Goal: Task Accomplishment & Management: Manage account settings

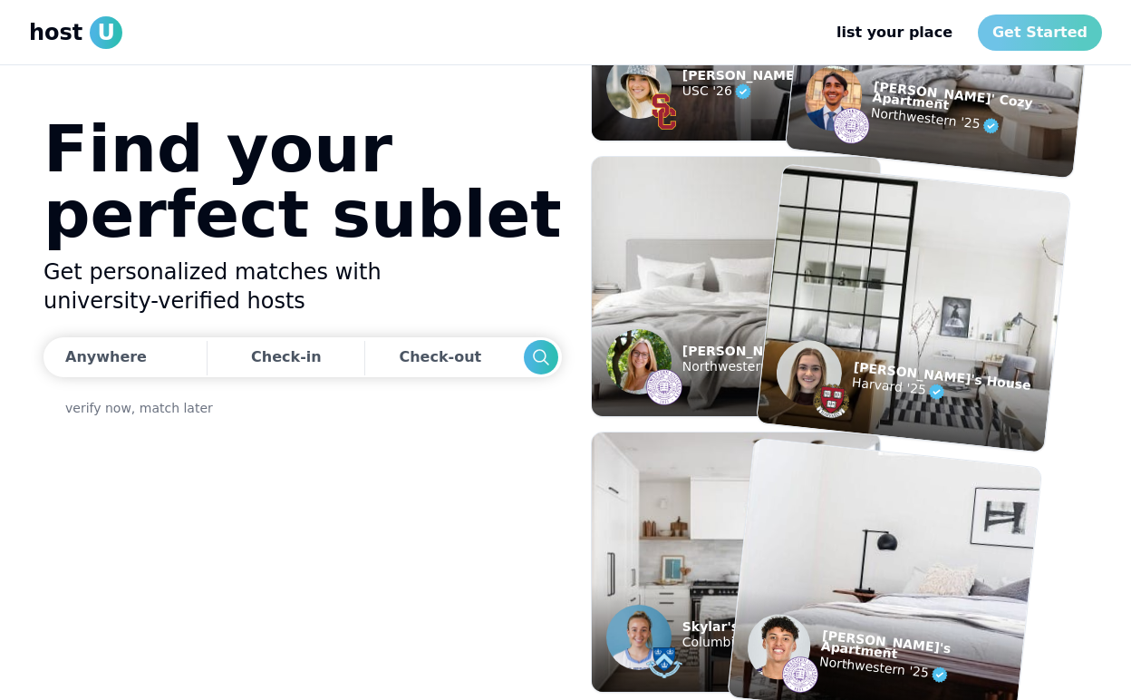
click at [1025, 30] on link "Get Started" at bounding box center [1040, 33] width 124 height 36
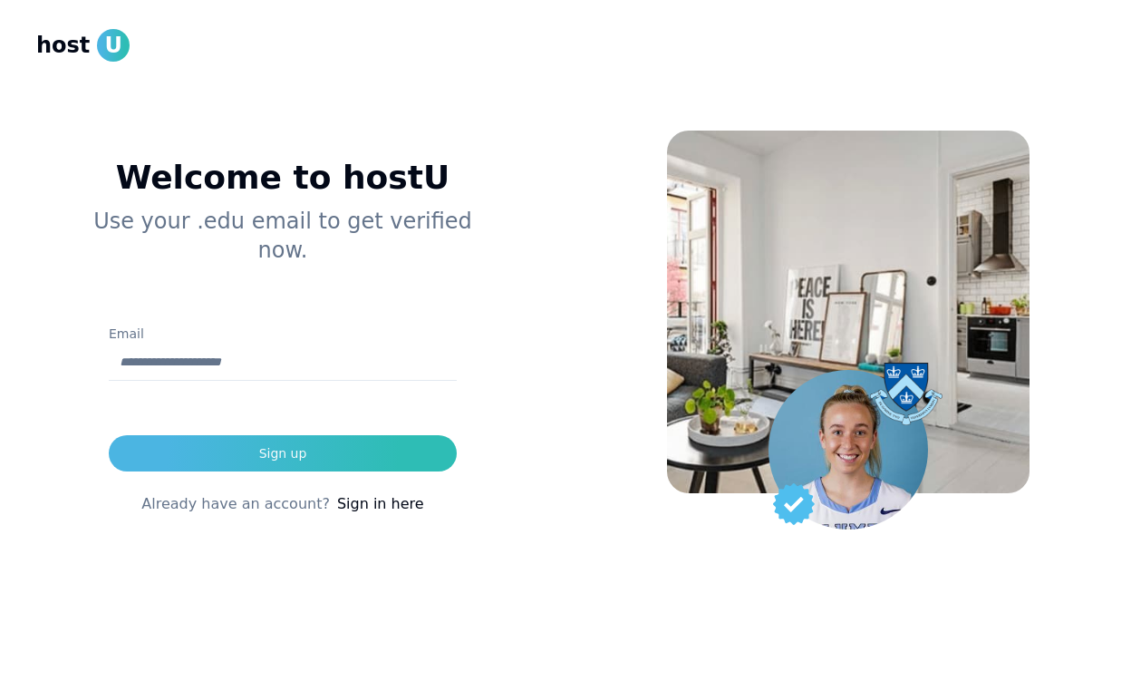
click at [557, 189] on div "Welcome to hostU Use your .edu email to get verified now. Email Sign up Already…" at bounding box center [283, 350] width 566 height 700
click at [370, 493] on link "Sign in here" at bounding box center [380, 504] width 87 height 22
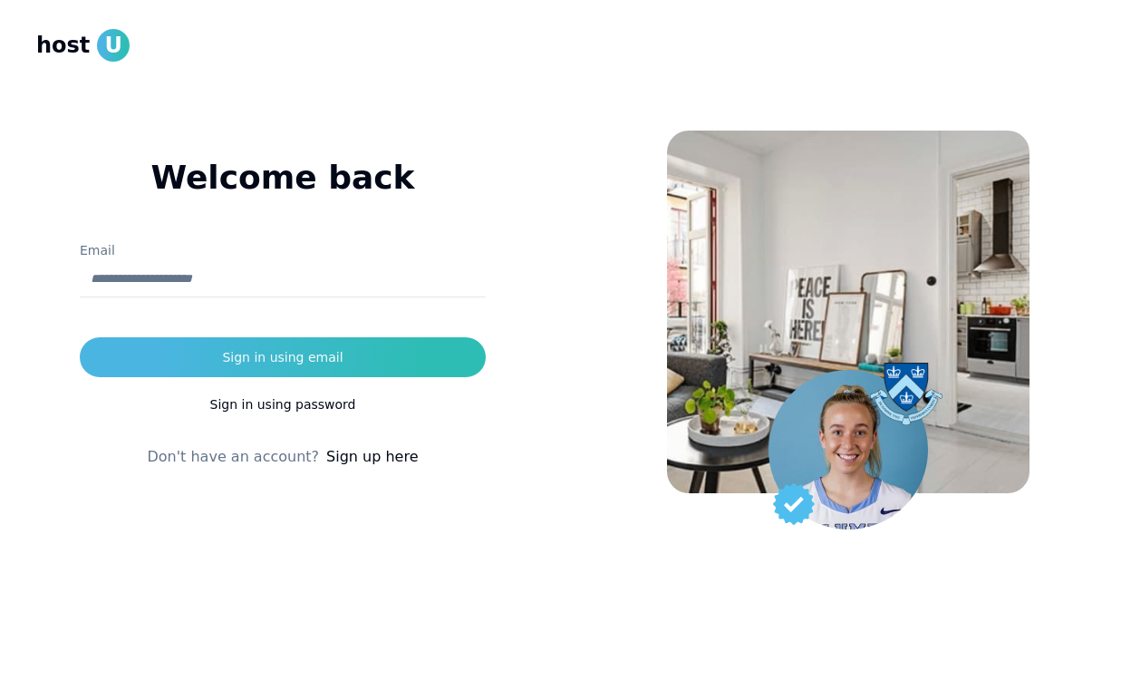
type input "**********"
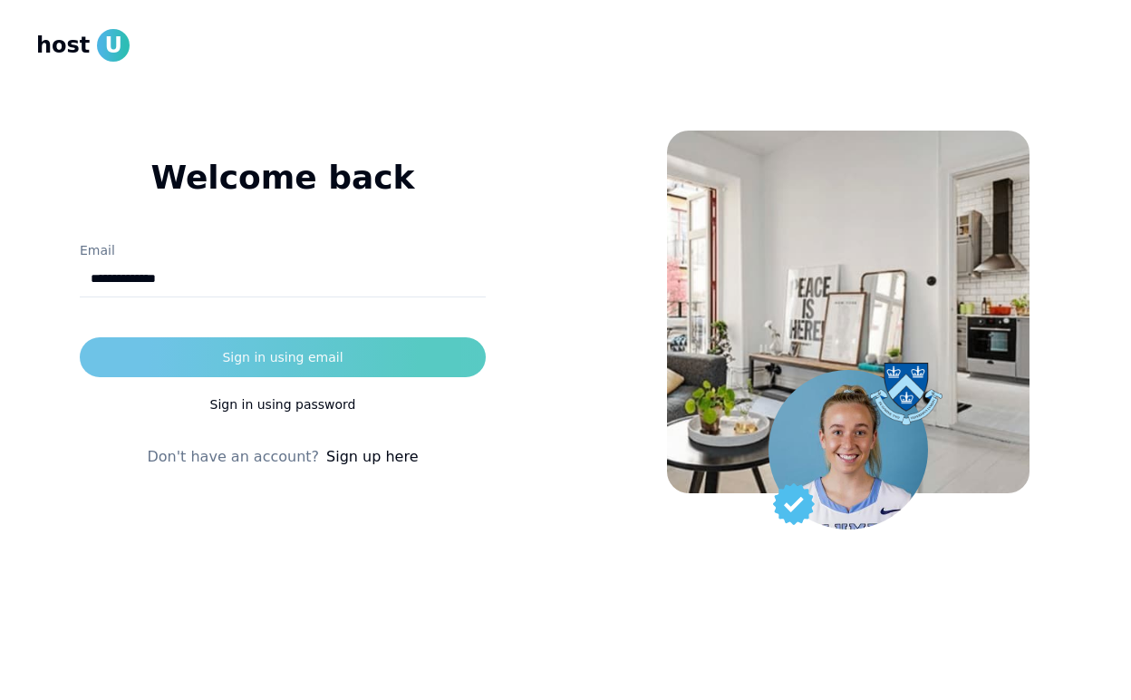
click at [319, 353] on div "Sign in using email" at bounding box center [282, 357] width 121 height 18
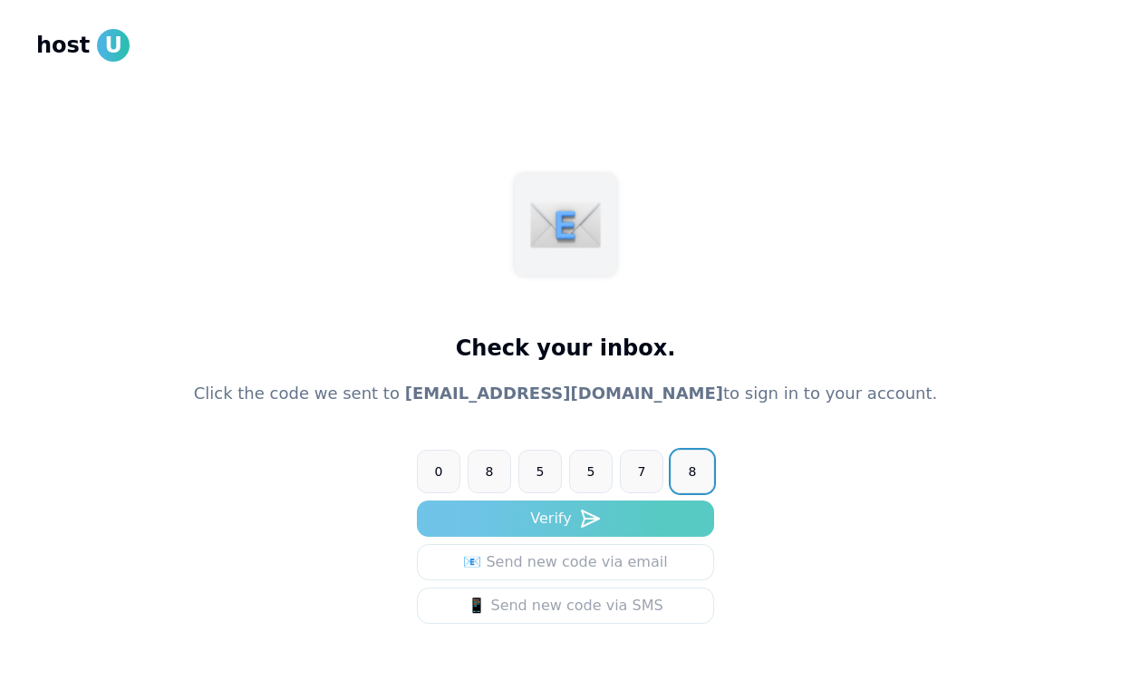
type input "******"
click at [563, 523] on button "Verify" at bounding box center [565, 518] width 297 height 36
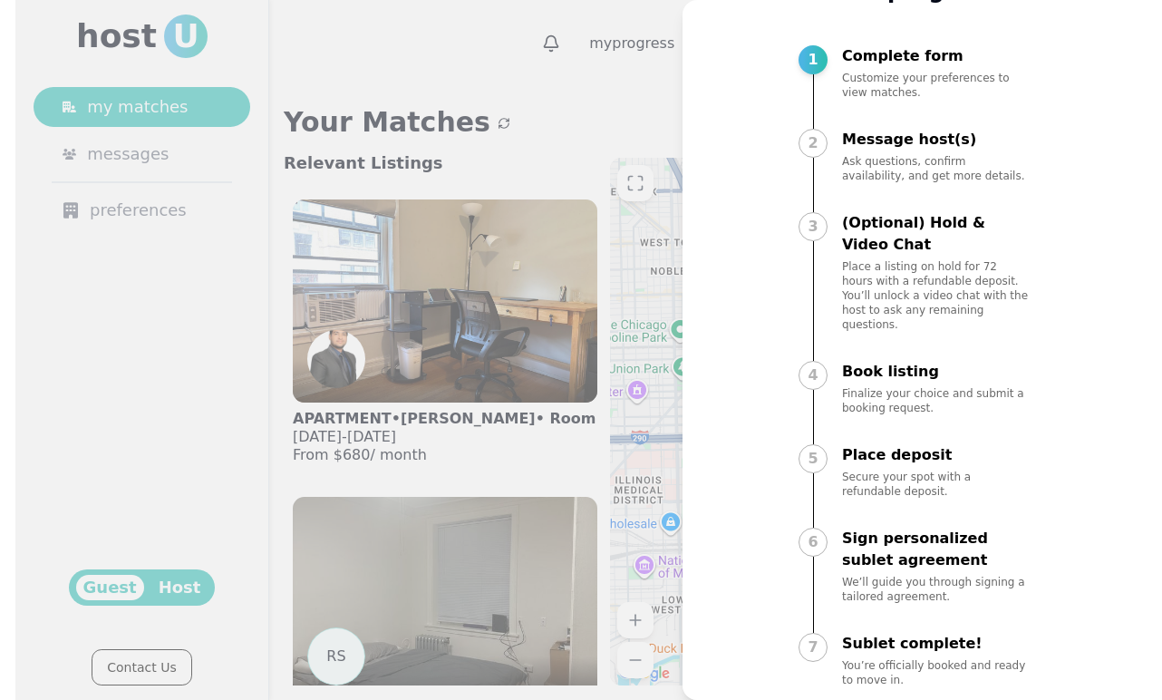
scroll to position [54, 0]
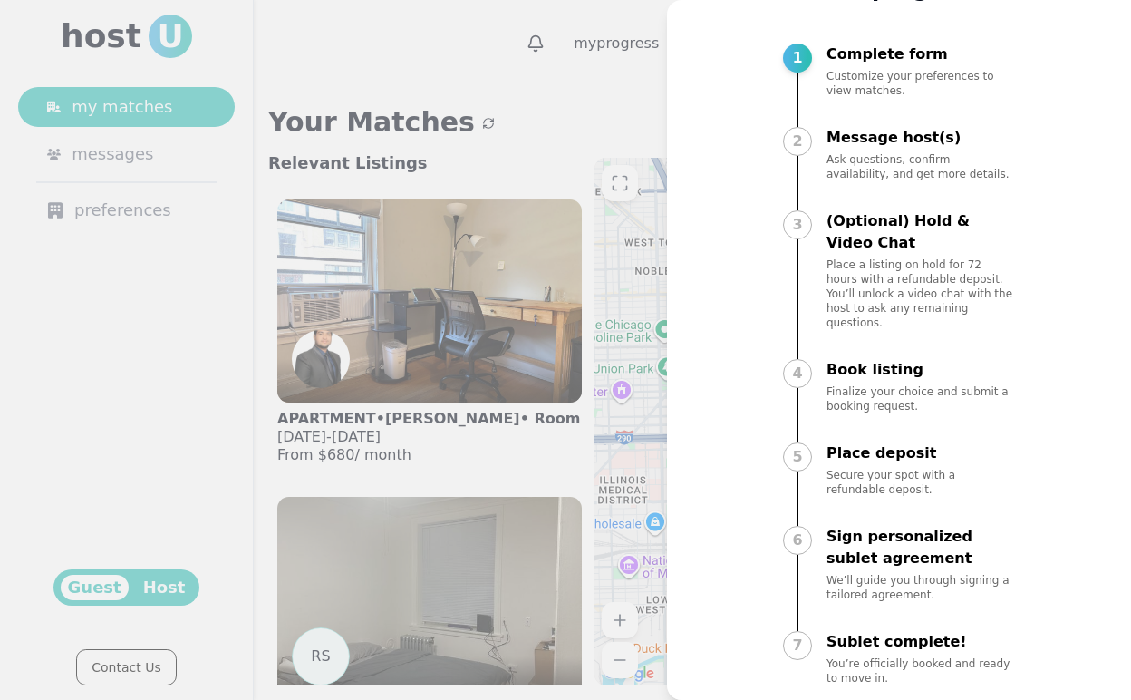
click at [874, 93] on p "Customize your preferences to view matches." at bounding box center [921, 83] width 189 height 29
click at [799, 140] on div "2" at bounding box center [797, 141] width 29 height 29
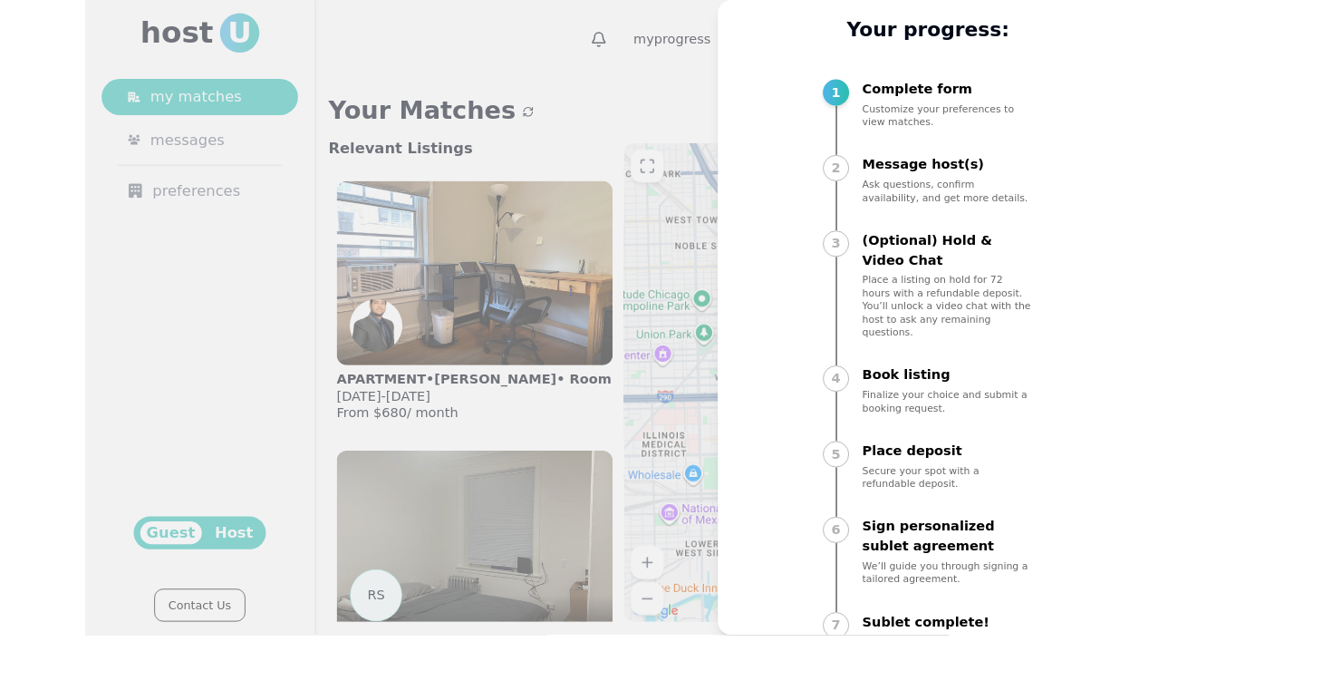
scroll to position [0, 0]
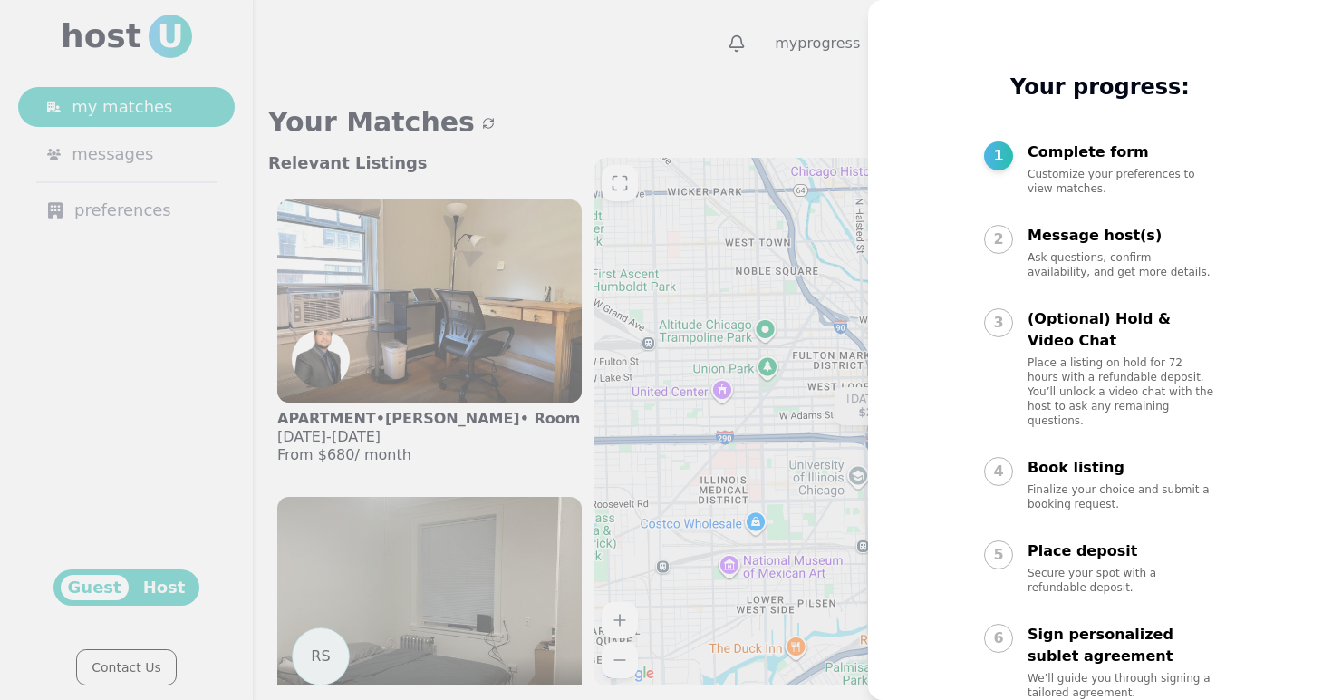
click at [1092, 303] on div "2 Message host(s) Ask questions, confirm availability, and get more details." at bounding box center [1100, 268] width 232 height 87
click at [999, 385] on div at bounding box center [999, 397] width 1 height 120
click at [799, 80] on div at bounding box center [666, 350] width 1332 height 700
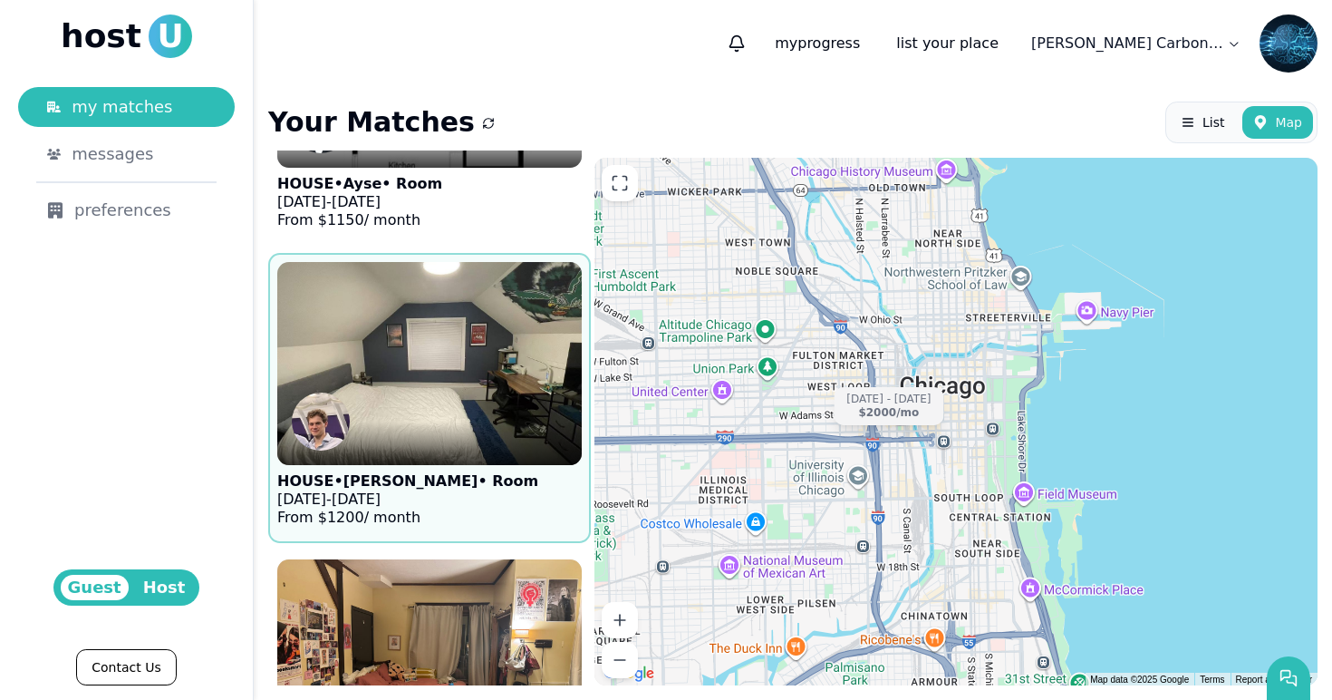
scroll to position [3507, 0]
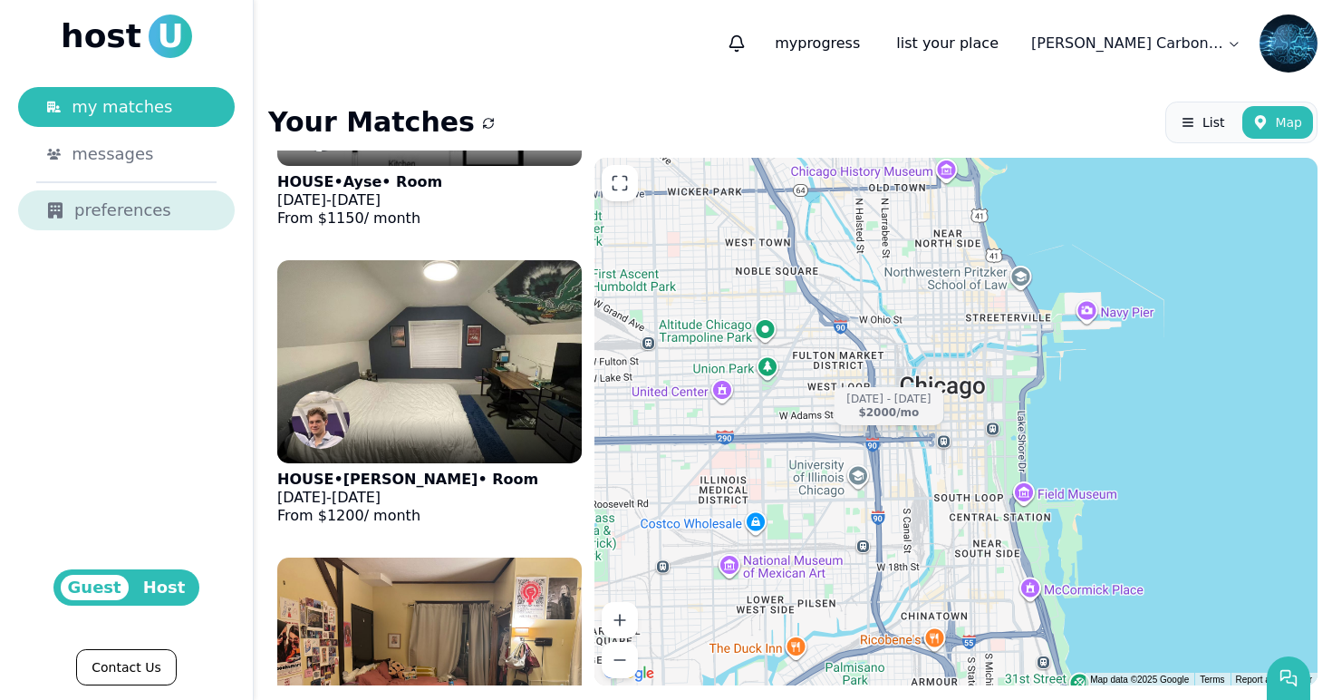
click at [131, 201] on div "preferences" at bounding box center [126, 210] width 159 height 25
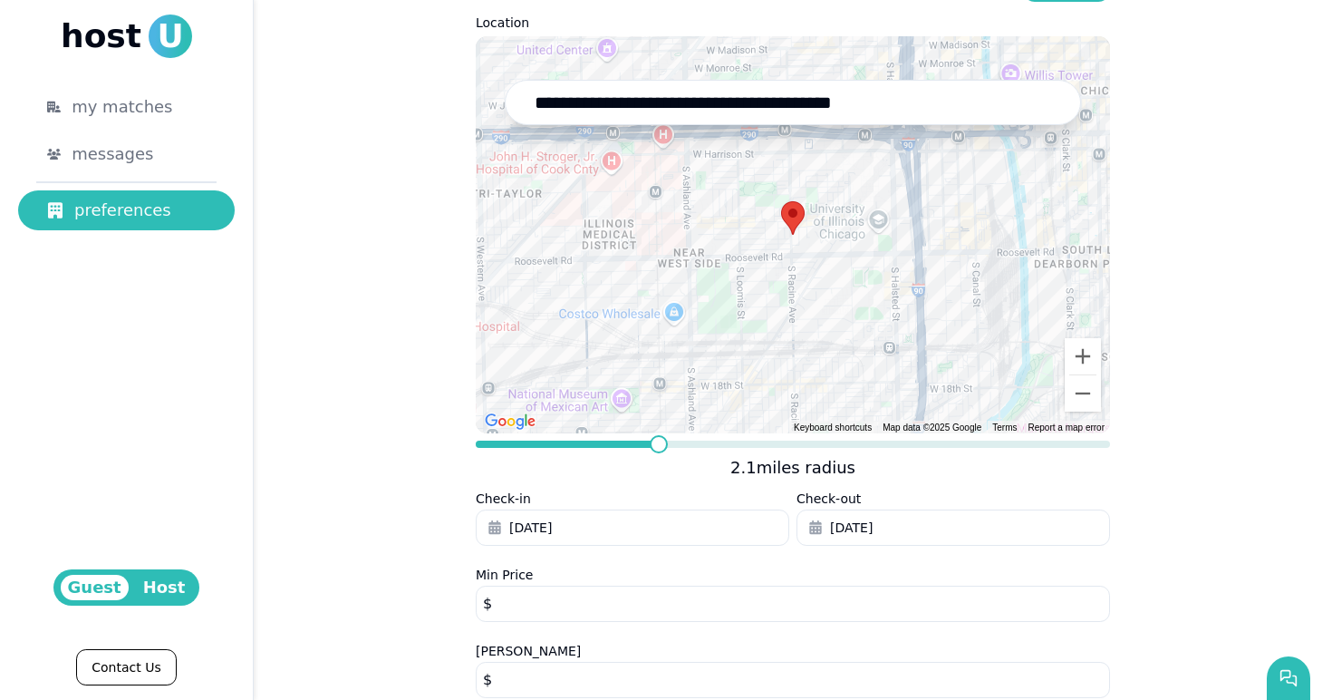
scroll to position [175, 0]
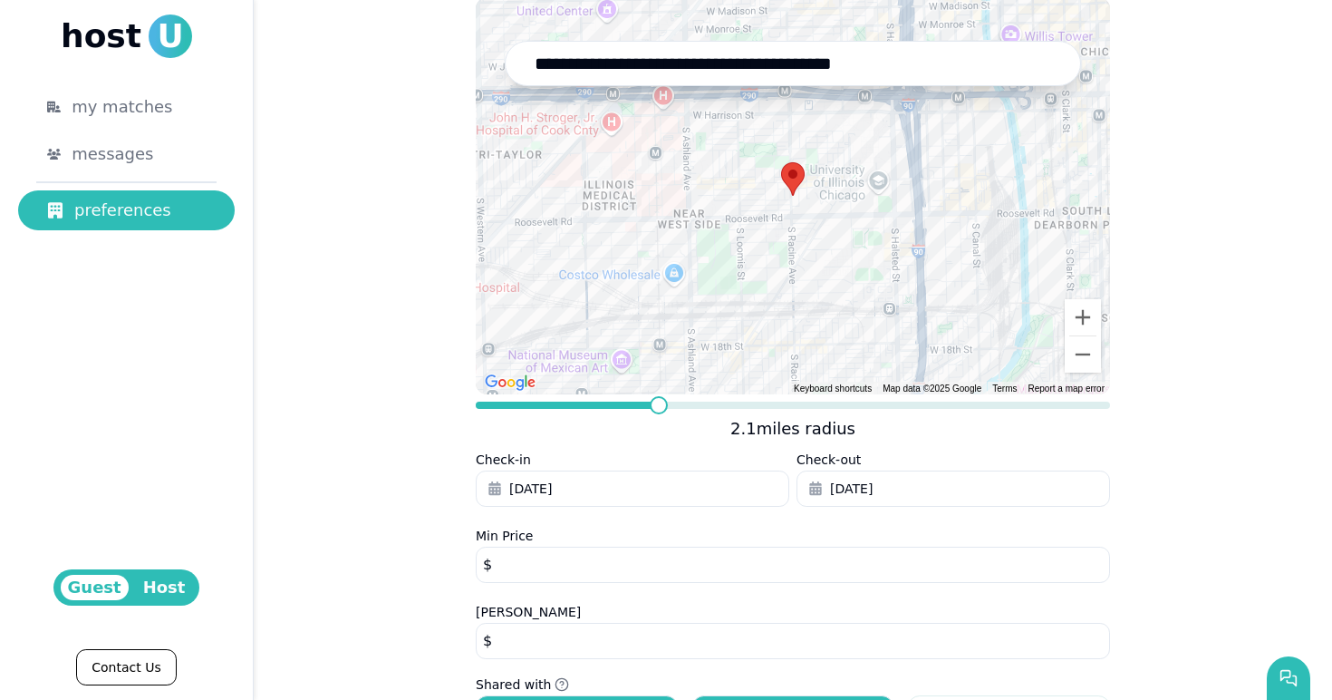
click at [591, 487] on button "[DATE]" at bounding box center [633, 488] width 314 height 36
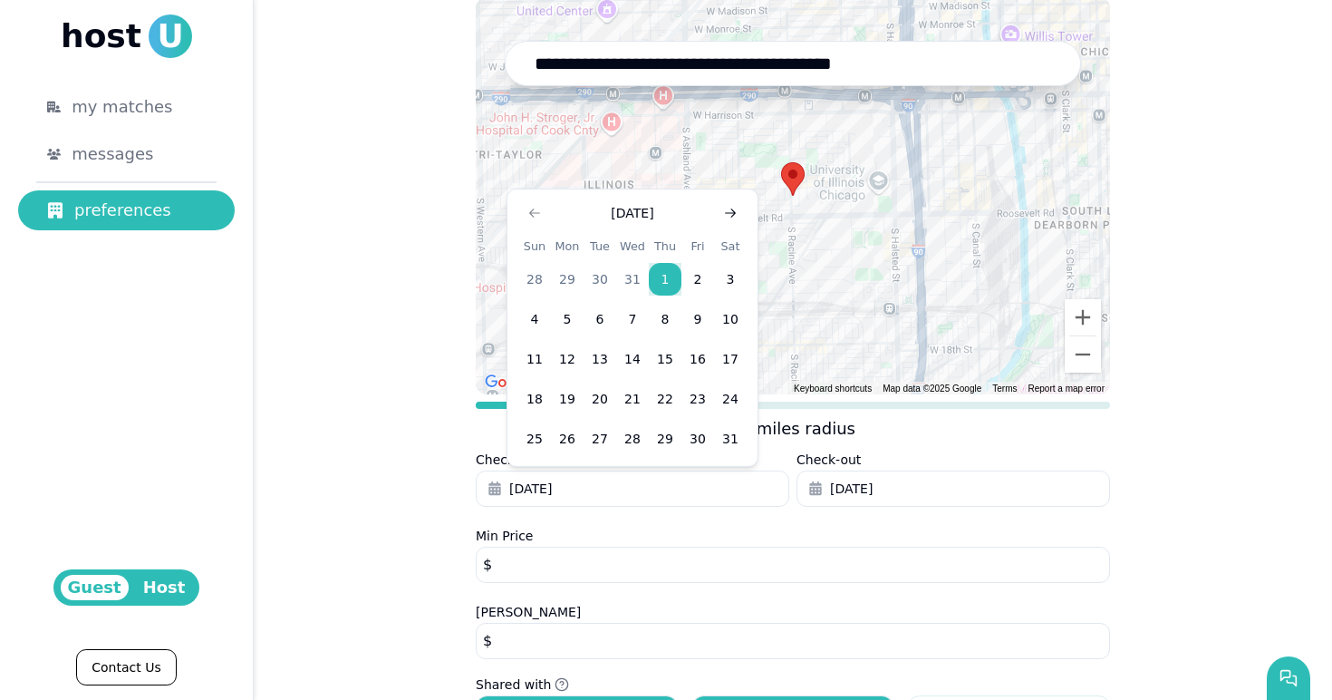
click at [736, 212] on icon "Go to next month" at bounding box center [730, 213] width 15 height 15
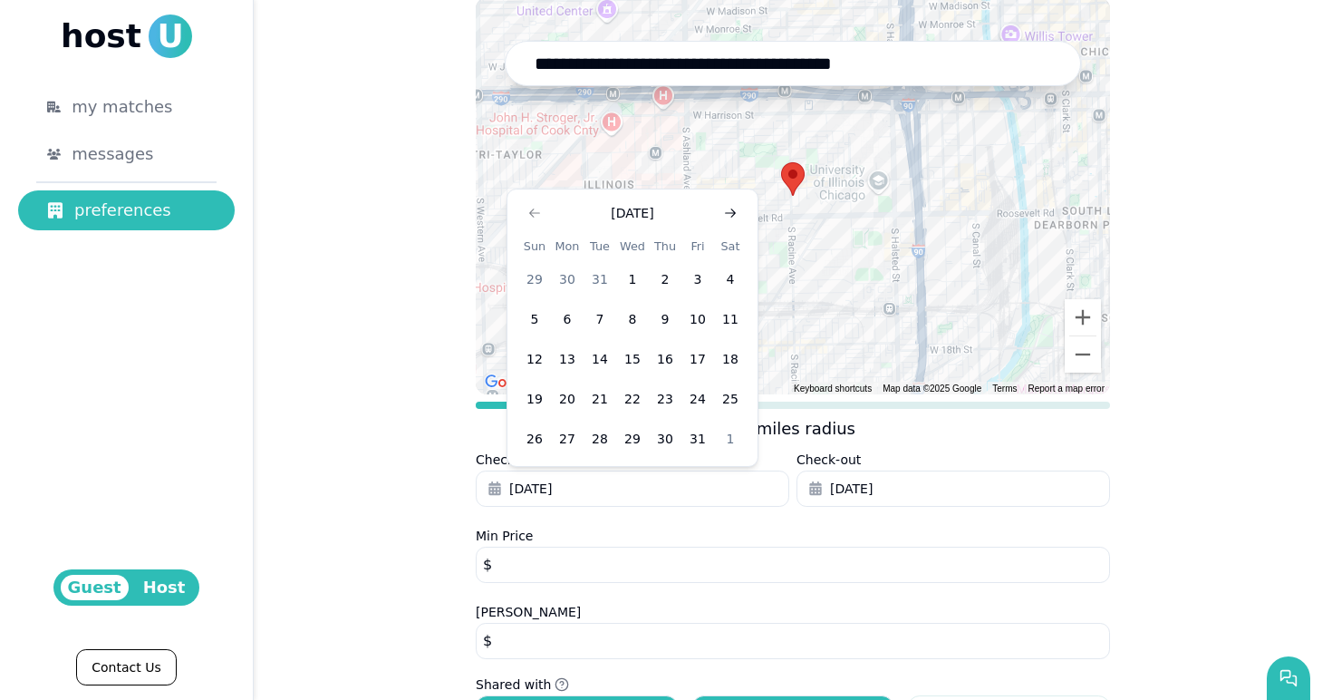
click at [736, 212] on icon "Go to next month" at bounding box center [730, 213] width 15 height 15
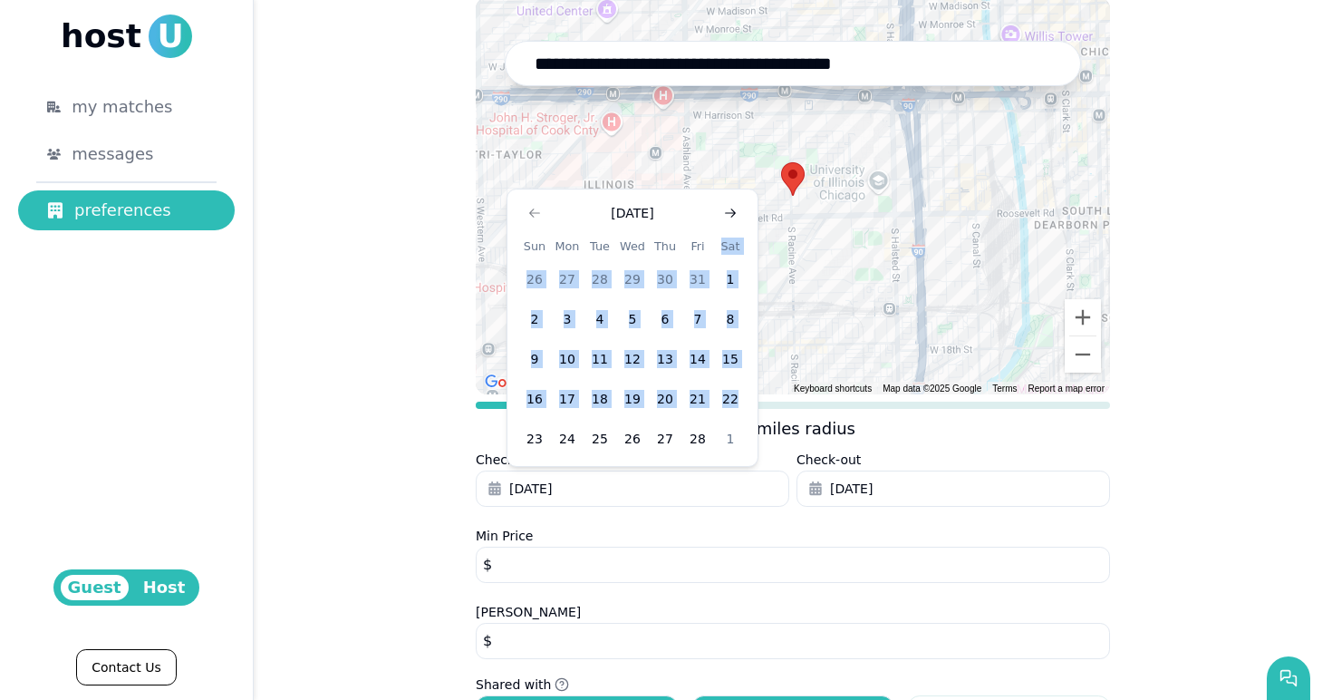
click at [736, 237] on th "Sat" at bounding box center [730, 246] width 33 height 19
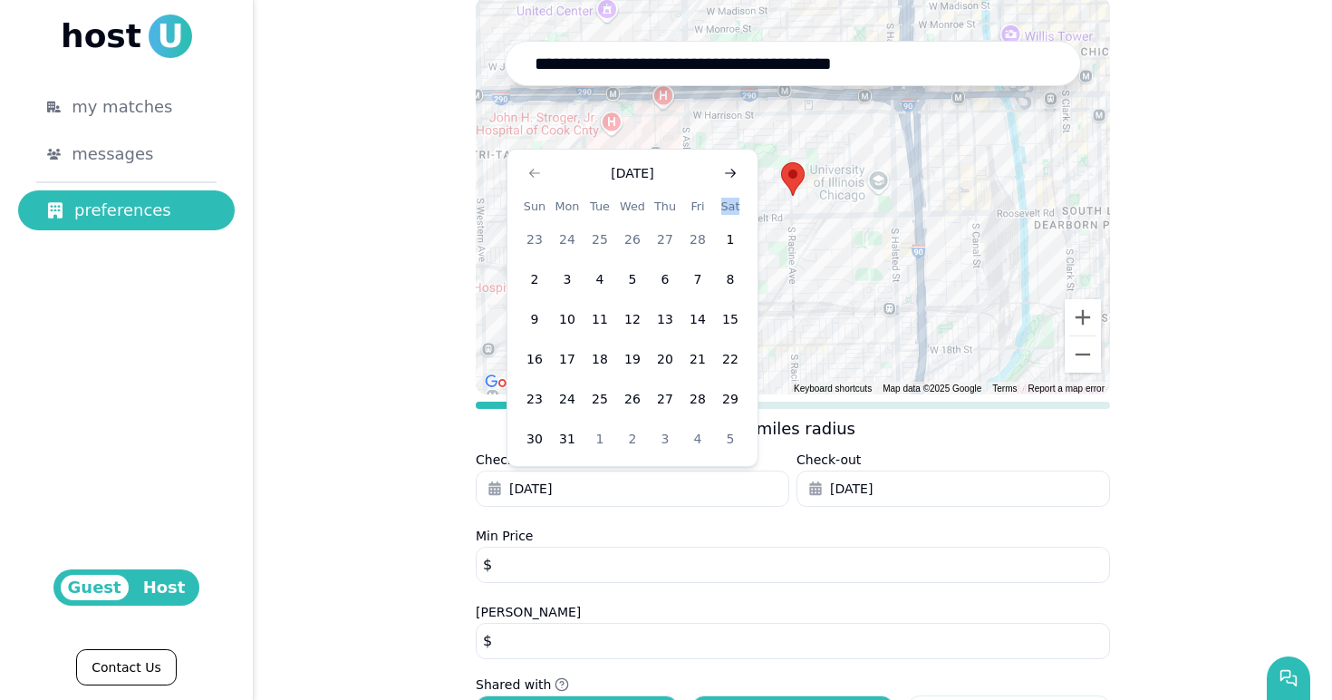
click at [729, 170] on icon "Go to next month" at bounding box center [730, 173] width 15 height 15
click at [729, 170] on div at bounding box center [793, 195] width 634 height 397
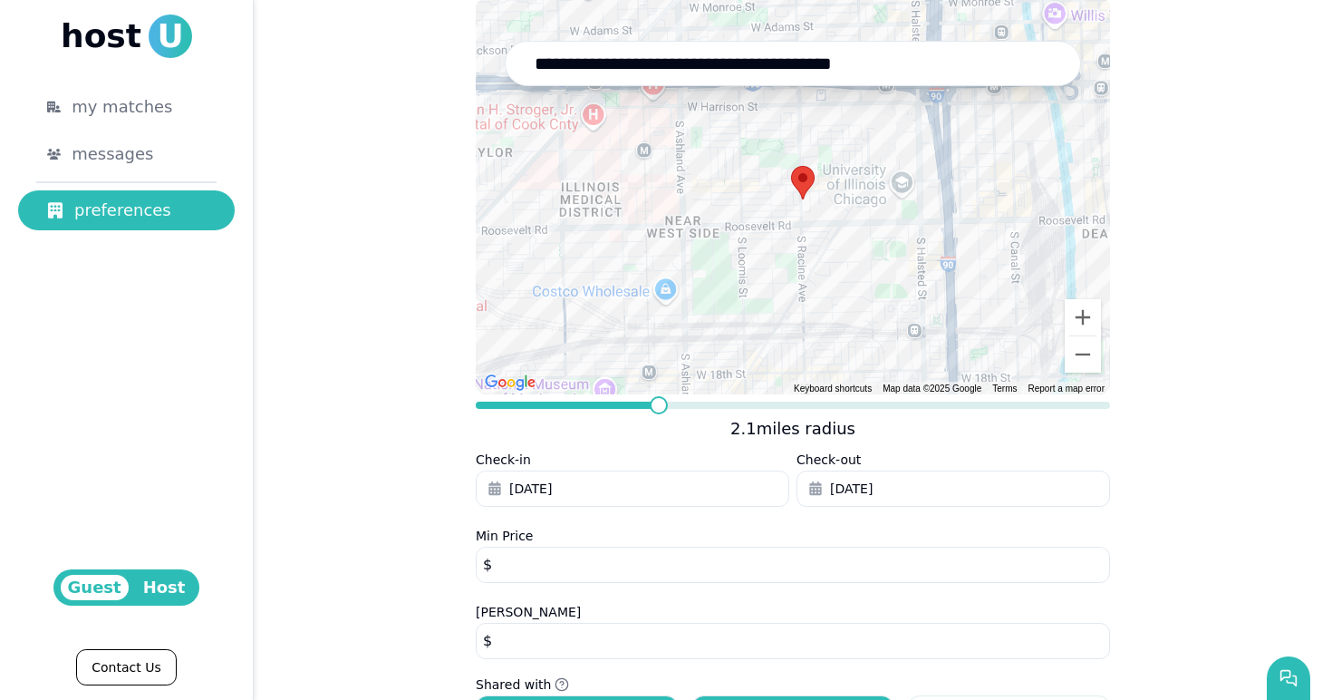
click at [729, 170] on div at bounding box center [793, 195] width 634 height 397
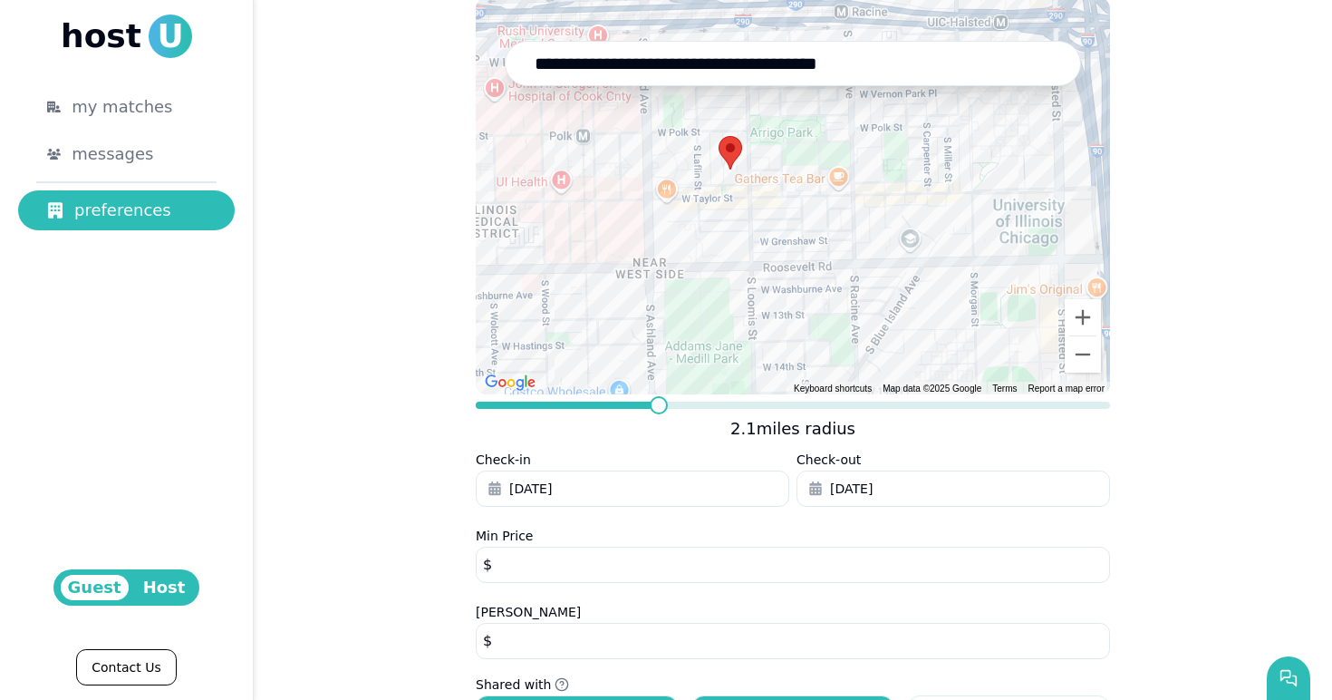
click at [616, 480] on button "[DATE]" at bounding box center [633, 488] width 314 height 36
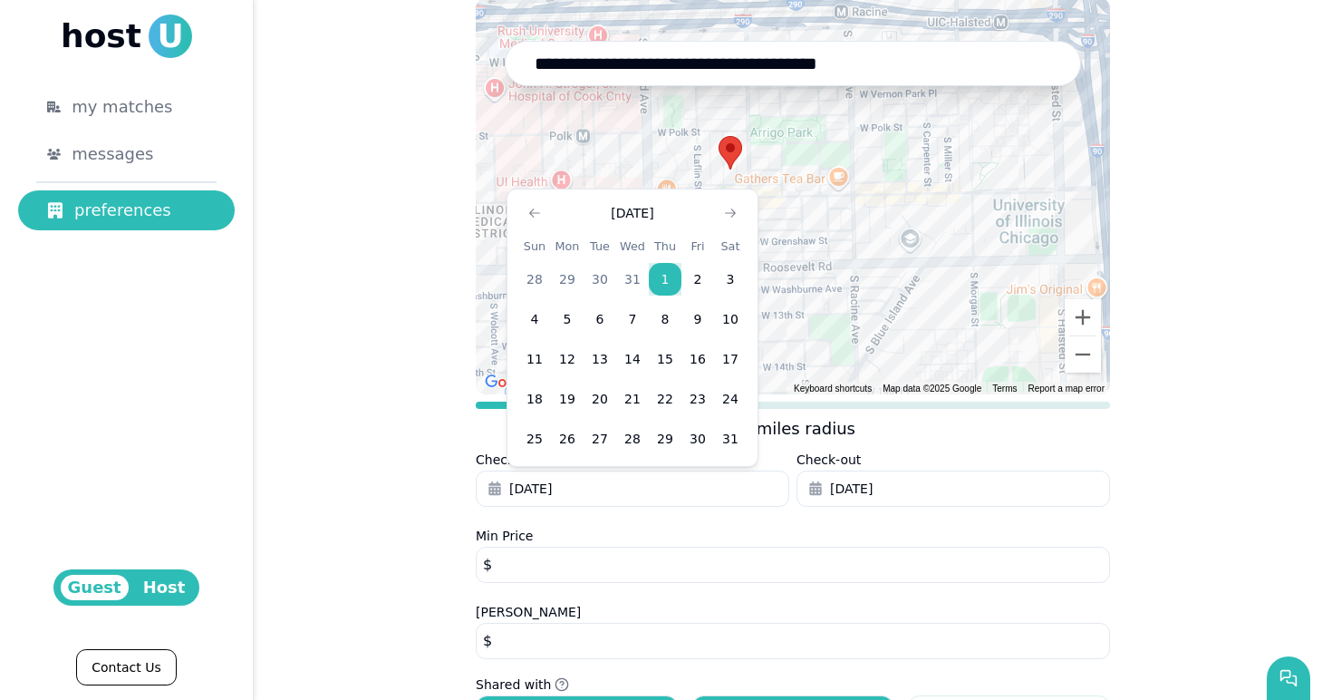
click at [642, 208] on div "[DATE]" at bounding box center [632, 213] width 43 height 18
click at [740, 208] on button "Go to next month" at bounding box center [730, 212] width 25 height 25
click at [738, 208] on button "Go to next month" at bounding box center [730, 212] width 25 height 25
click at [735, 212] on icon "Go to next month" at bounding box center [730, 213] width 15 height 15
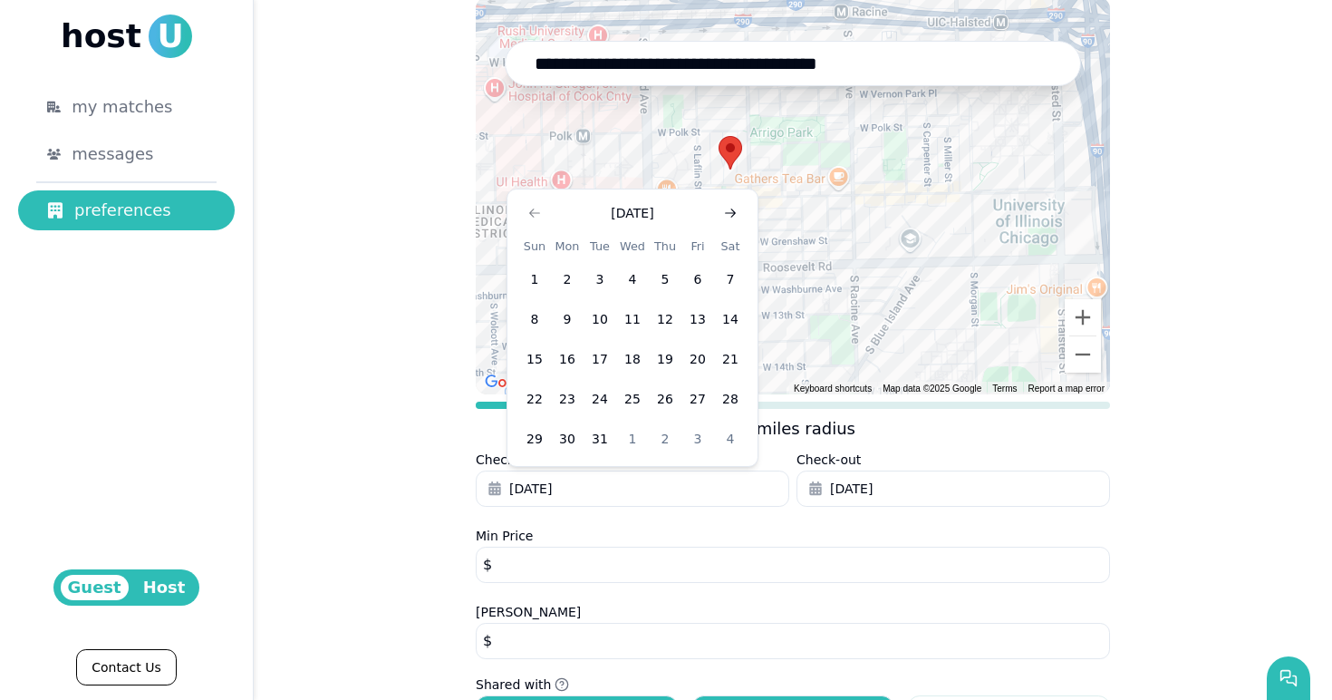
click at [735, 212] on icon "Go to next month" at bounding box center [730, 213] width 15 height 15
click at [729, 175] on icon "Go to next month" at bounding box center [730, 173] width 15 height 15
click at [734, 217] on icon "Go to next month" at bounding box center [730, 213] width 15 height 15
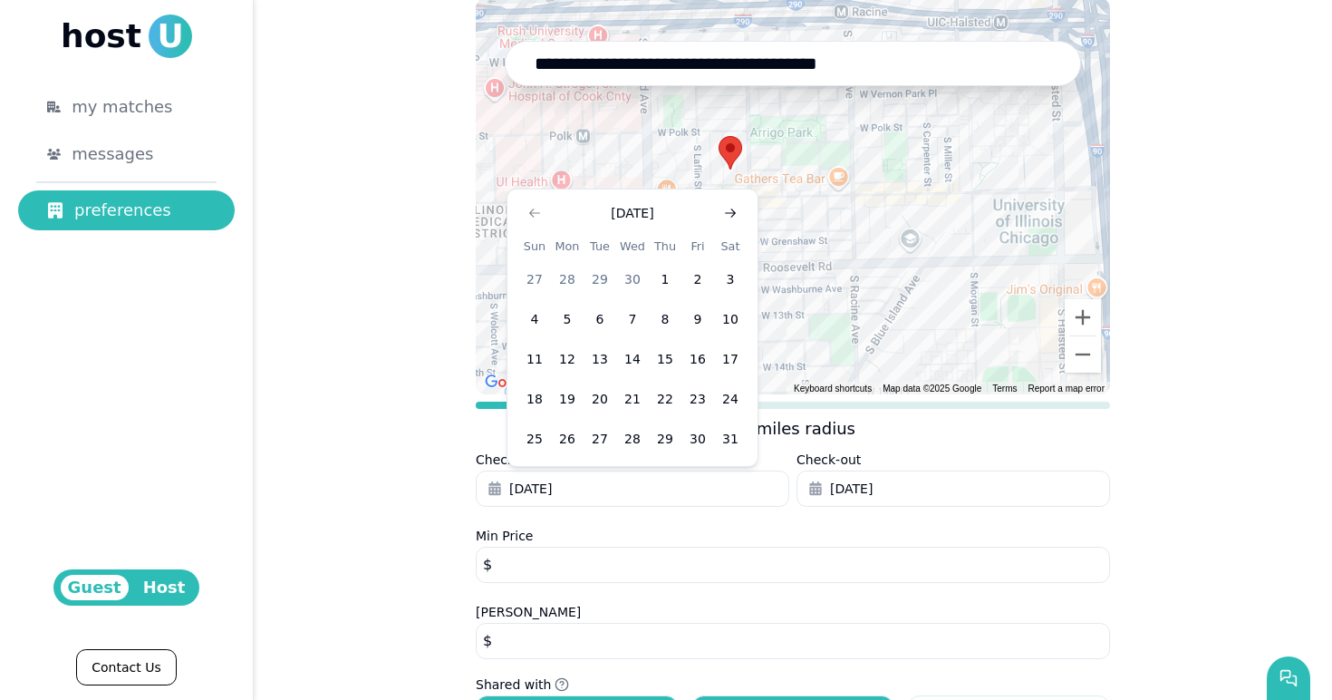
click at [734, 217] on icon "Go to next month" at bounding box center [730, 213] width 15 height 15
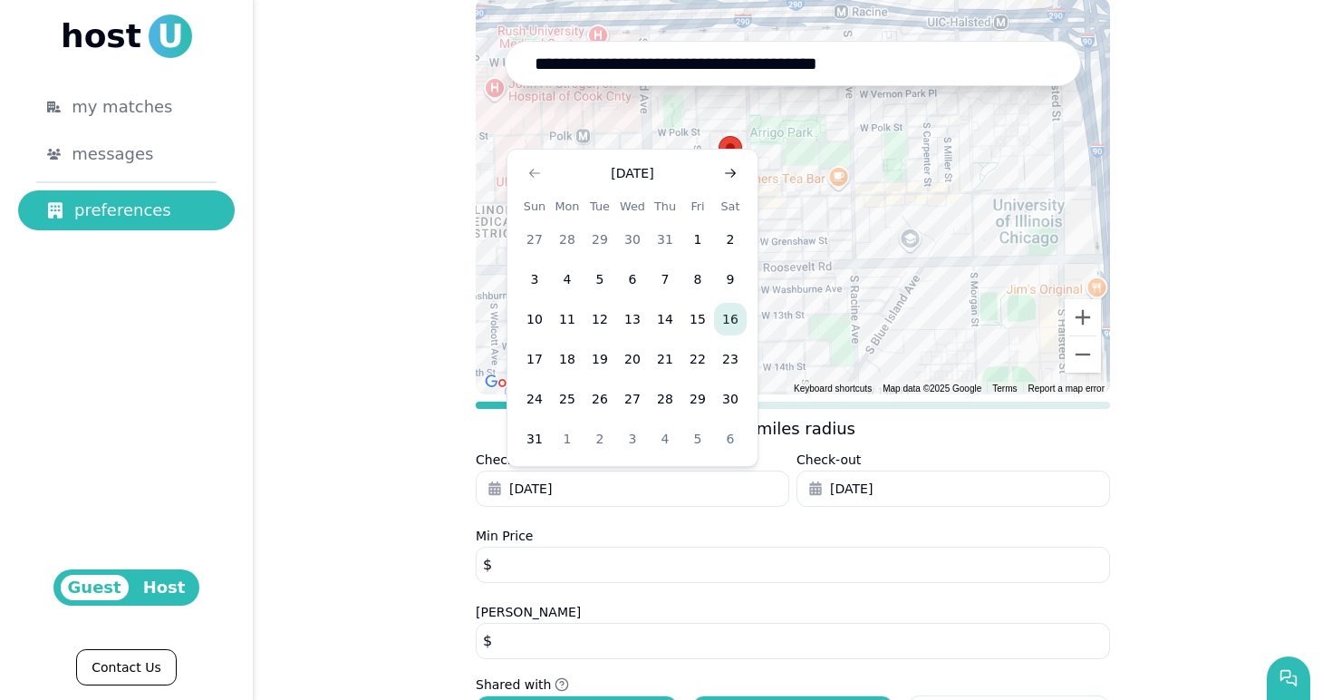
click at [730, 171] on icon "Go to next month" at bounding box center [730, 173] width 15 height 15
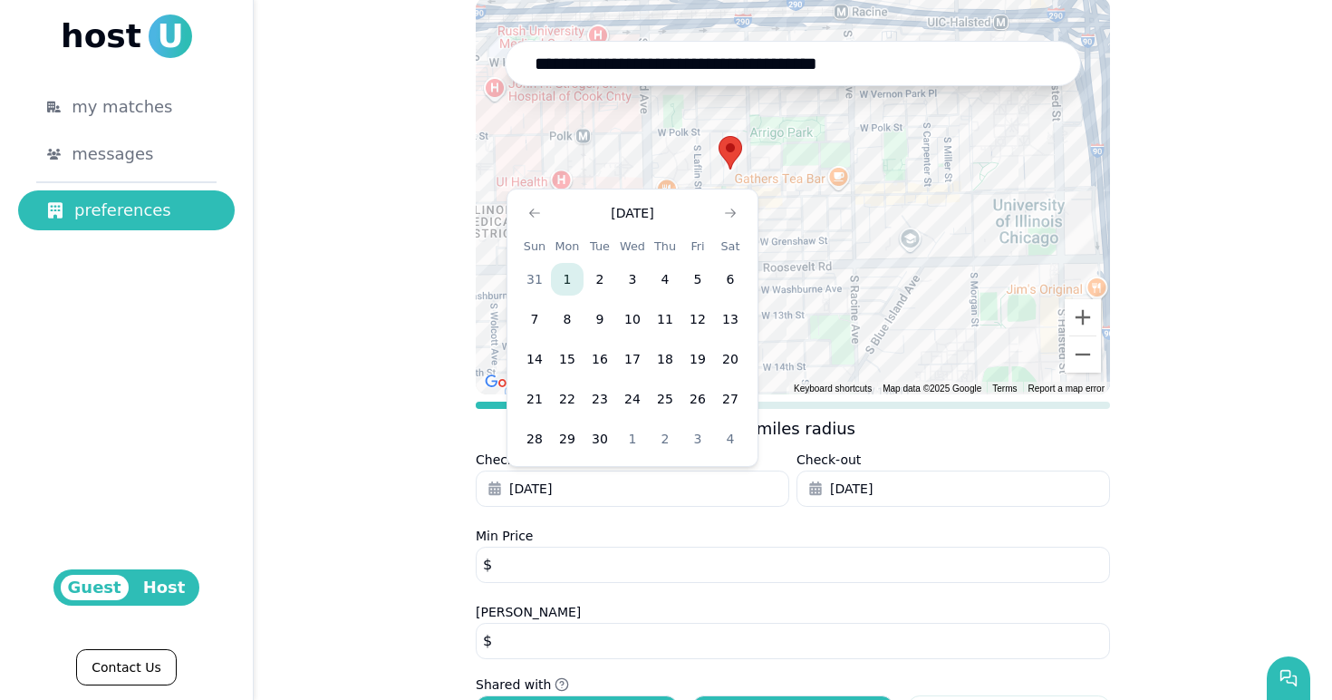
click at [562, 272] on button "1" at bounding box center [567, 279] width 33 height 33
click at [853, 493] on span "[DATE]" at bounding box center [851, 489] width 43 height 18
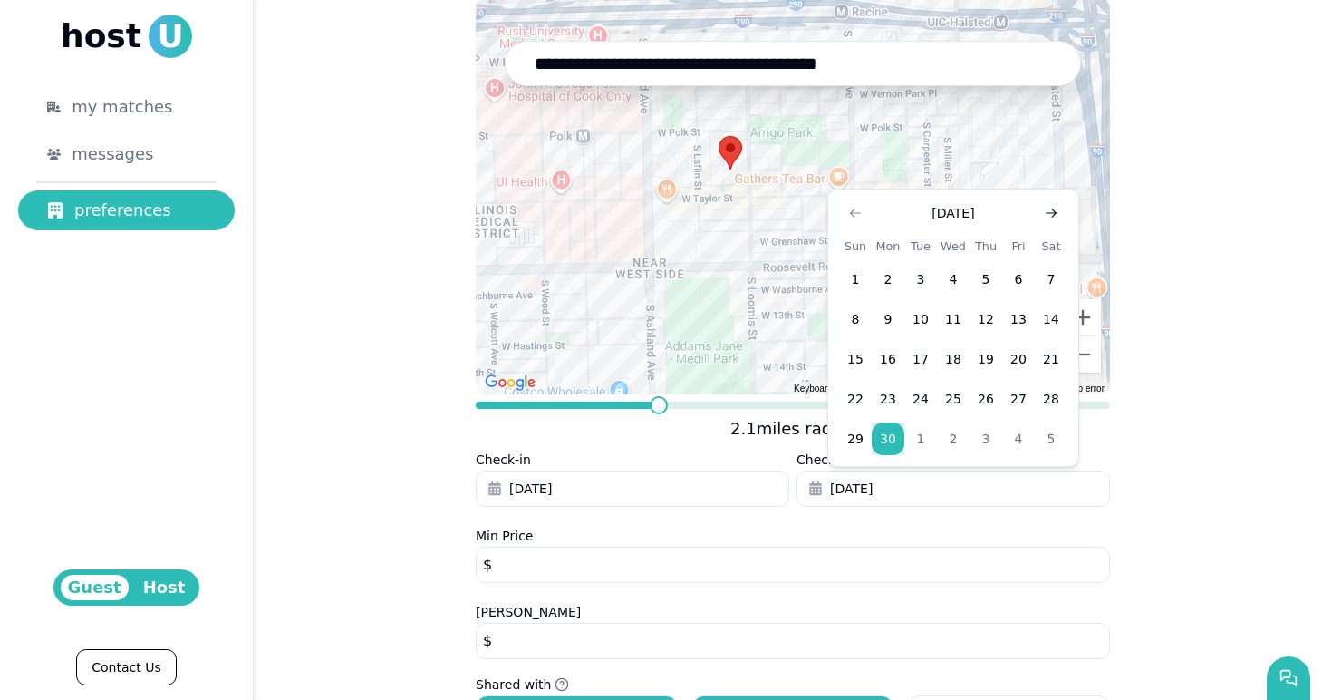
click at [1051, 212] on use "Go to next month" at bounding box center [1051, 212] width 11 height 9
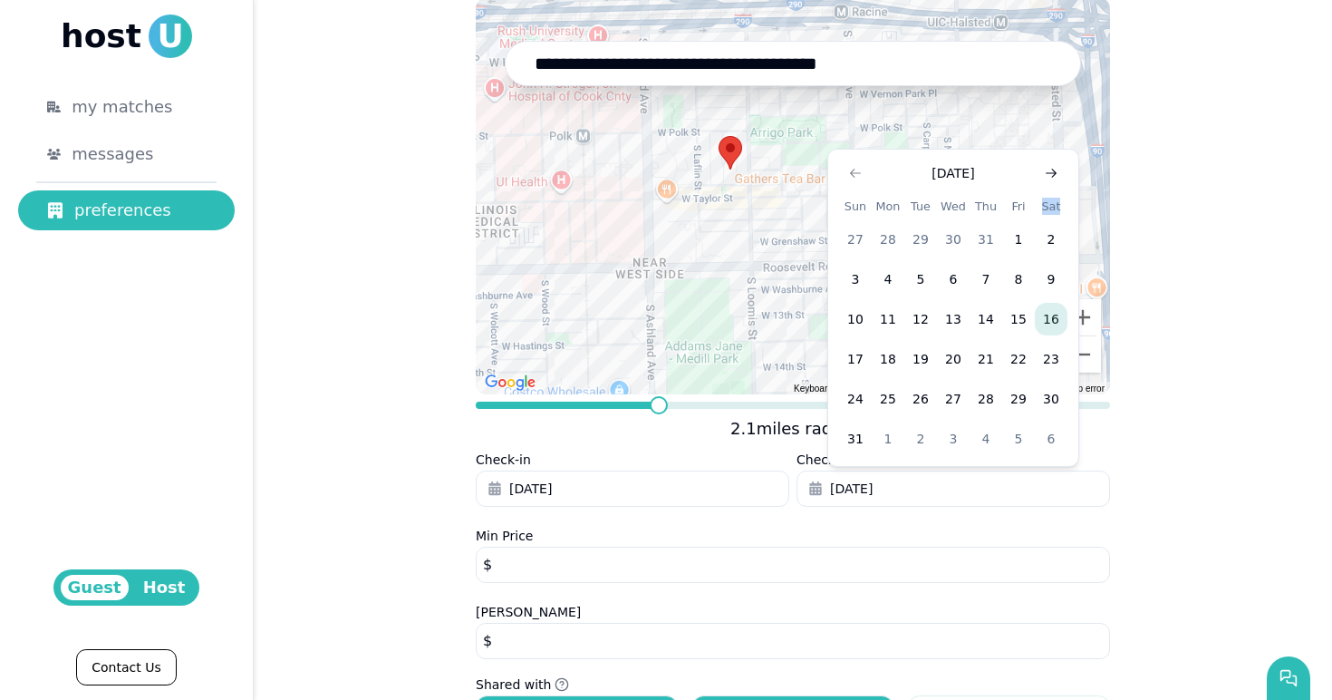
click at [1051, 212] on th "Sat" at bounding box center [1051, 206] width 33 height 19
click at [1050, 184] on button "Go to next month" at bounding box center [1051, 172] width 25 height 25
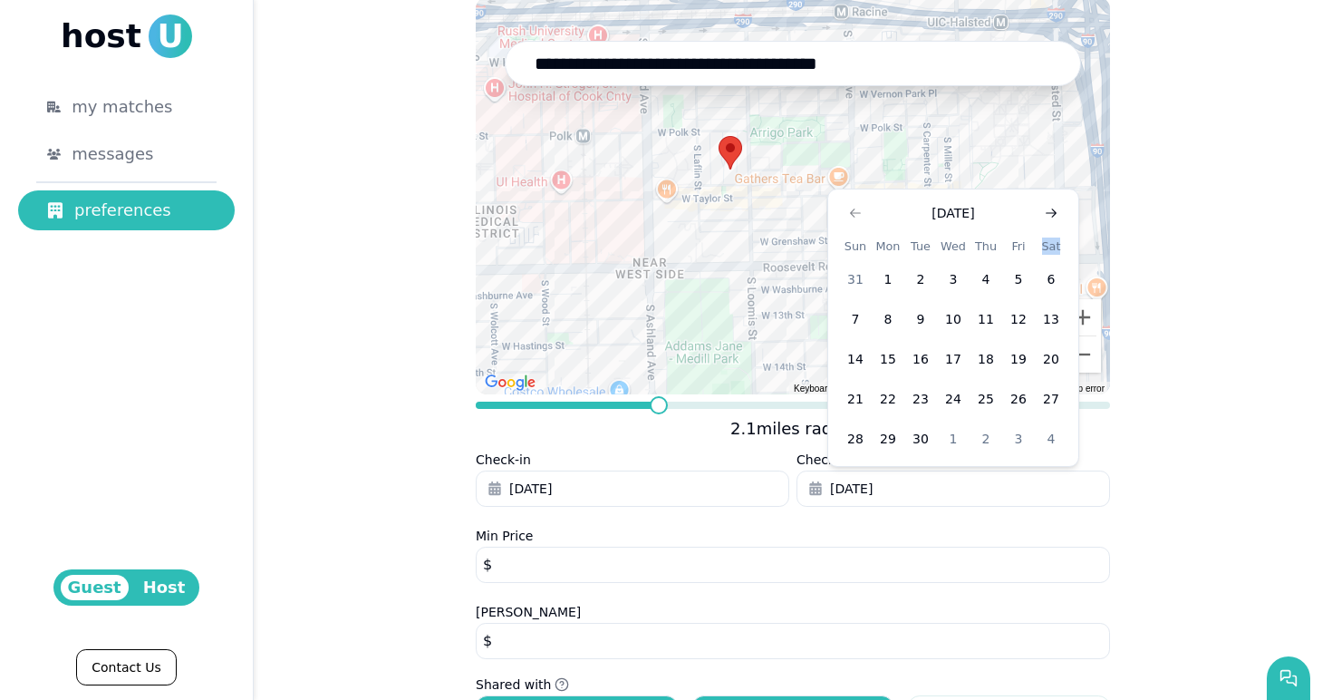
click at [1050, 184] on div at bounding box center [793, 195] width 634 height 397
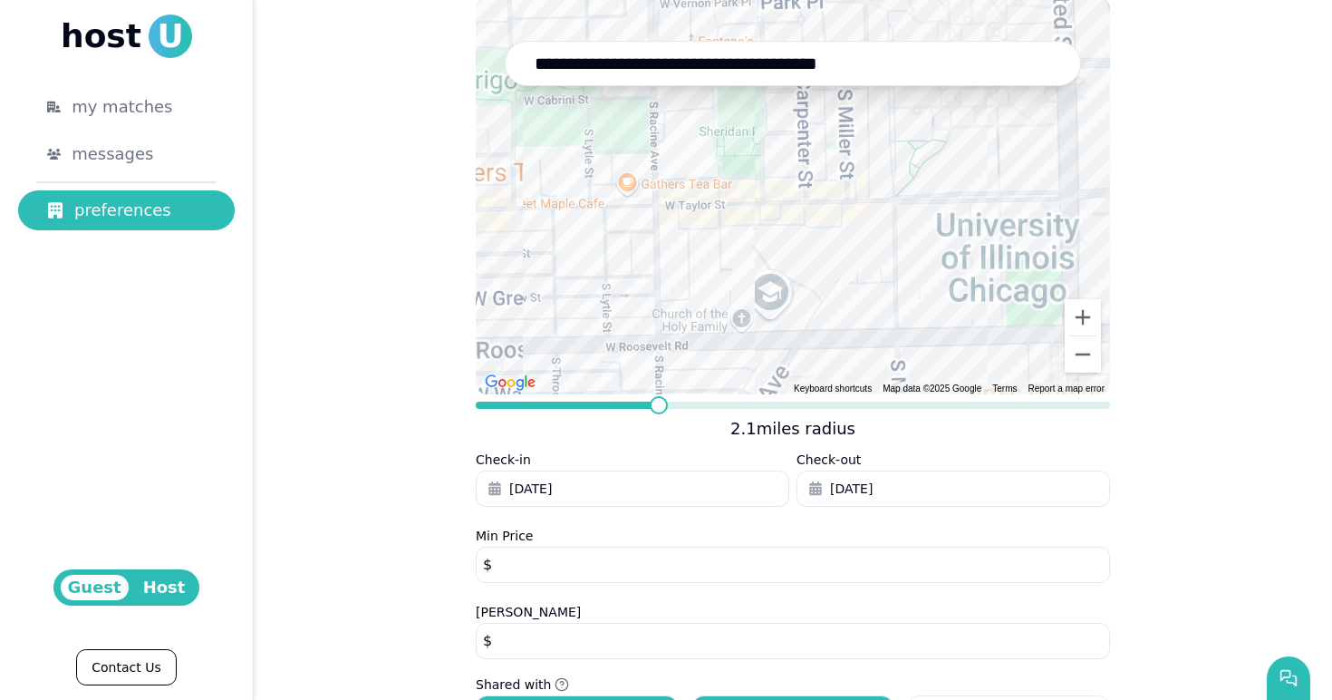
type input "**********"
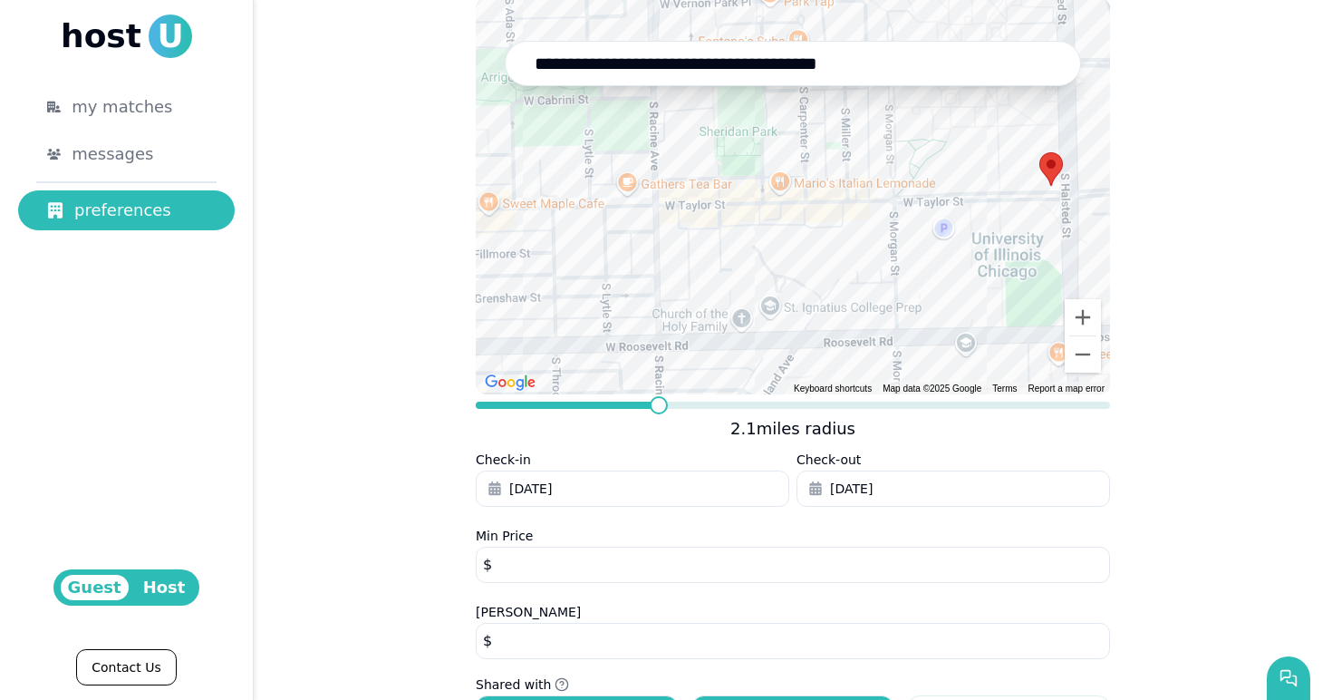
click at [564, 637] on input "****" at bounding box center [793, 641] width 634 height 36
drag, startPoint x: 564, startPoint y: 637, endPoint x: 509, endPoint y: 637, distance: 55.3
click at [509, 637] on input "****" at bounding box center [793, 641] width 634 height 36
type input "****"
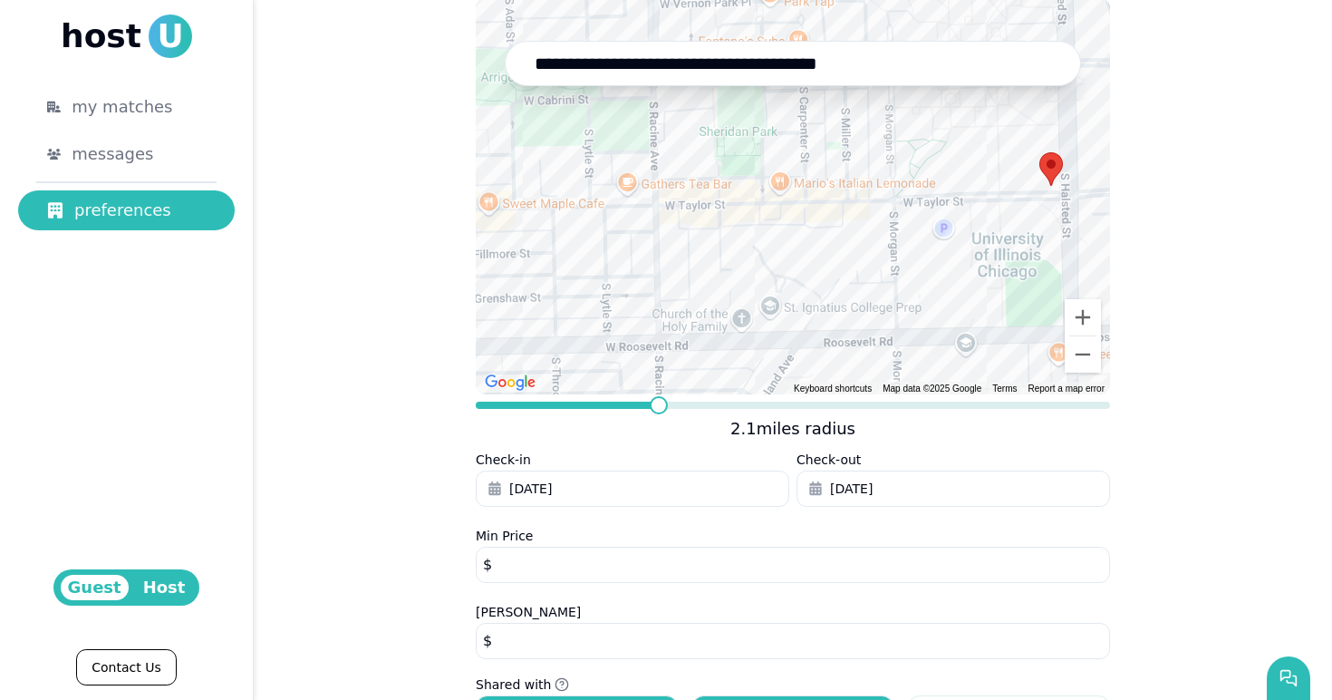
click at [339, 585] on div "**********" at bounding box center [793, 382] width 1079 height 941
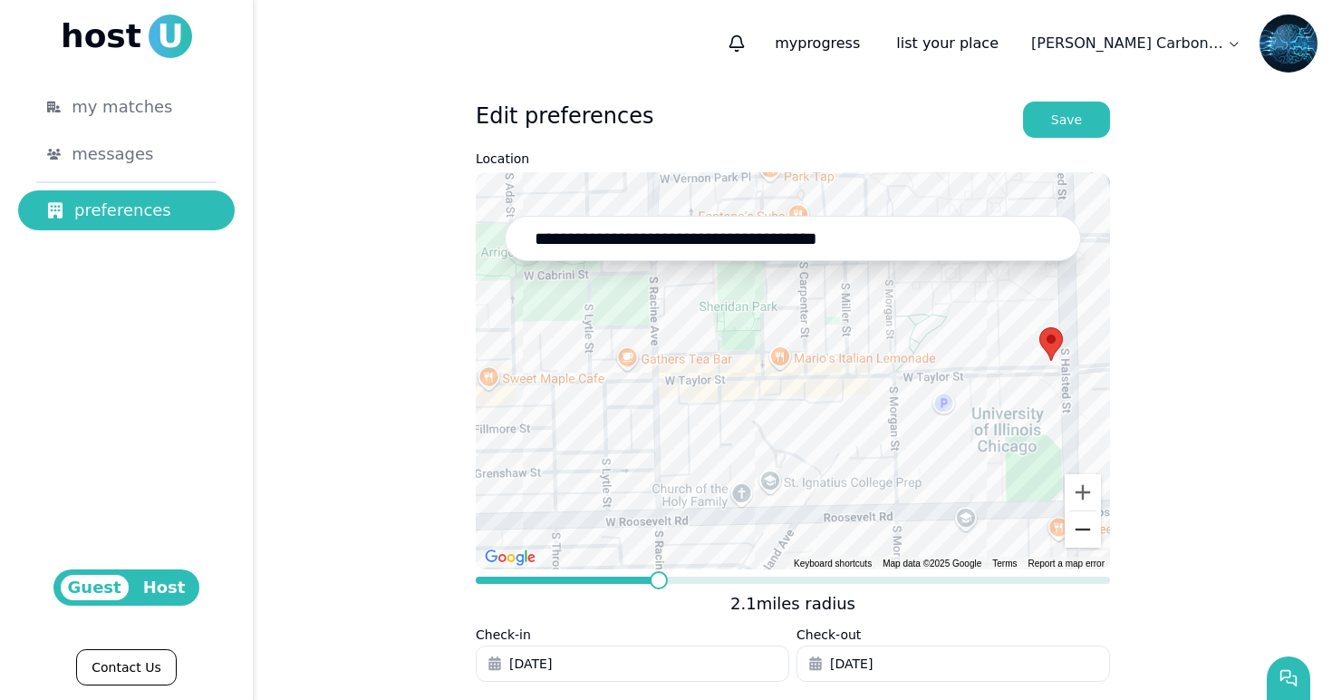
click at [1093, 533] on button "Zoom out" at bounding box center [1083, 529] width 36 height 36
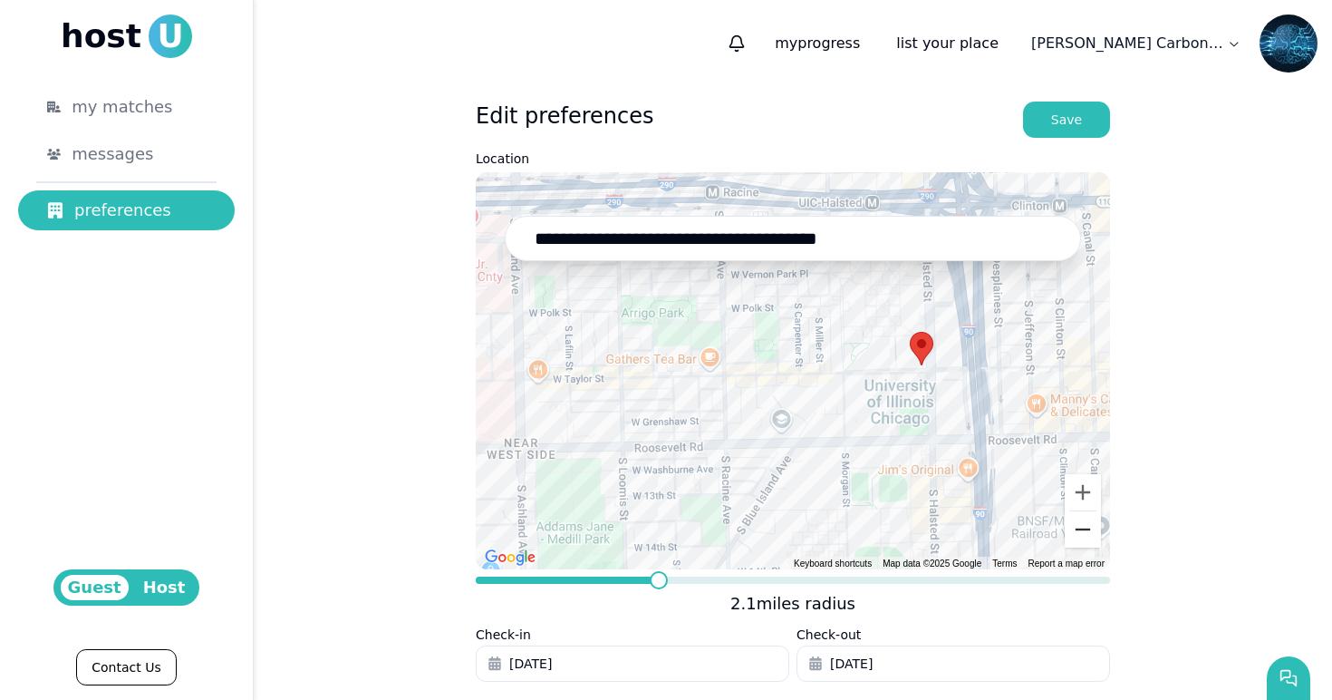
click at [1092, 534] on button "Zoom out" at bounding box center [1083, 529] width 36 height 36
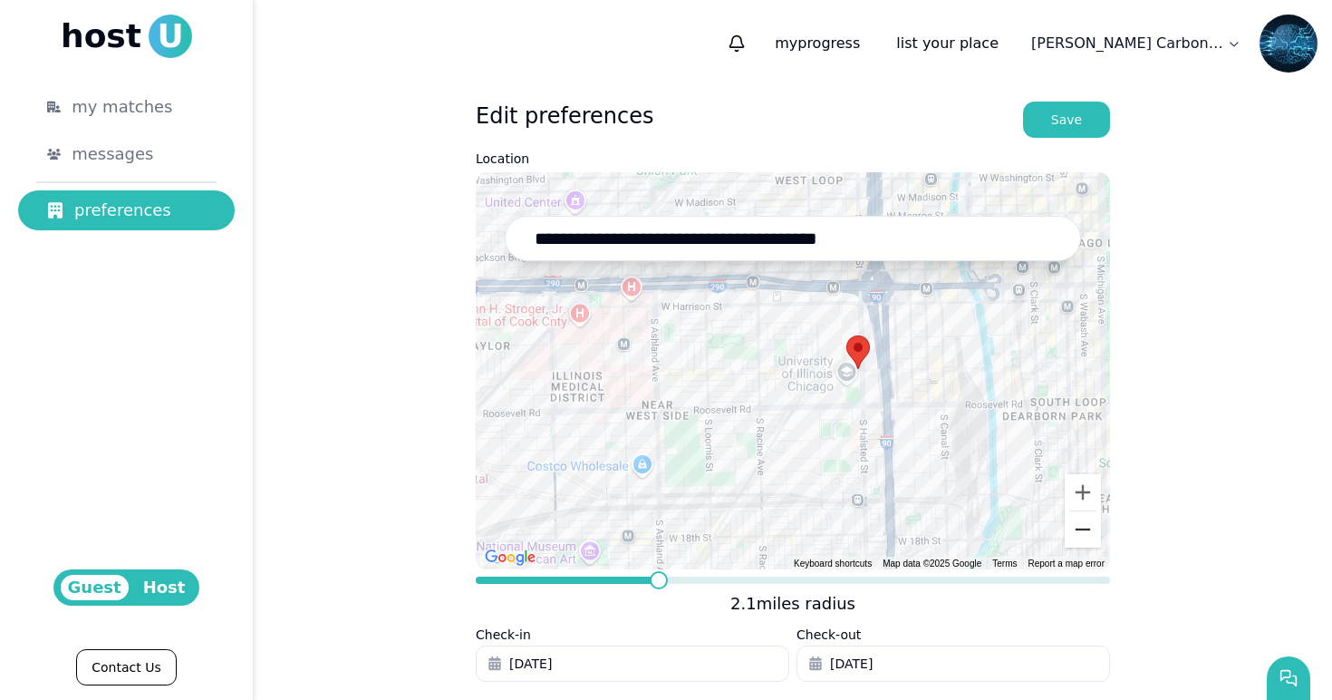
click at [1092, 534] on button "Zoom out" at bounding box center [1083, 529] width 36 height 36
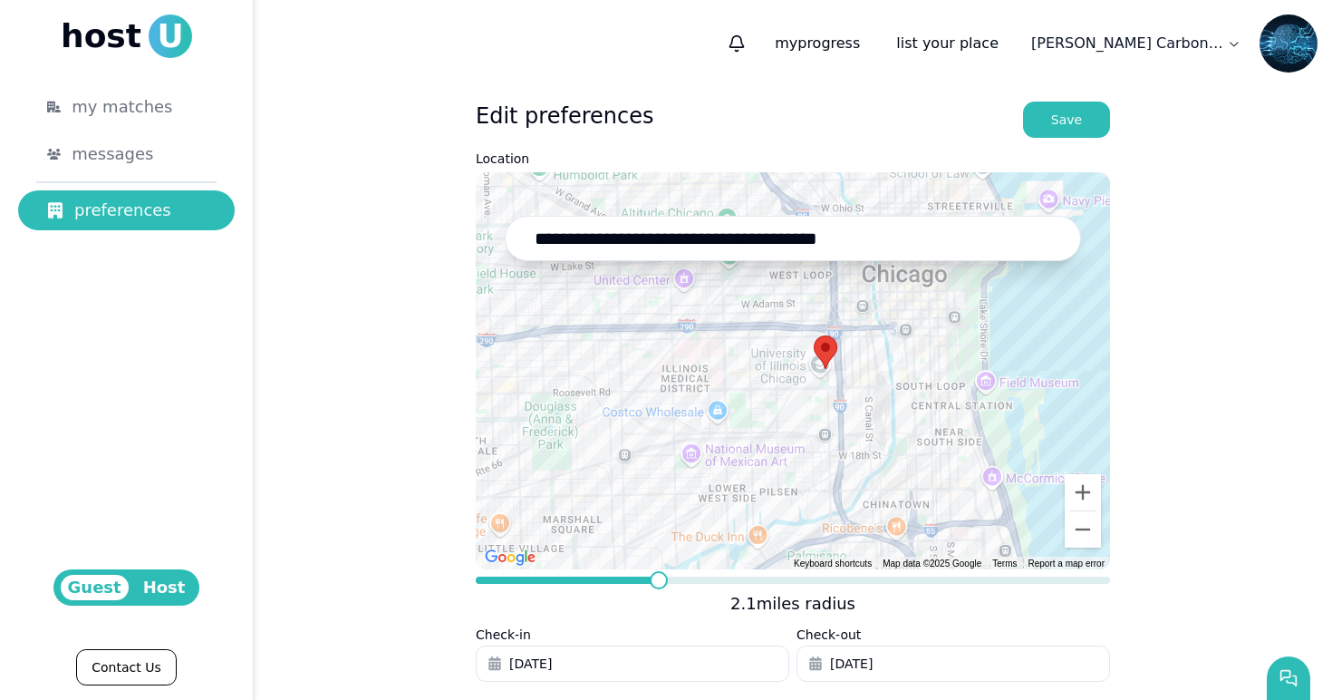
click at [795, 364] on div at bounding box center [793, 370] width 634 height 397
click at [789, 373] on div at bounding box center [793, 370] width 634 height 397
click at [773, 371] on div at bounding box center [793, 370] width 634 height 397
type input "**********"
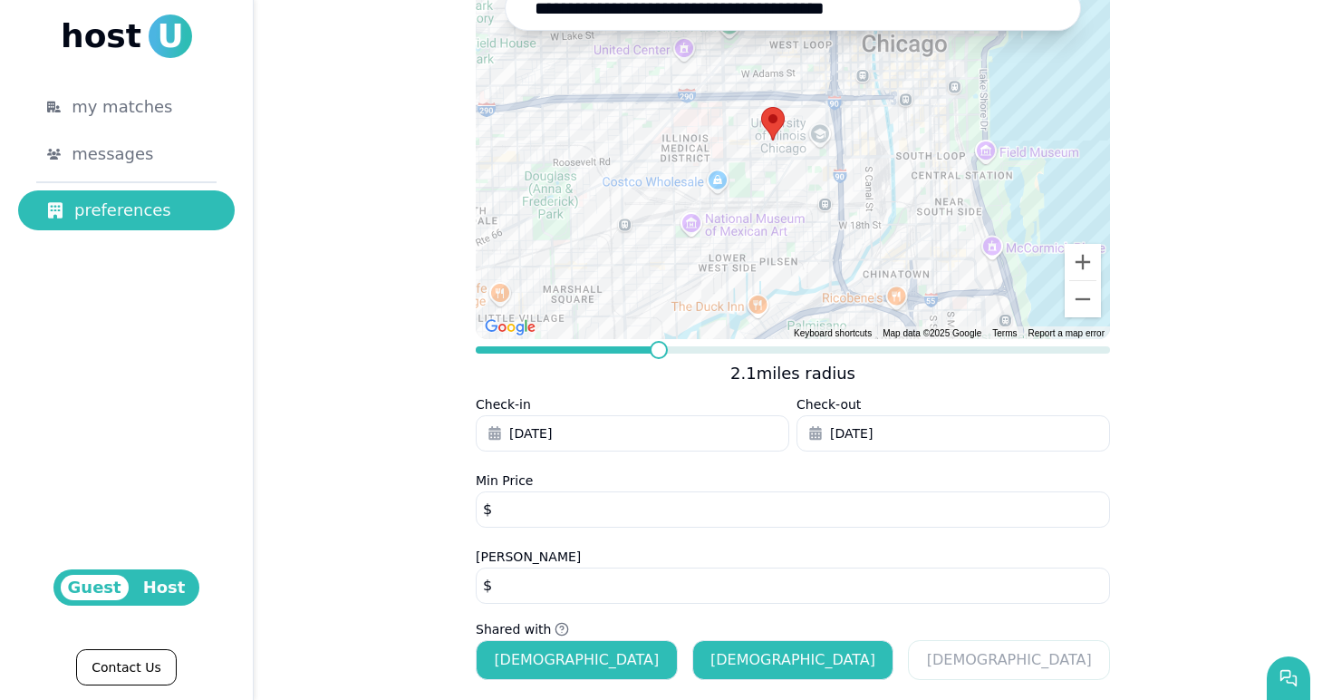
scroll to position [247, 0]
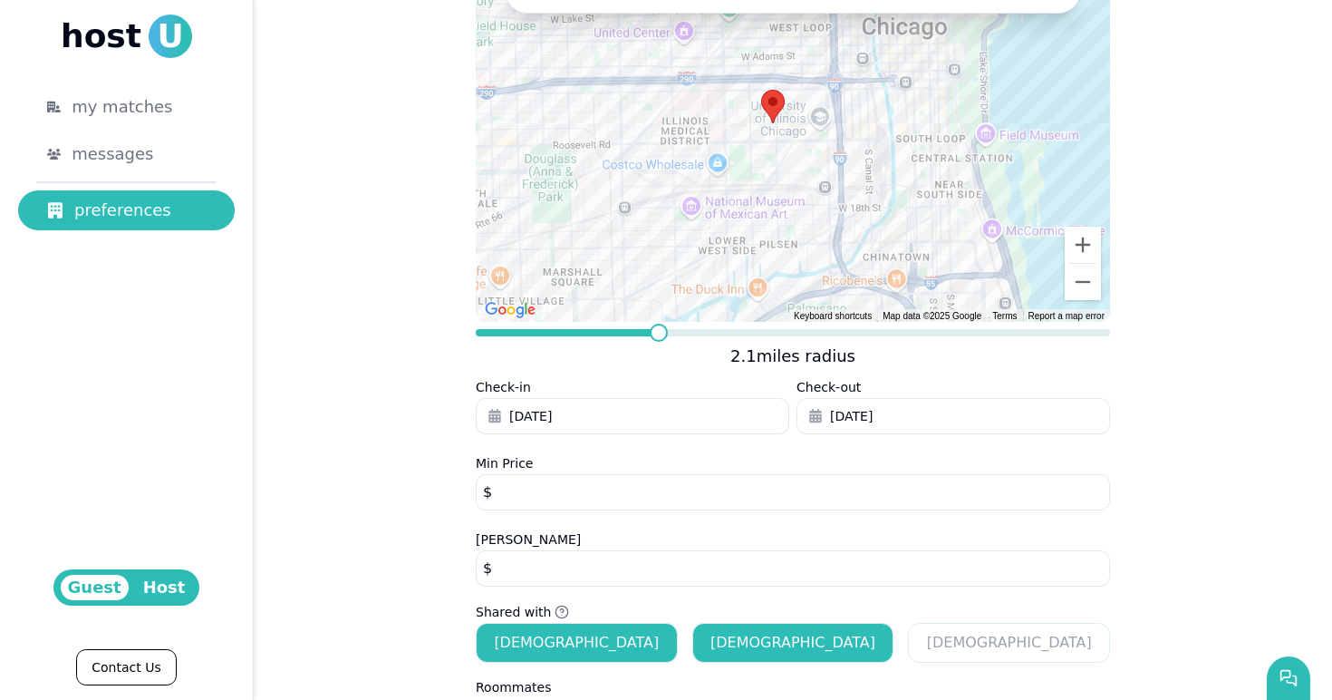
click at [840, 415] on span "[DATE]" at bounding box center [851, 416] width 43 height 18
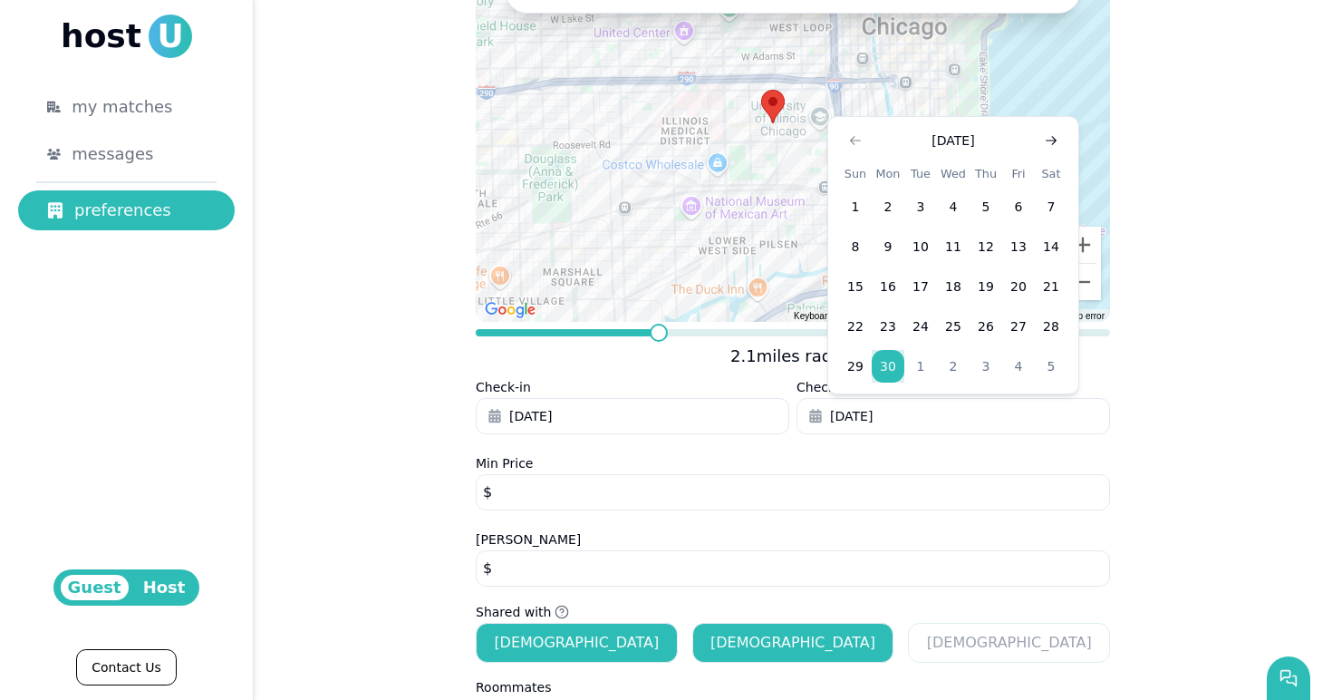
click at [1055, 144] on icon "Go to next month" at bounding box center [1051, 140] width 15 height 15
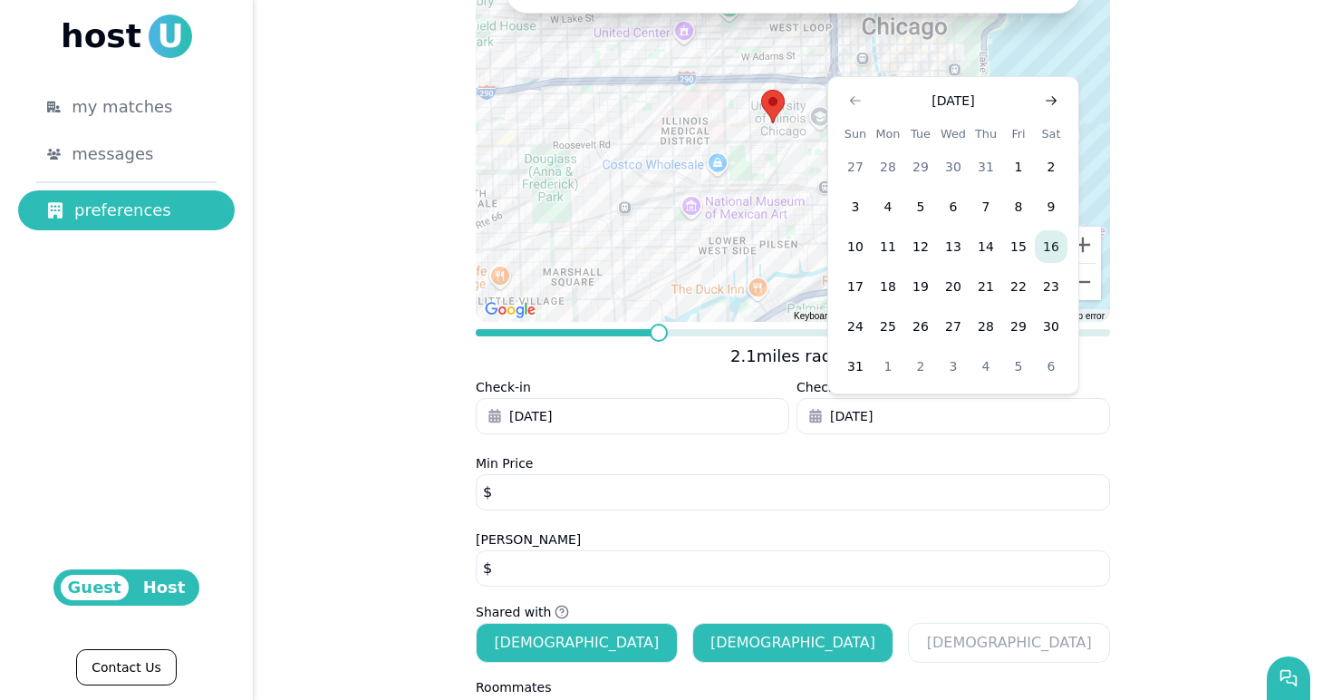
click at [1045, 104] on icon "Go to next month" at bounding box center [1051, 100] width 15 height 15
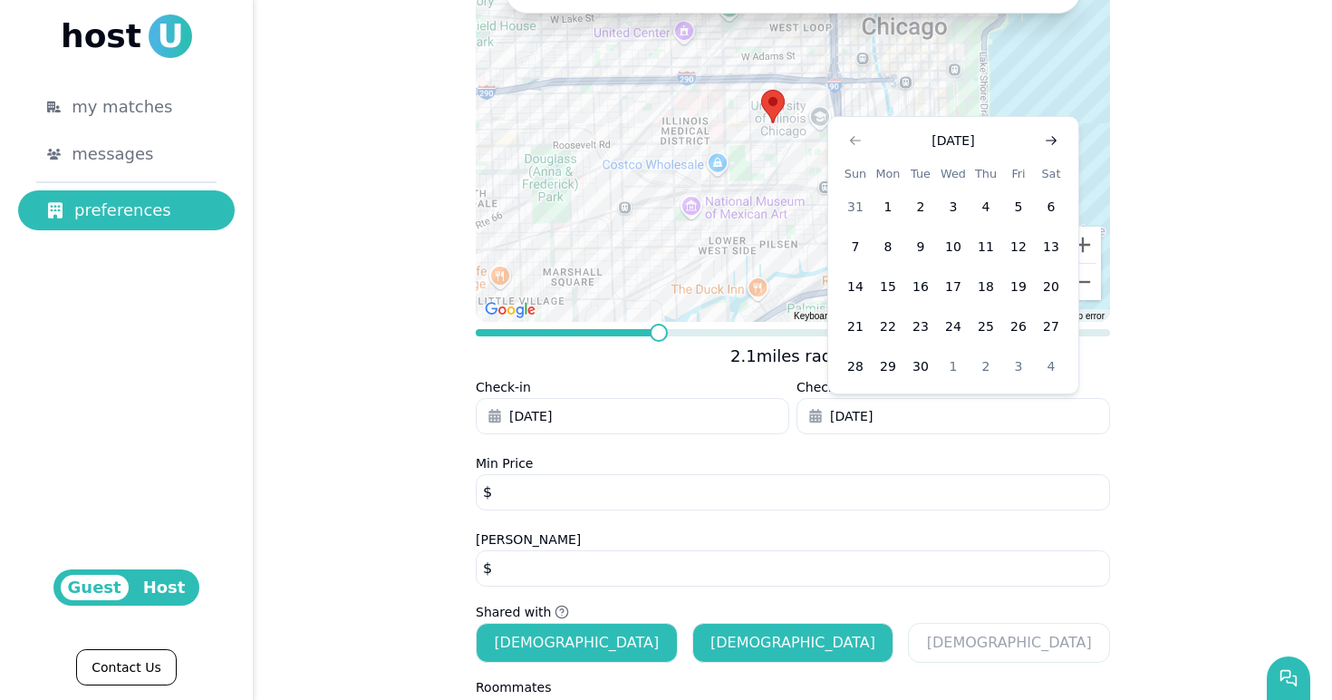
click at [1051, 142] on icon "Go to next month" at bounding box center [1051, 140] width 15 height 15
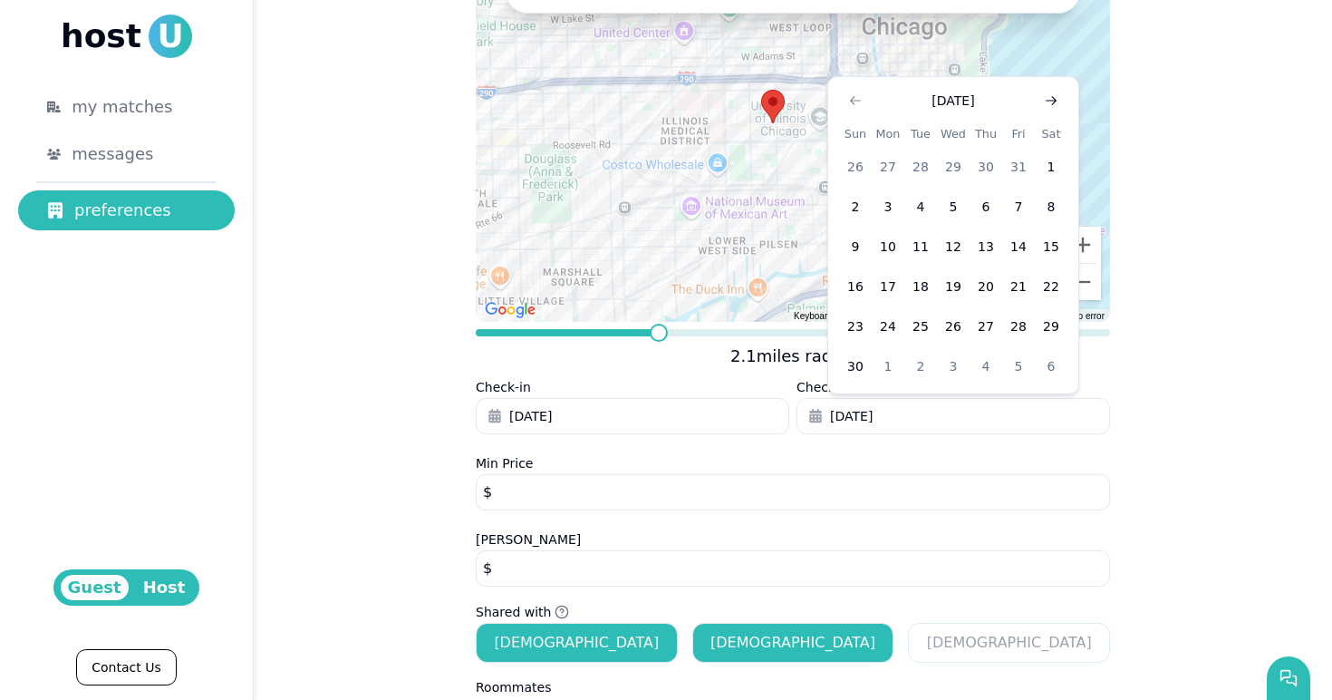
click at [1051, 107] on icon "Go to next month" at bounding box center [1051, 100] width 15 height 15
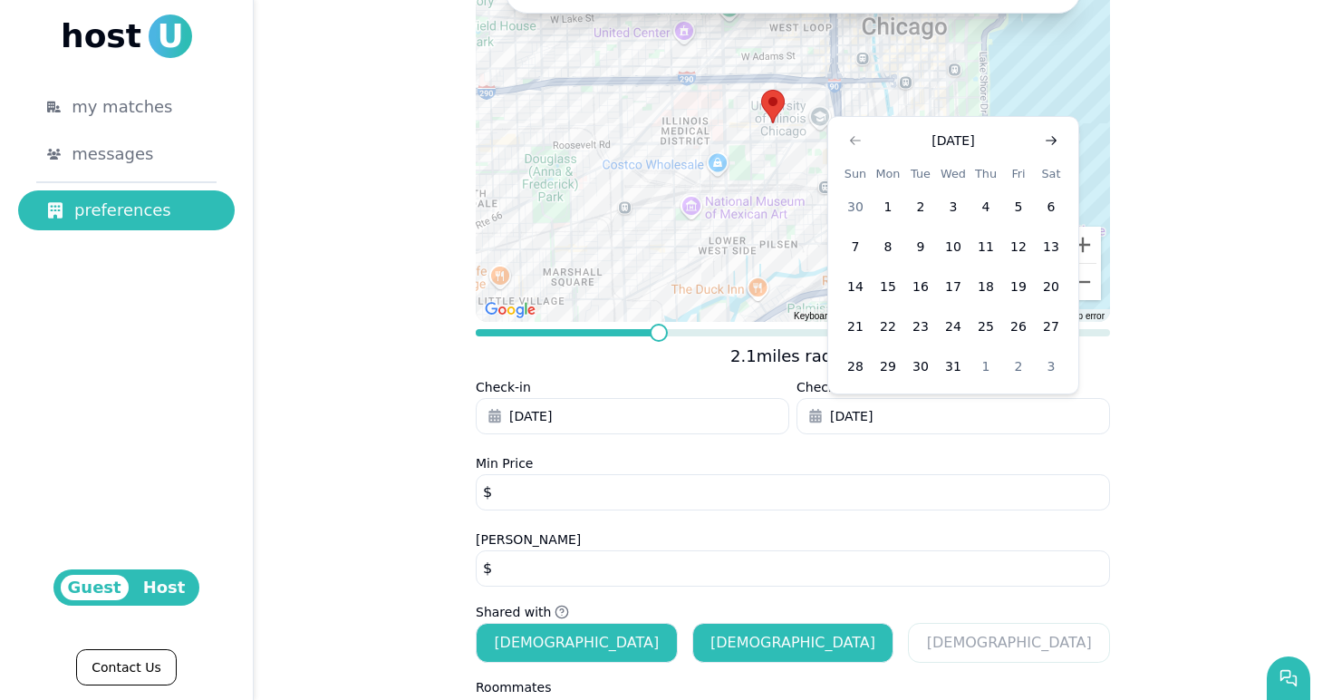
click at [1052, 140] on use "Go to next month" at bounding box center [1051, 140] width 11 height 9
click at [1055, 363] on button "31" at bounding box center [1051, 366] width 33 height 33
click at [1058, 149] on button "Go to next month" at bounding box center [1051, 140] width 25 height 25
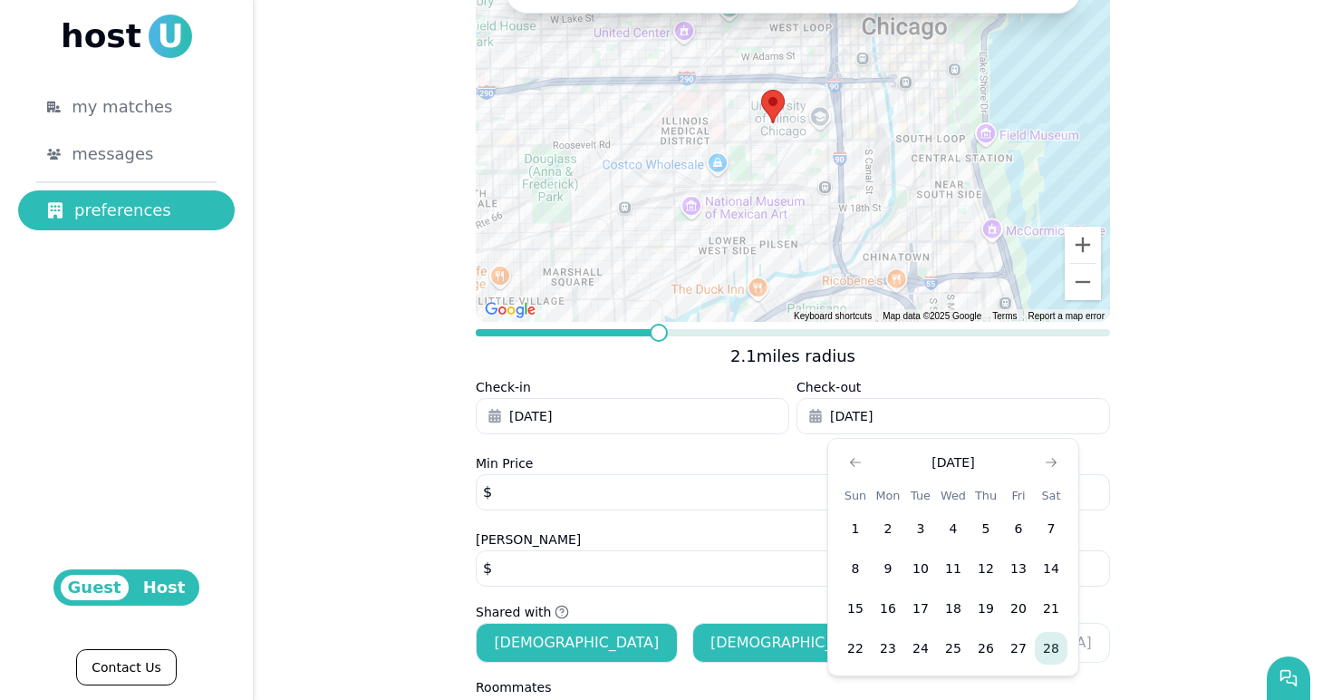
click at [1051, 649] on button "28" at bounding box center [1051, 648] width 33 height 33
click at [468, 440] on div "**********" at bounding box center [793, 310] width 1079 height 941
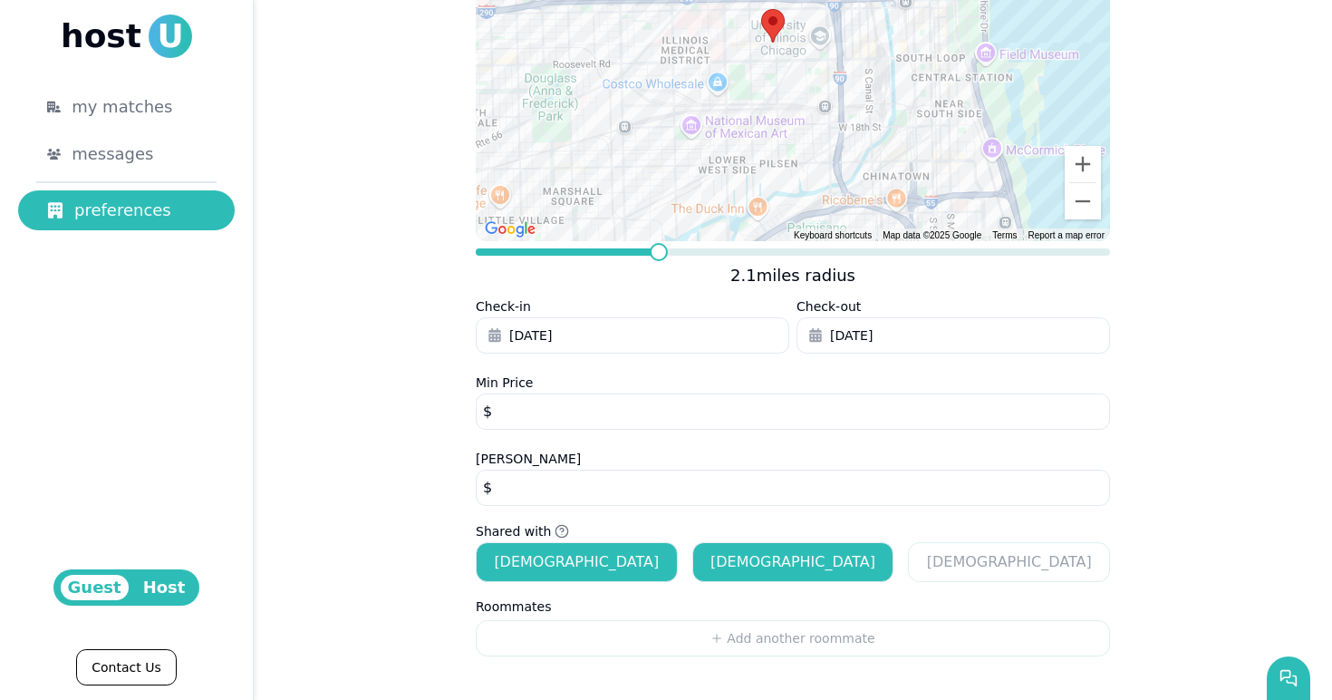
scroll to position [0, 0]
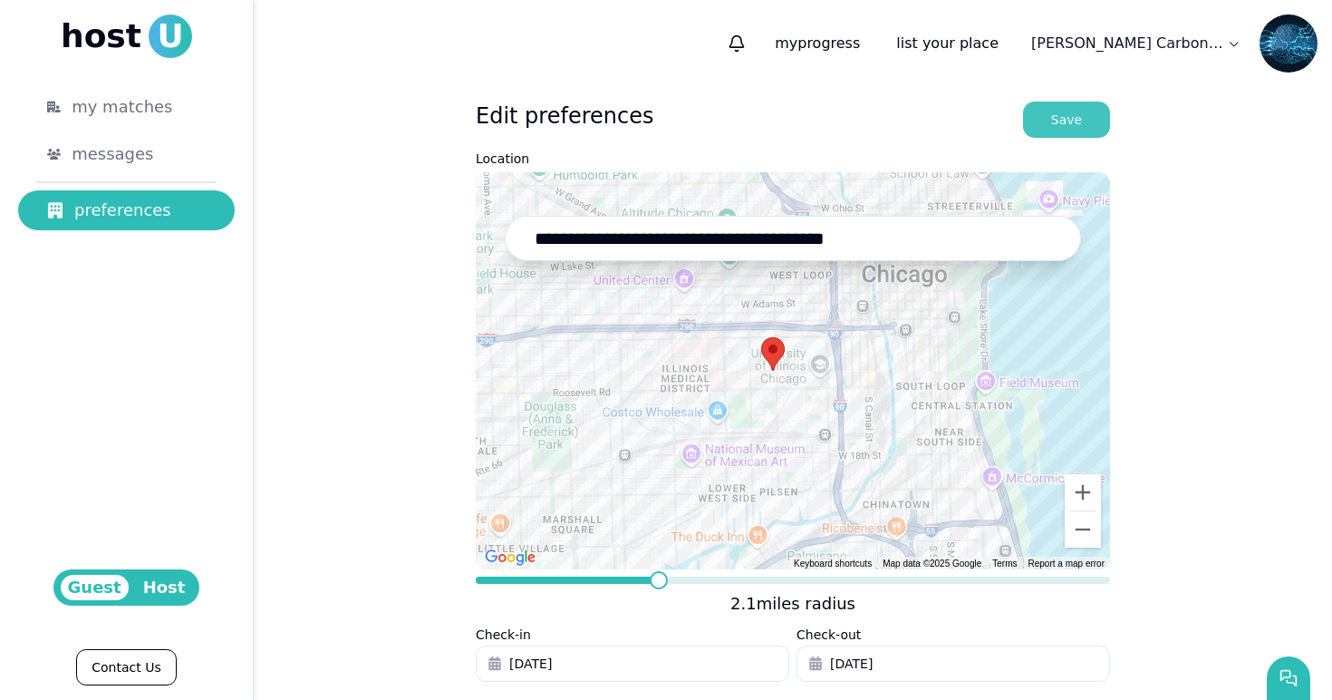
click at [1063, 129] on button "Save" at bounding box center [1066, 120] width 87 height 36
click at [137, 87] on link "my matches" at bounding box center [126, 107] width 217 height 40
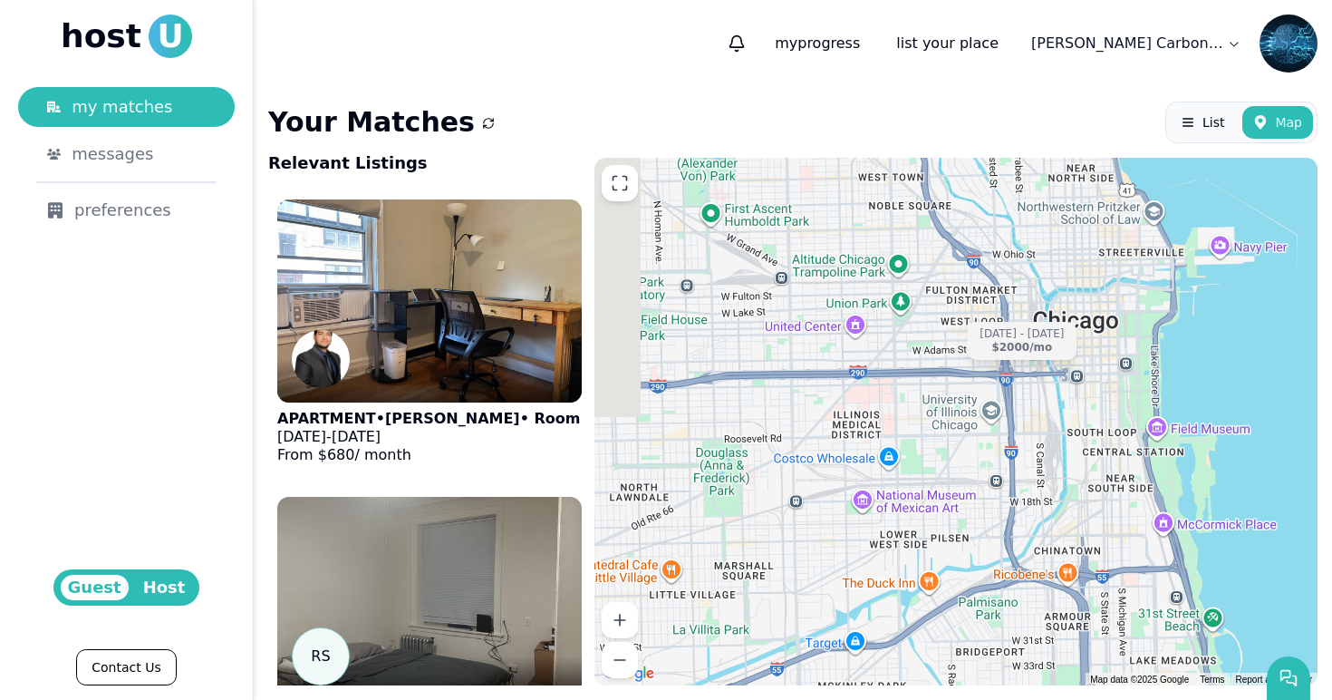
drag, startPoint x: 933, startPoint y: 525, endPoint x: 1070, endPoint y: 457, distance: 152.8
click at [1070, 456] on div "[DATE] - [DATE] $2000 /mo" at bounding box center [956, 422] width 723 height 528
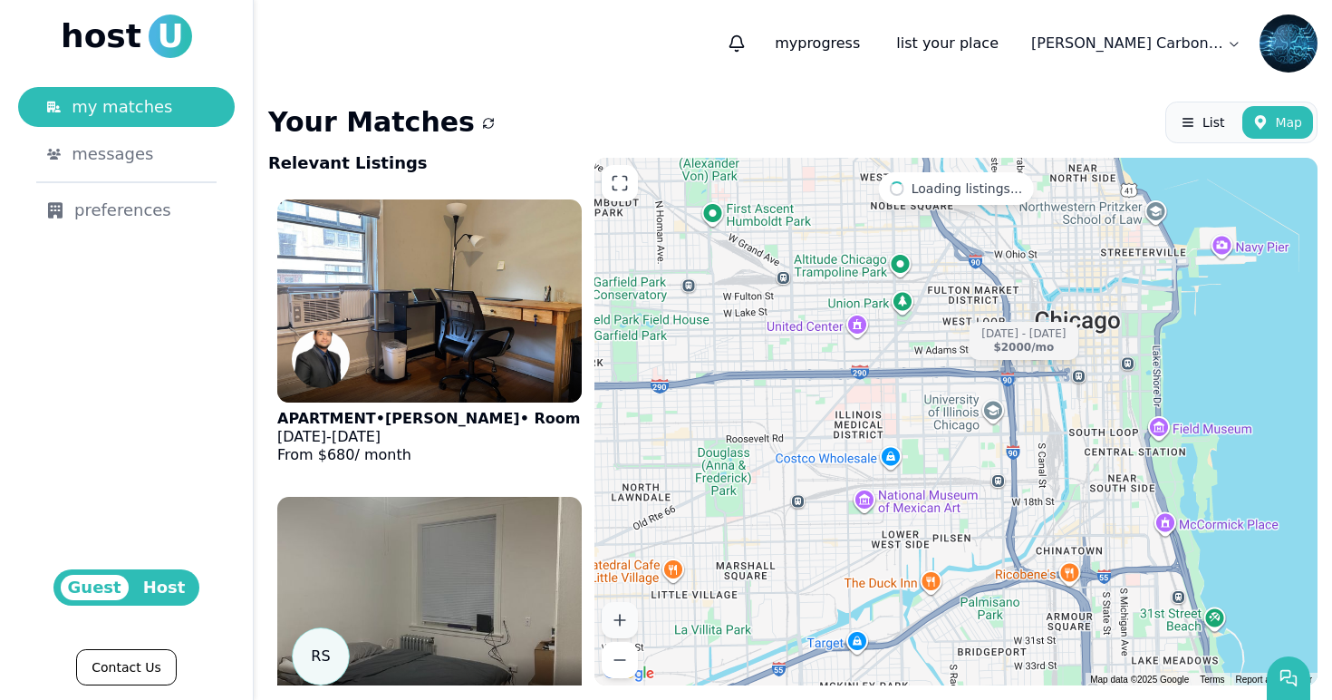
click at [622, 624] on icon at bounding box center [620, 620] width 18 height 18
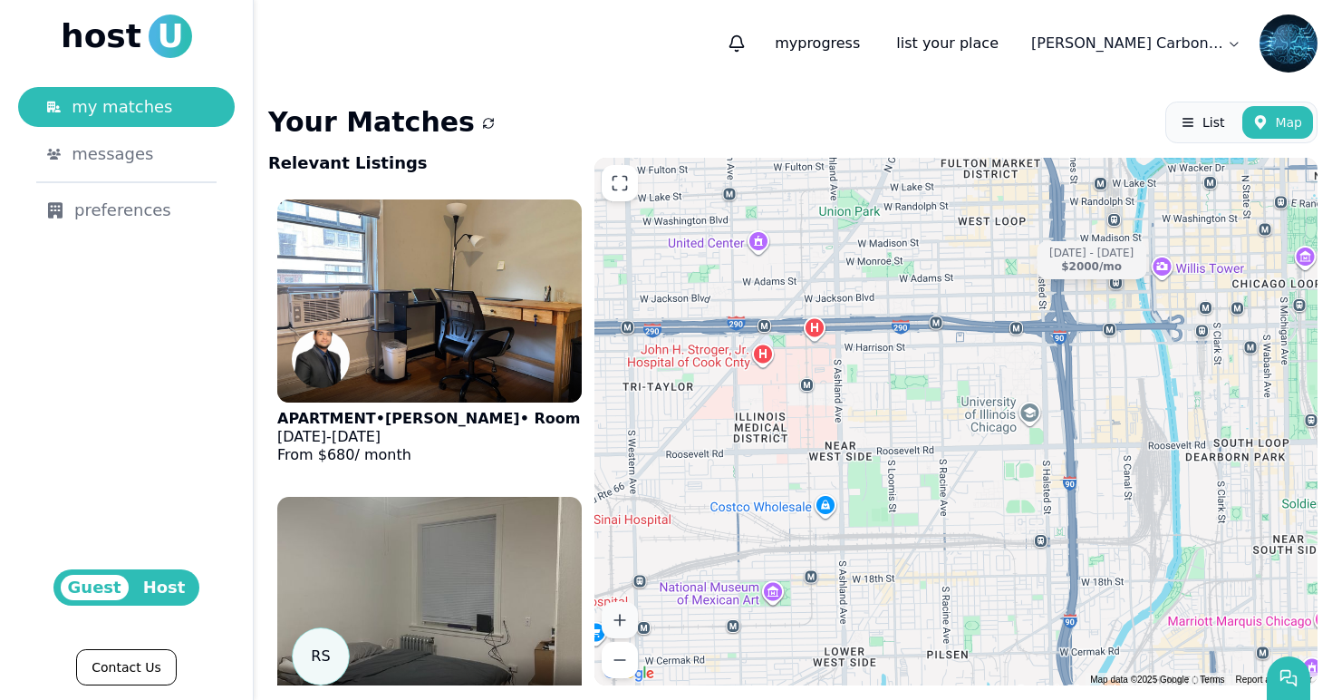
click at [622, 625] on icon at bounding box center [620, 620] width 18 height 18
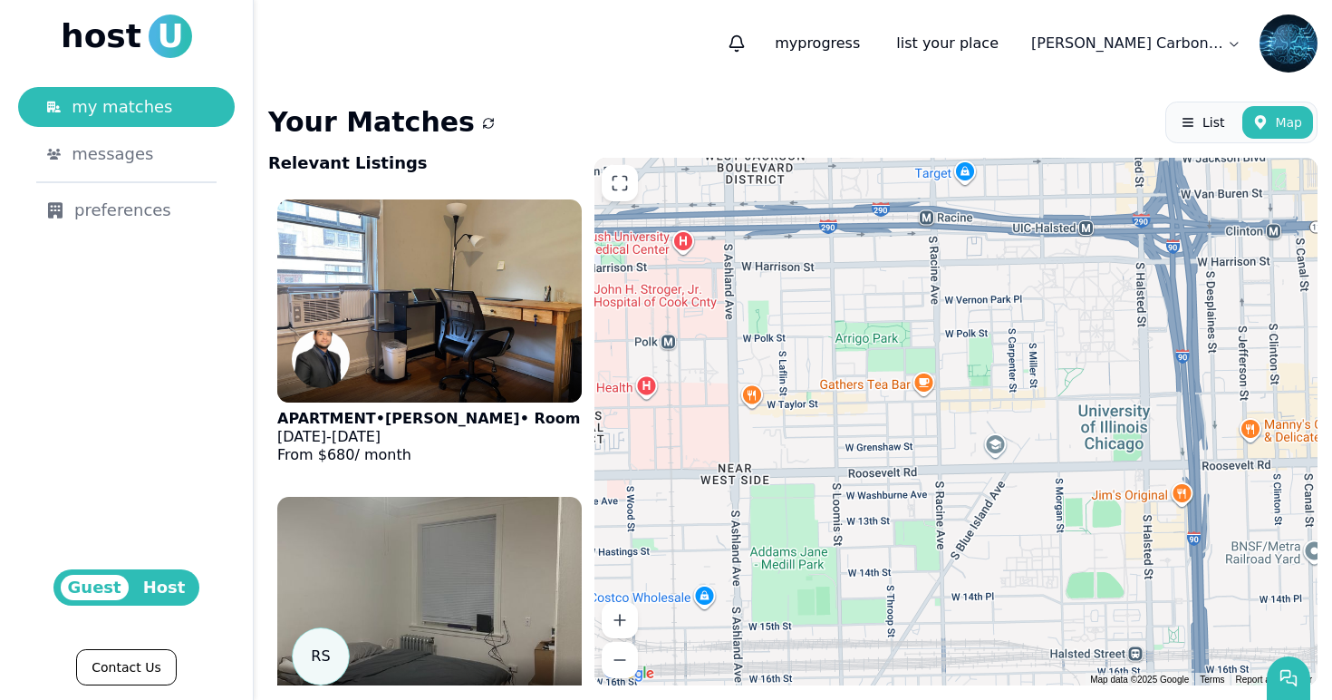
drag, startPoint x: 916, startPoint y: 526, endPoint x: 925, endPoint y: 520, distance: 10.6
click at [925, 520] on div at bounding box center [956, 422] width 723 height 528
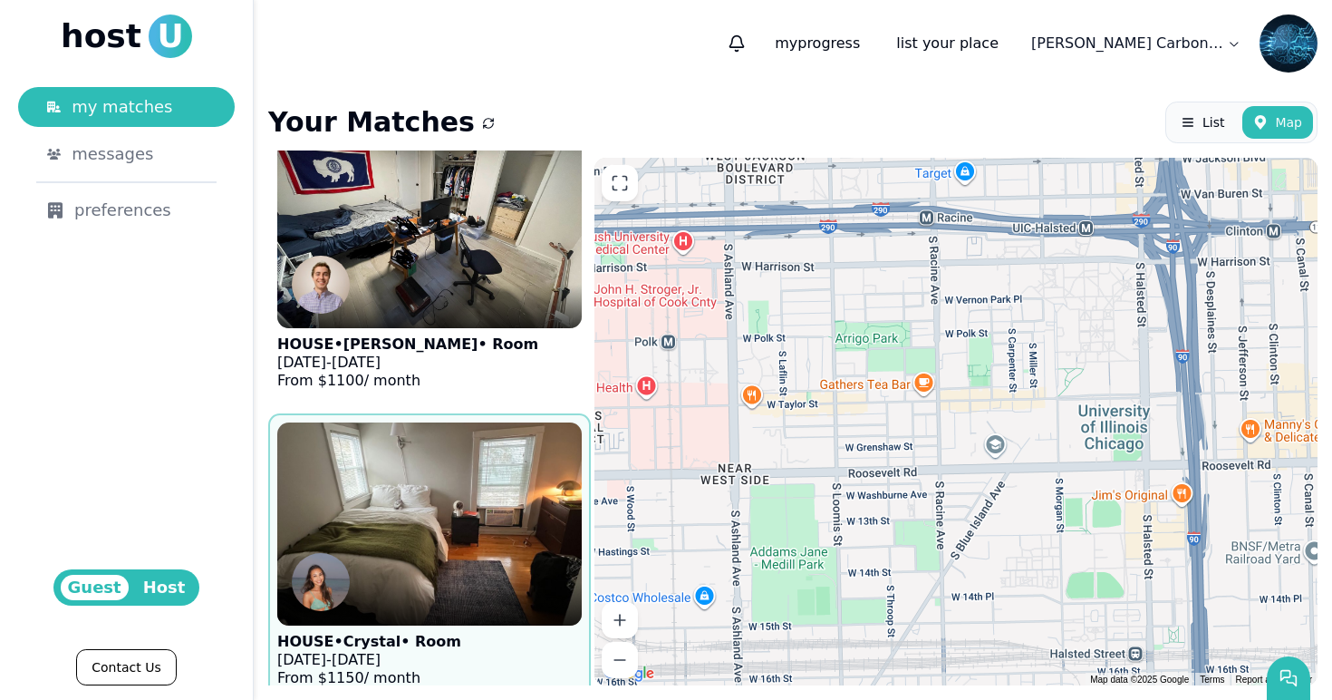
scroll to position [5495, 0]
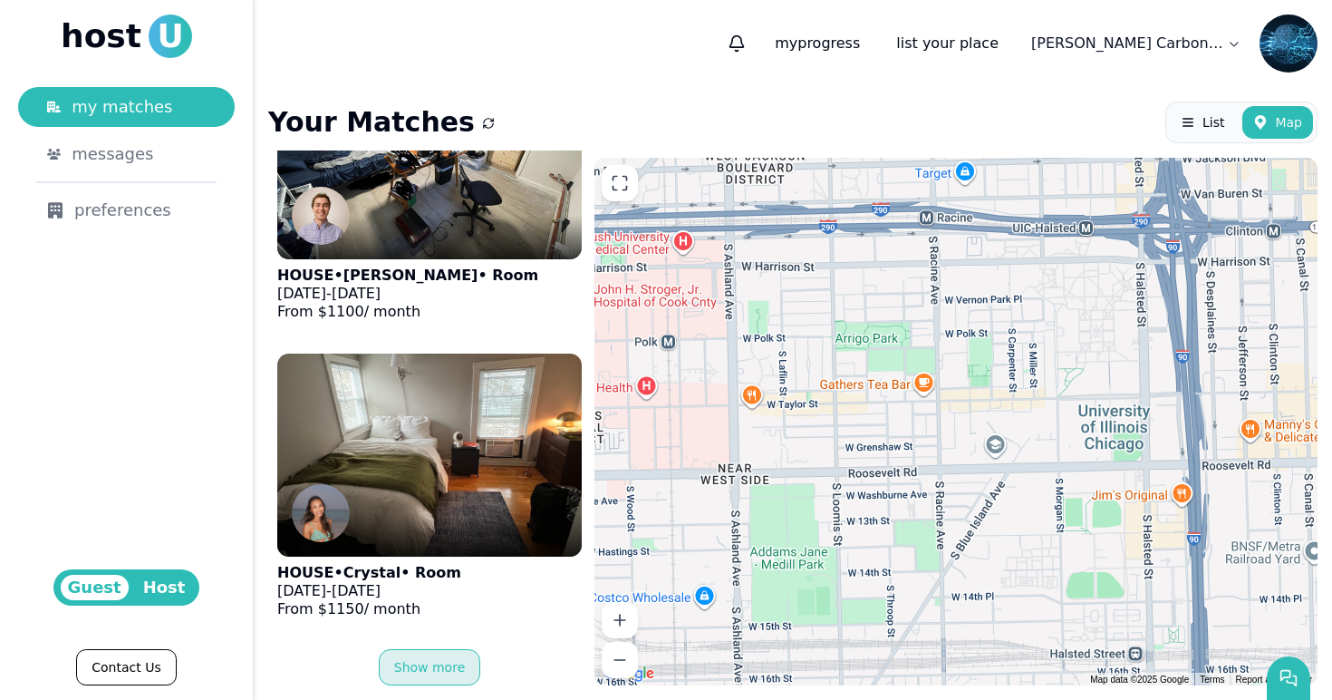
click at [442, 665] on button "Show more" at bounding box center [430, 667] width 102 height 36
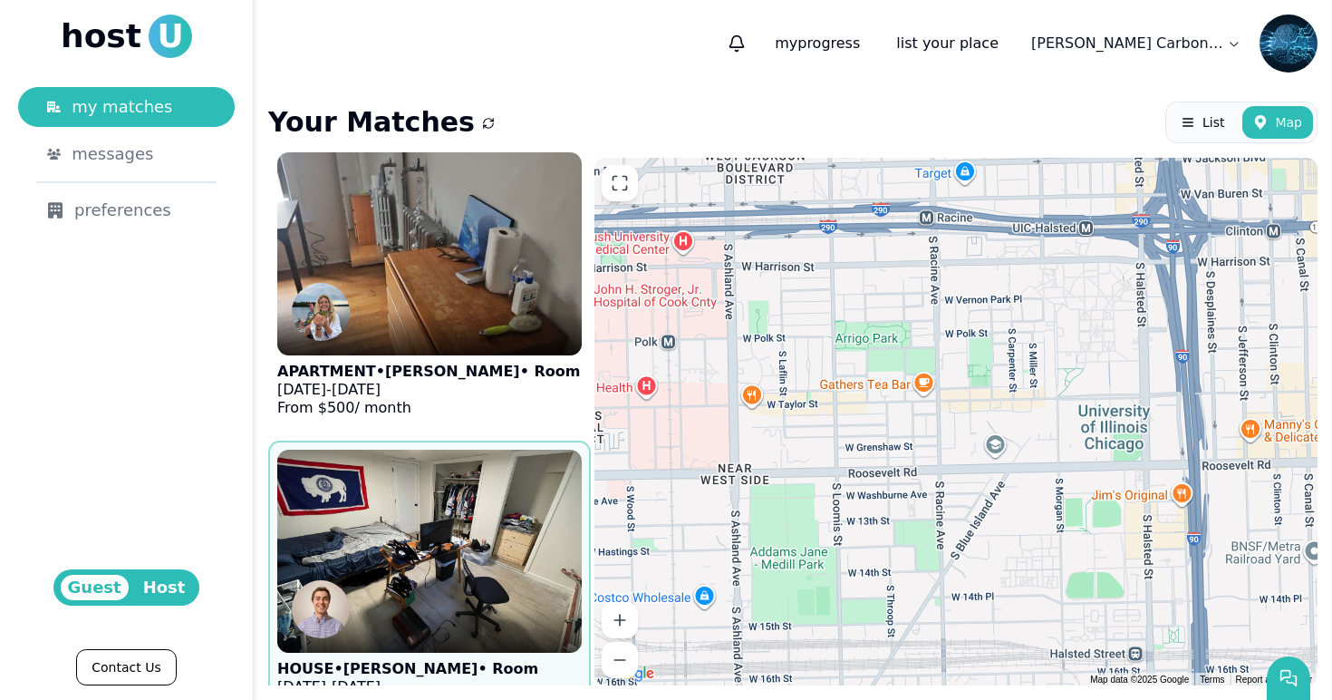
scroll to position [5086, 0]
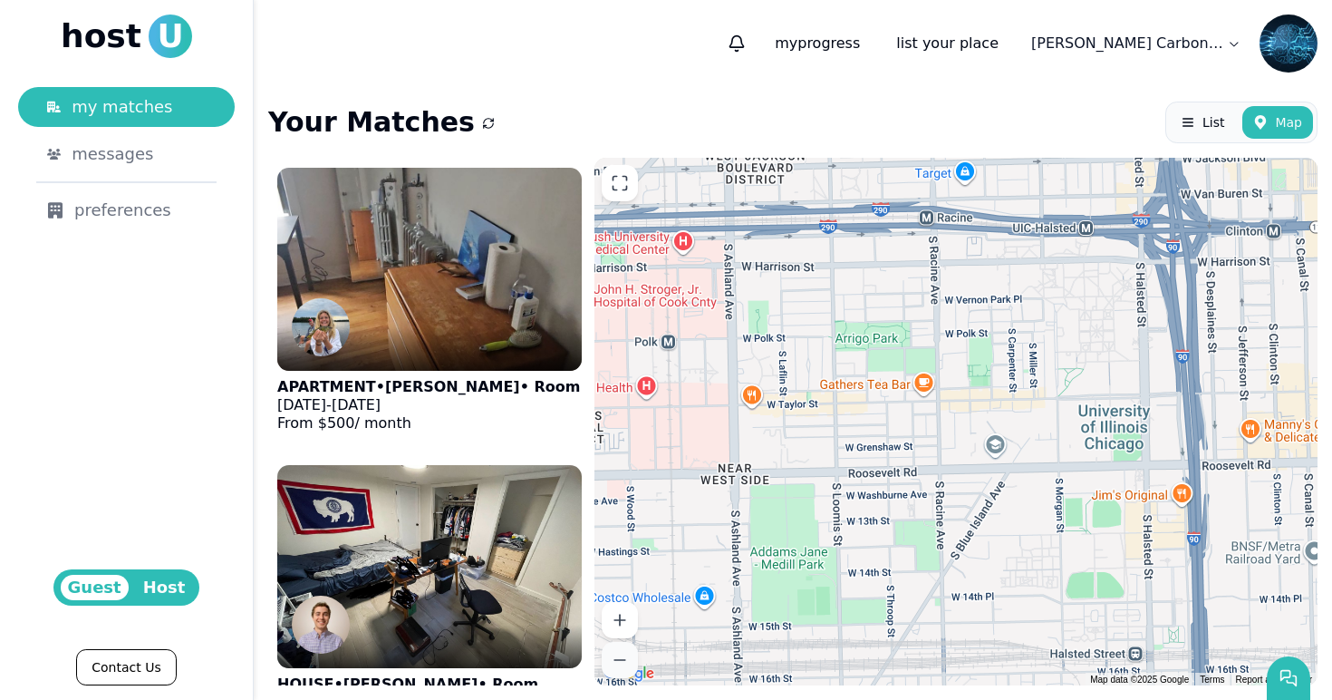
click at [632, 655] on button at bounding box center [620, 660] width 36 height 36
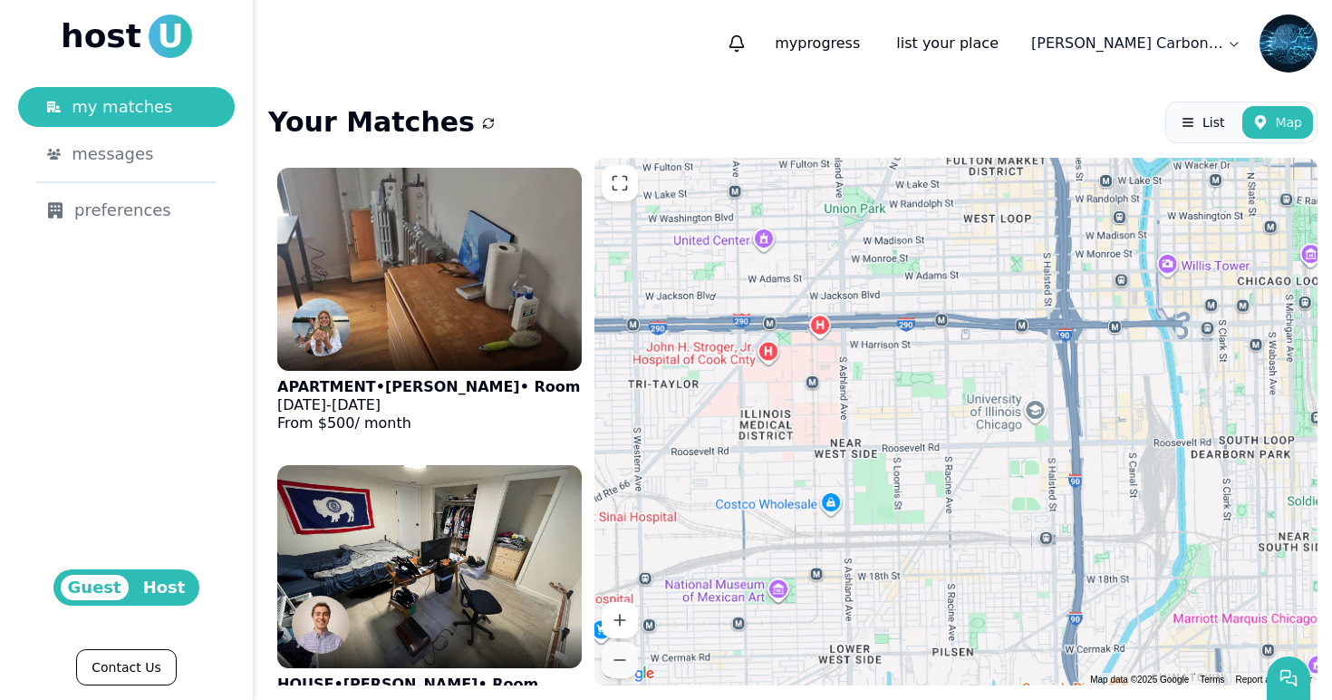
click at [632, 655] on button at bounding box center [620, 660] width 36 height 36
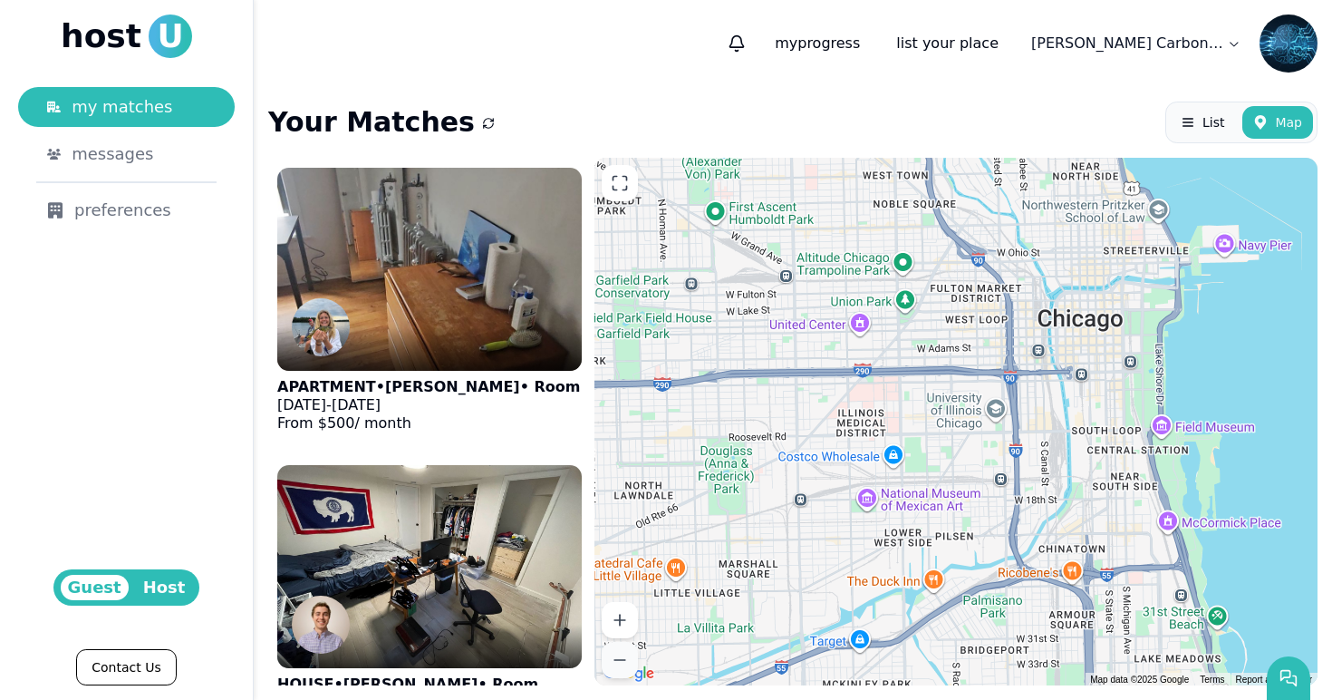
click at [632, 655] on button at bounding box center [620, 660] width 36 height 36
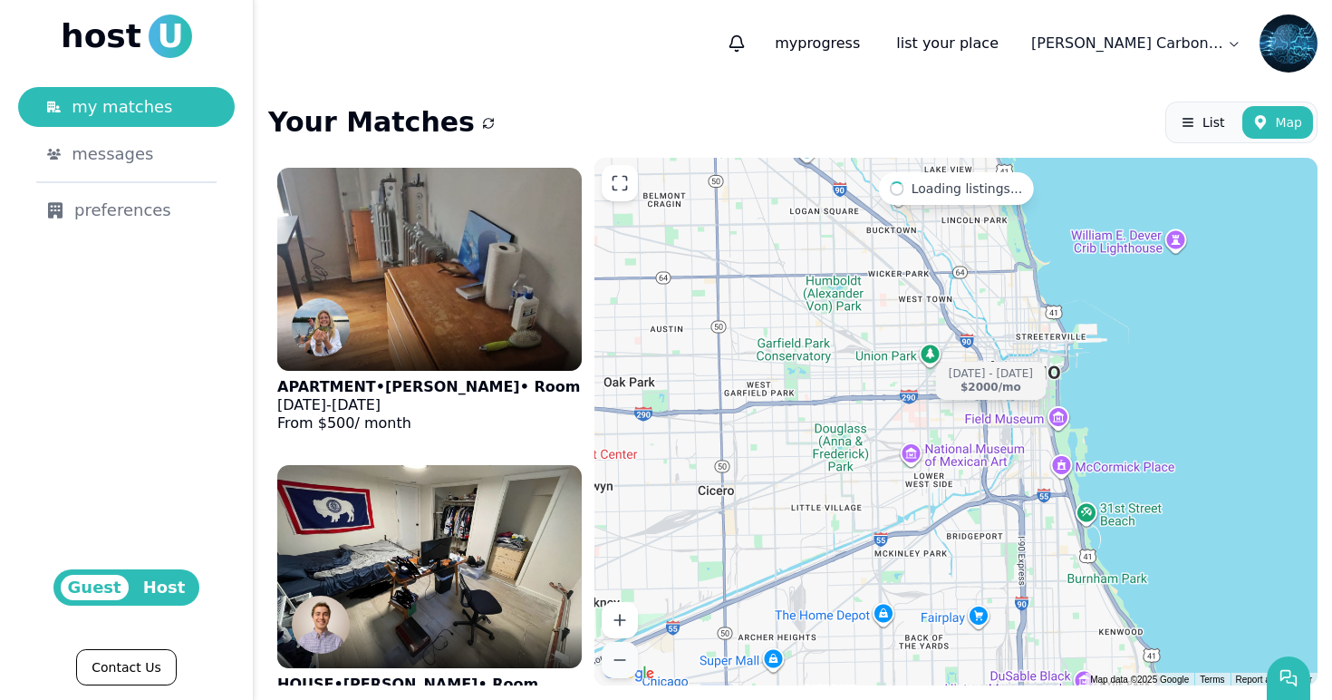
click at [632, 655] on button at bounding box center [620, 660] width 36 height 36
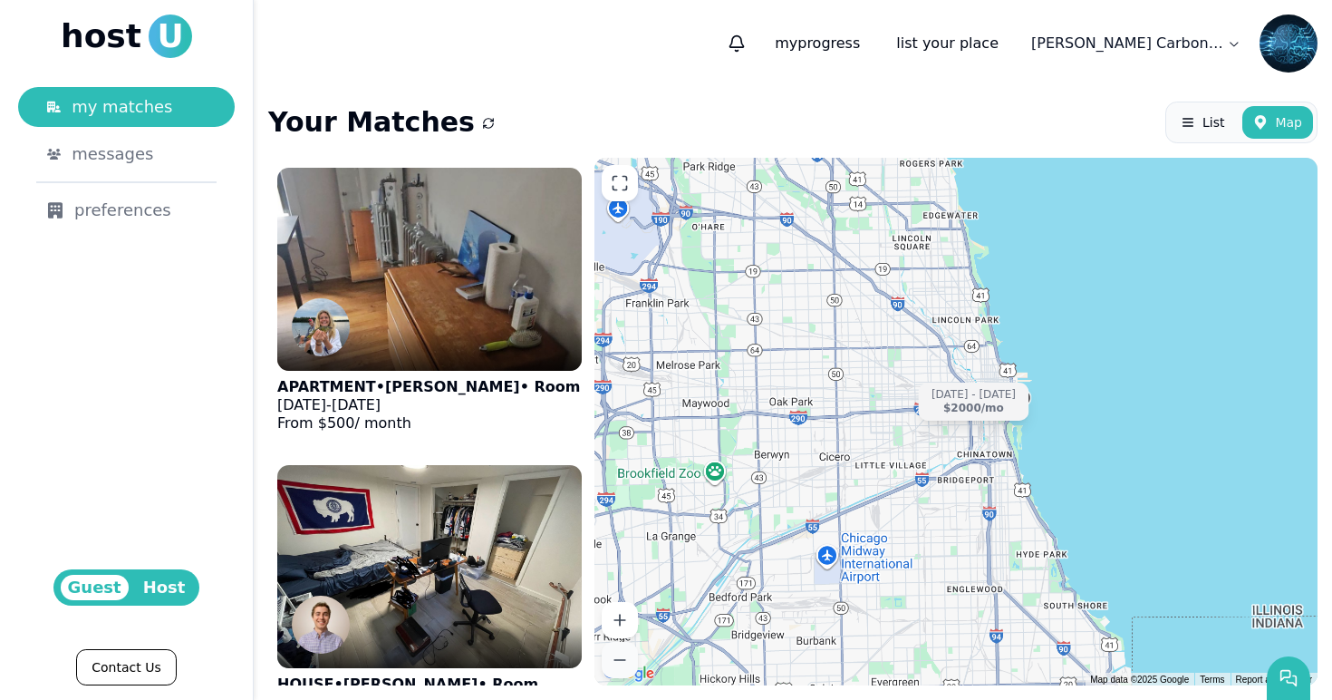
click at [632, 655] on button at bounding box center [620, 660] width 36 height 36
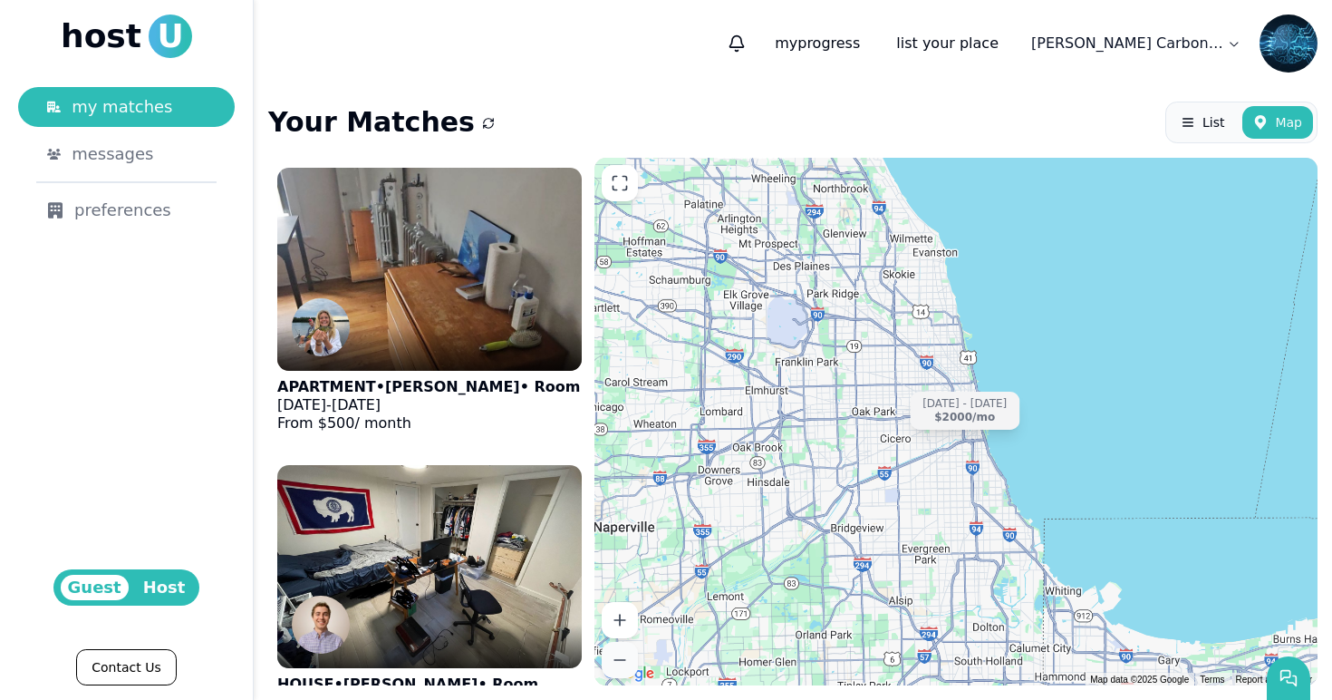
click at [632, 655] on button at bounding box center [620, 660] width 36 height 36
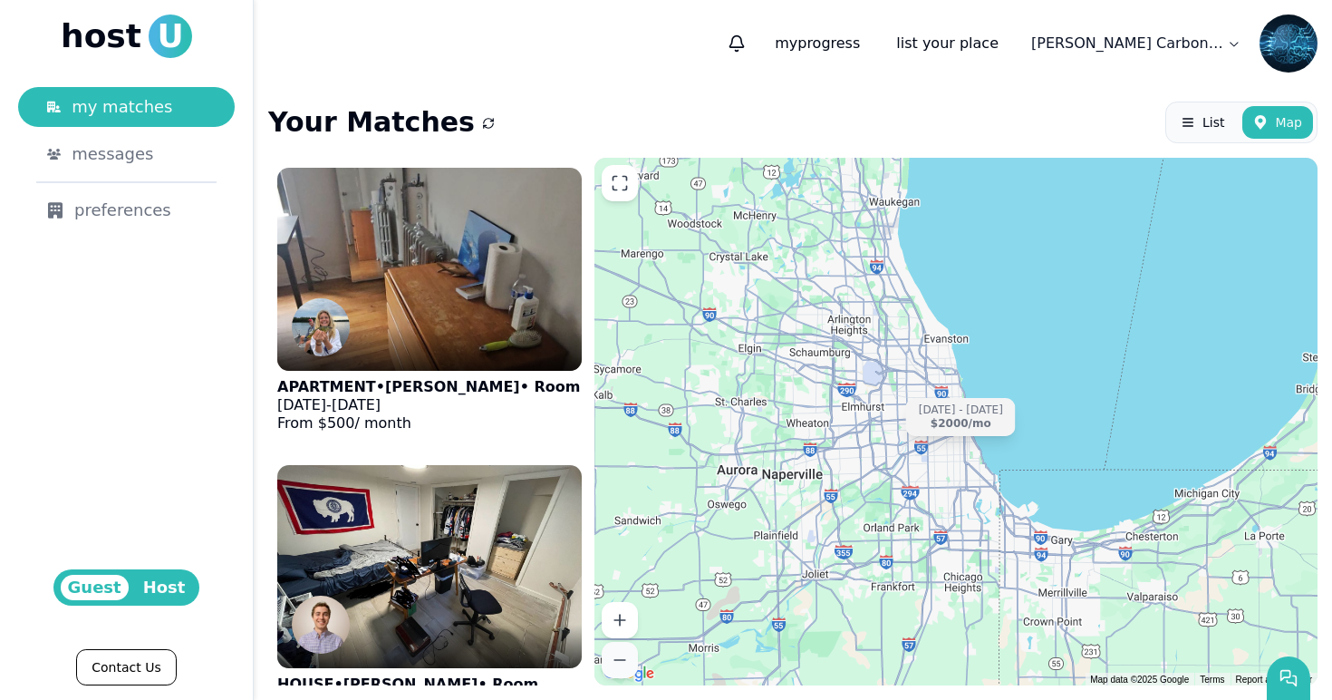
click at [632, 655] on button at bounding box center [620, 660] width 36 height 36
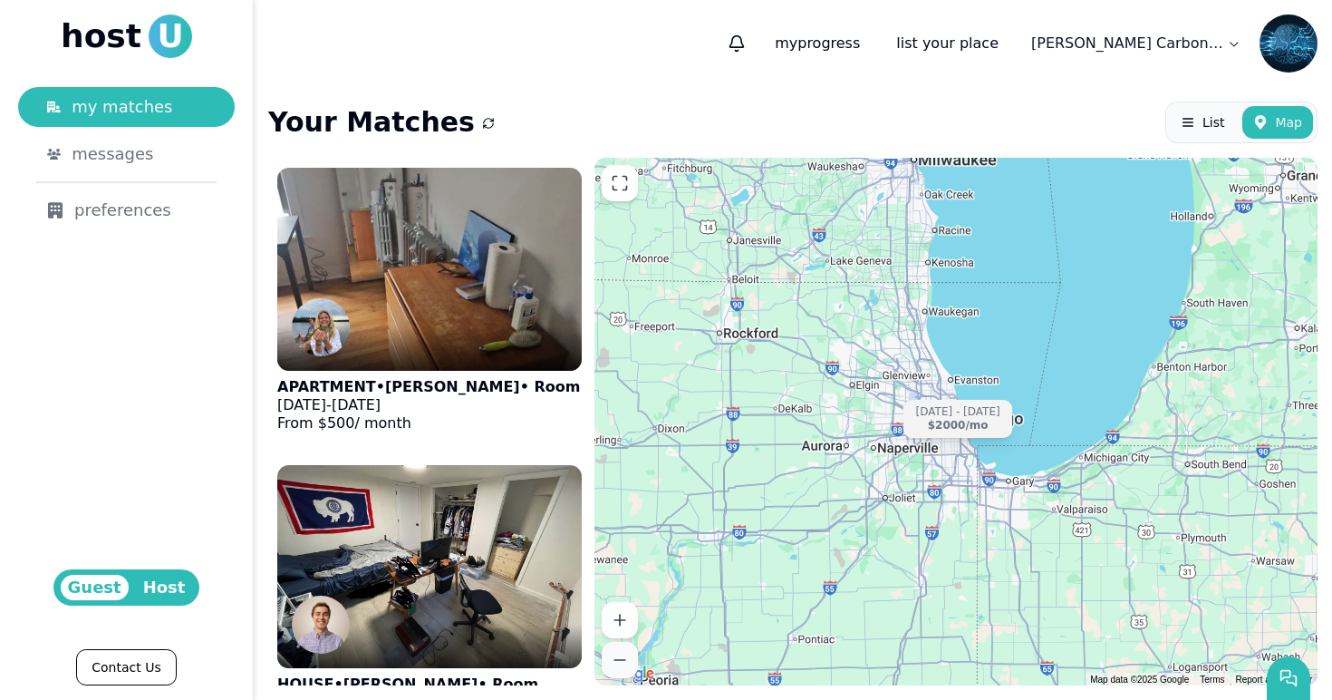
click at [632, 655] on button at bounding box center [620, 660] width 36 height 36
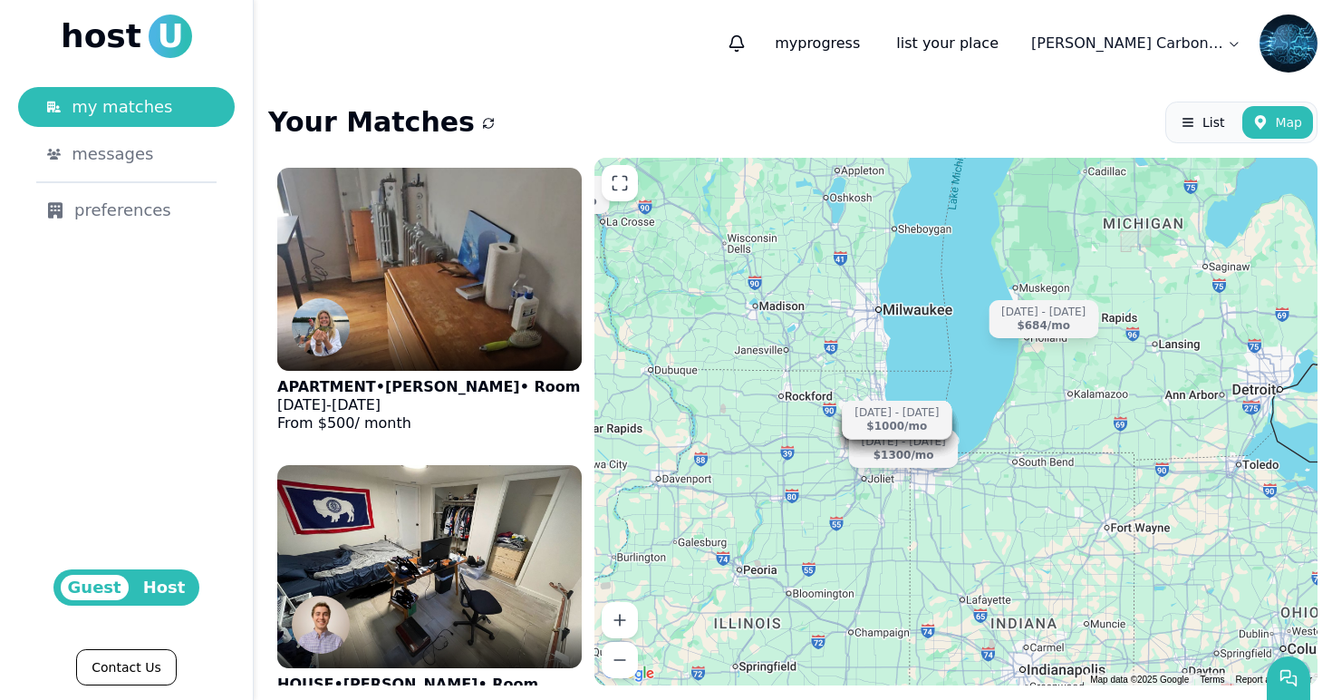
drag, startPoint x: 889, startPoint y: 519, endPoint x: 829, endPoint y: 537, distance: 62.3
click at [829, 537] on div "[DATE] - [DATE] $680 /[DATE] - [DATE] $1200 /[DATE] - [DATE] $757 /[DATE] - [DA…" at bounding box center [956, 422] width 723 height 528
click at [625, 619] on icon at bounding box center [620, 620] width 18 height 18
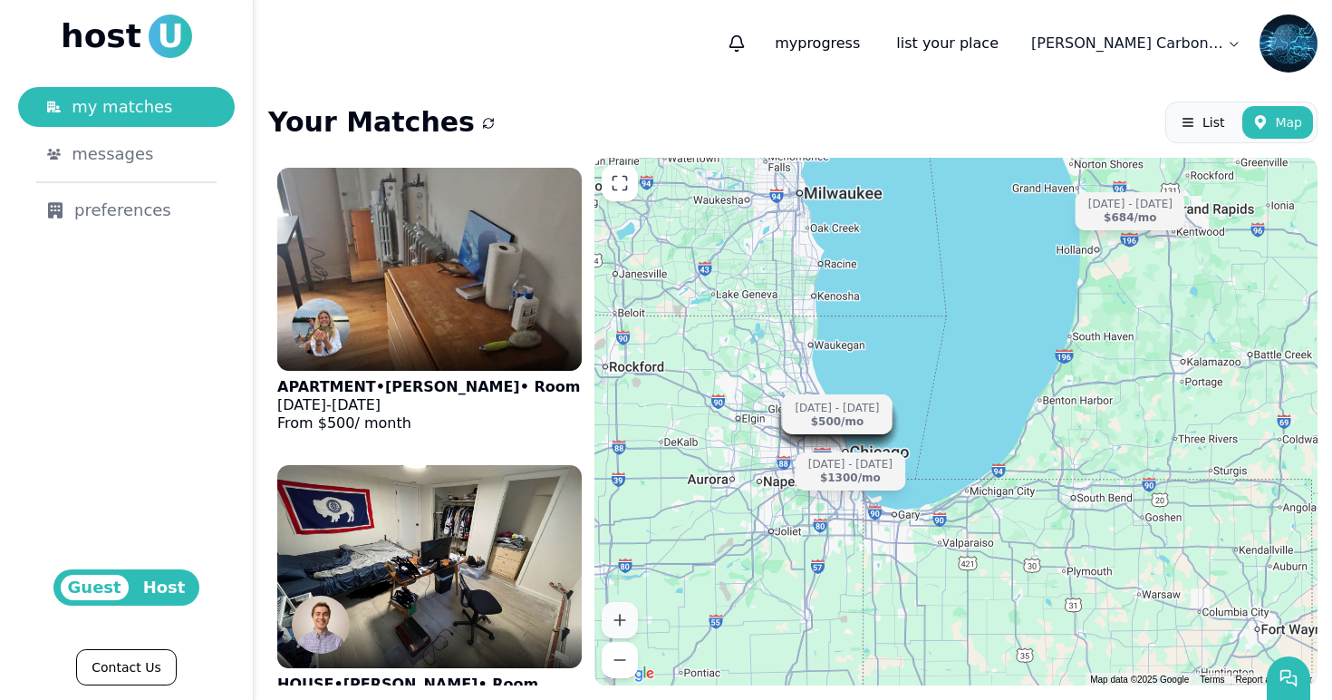
click at [625, 619] on icon at bounding box center [620, 620] width 18 height 18
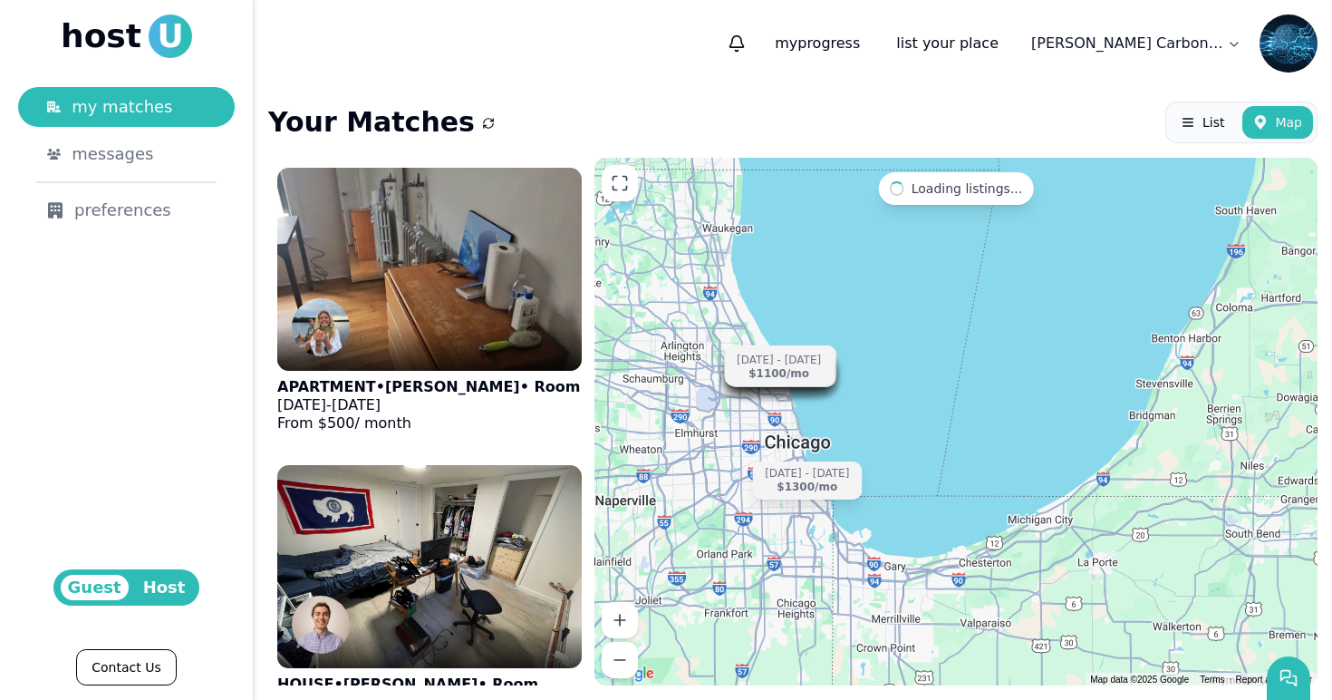
drag, startPoint x: 711, startPoint y: 606, endPoint x: 775, endPoint y: 566, distance: 76.2
click at [775, 565] on div "[DATE] - [DATE] $680 /[DATE] - [DATE] $1200 /[DATE] - [DATE] $757 /[DATE] - [DA…" at bounding box center [956, 422] width 723 height 528
click at [625, 625] on icon at bounding box center [620, 620] width 18 height 18
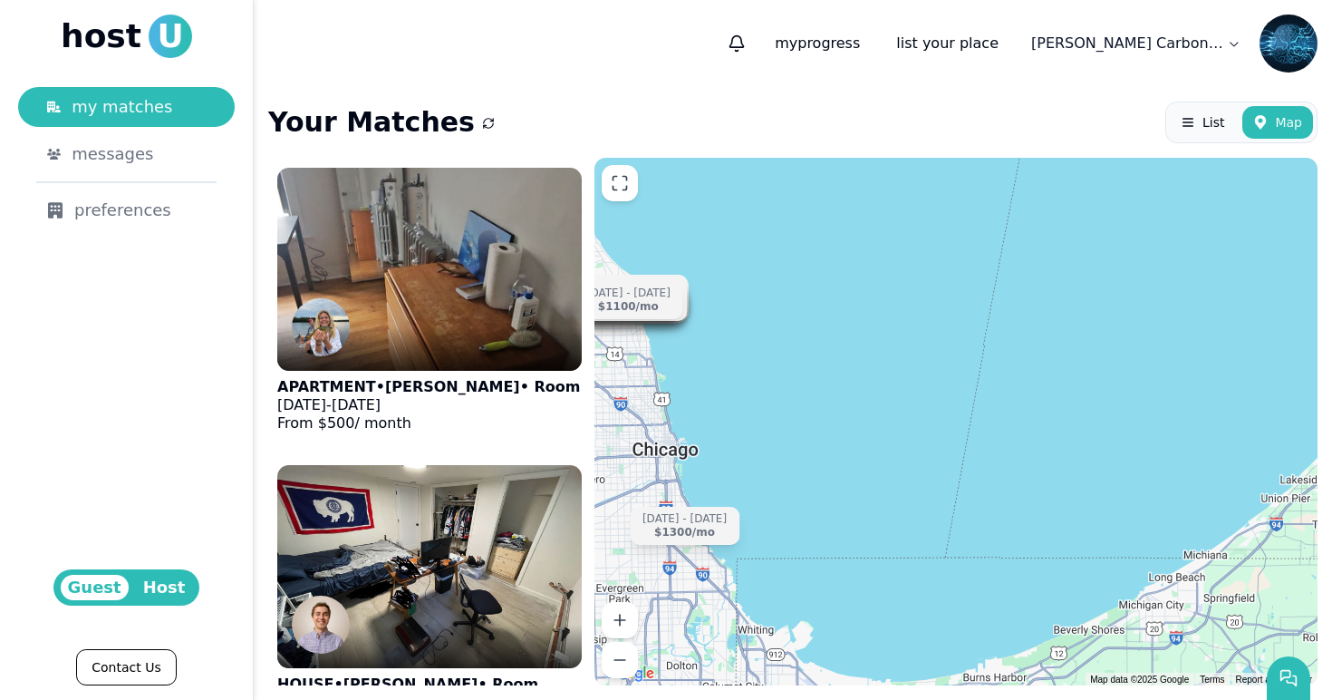
drag, startPoint x: 750, startPoint y: 546, endPoint x: 840, endPoint y: 526, distance: 92.8
click at [840, 526] on div "[DATE] - [DATE] $680 /[DATE] - [DATE] $1200 /[DATE] - [DATE] $757 /[DATE] - [DA…" at bounding box center [956, 422] width 723 height 528
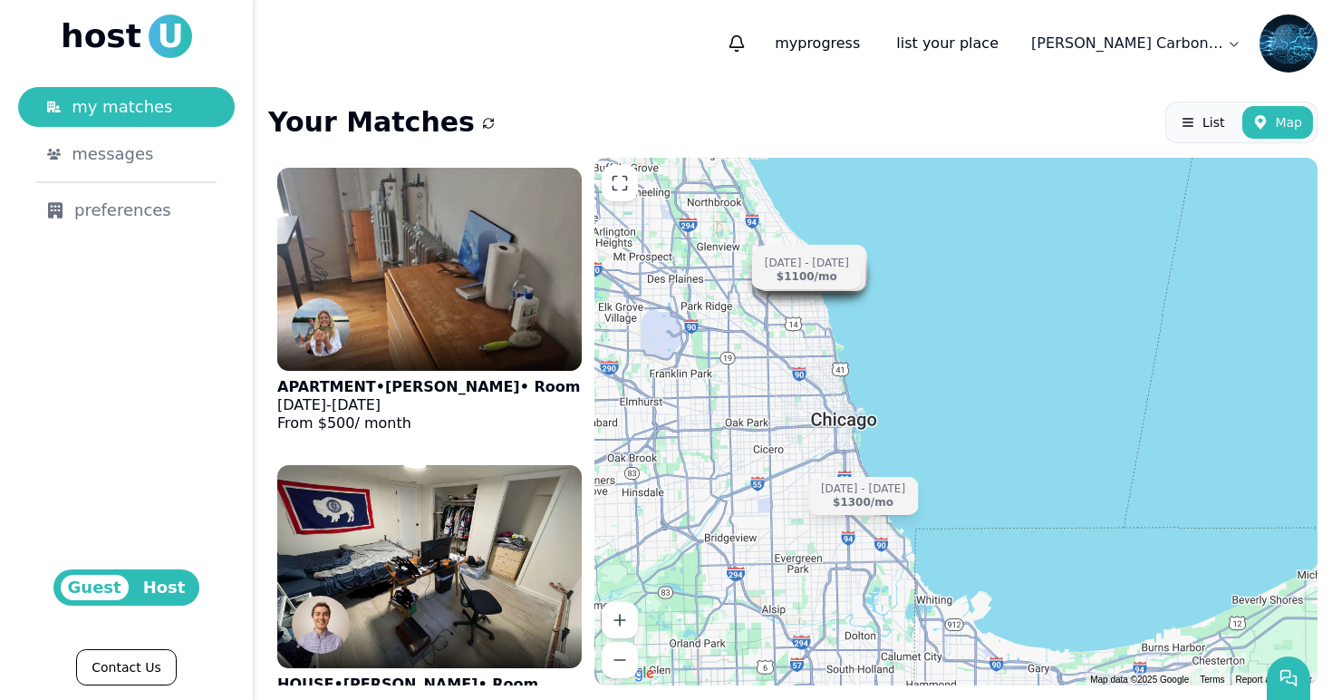
drag, startPoint x: 894, startPoint y: 468, endPoint x: 982, endPoint y: 457, distance: 88.6
click at [982, 457] on div "[DATE] - [DATE] $680 /[DATE] - [DATE] $1200 /[DATE] - [DATE] $757 /[DATE] - [DA…" at bounding box center [956, 422] width 723 height 528
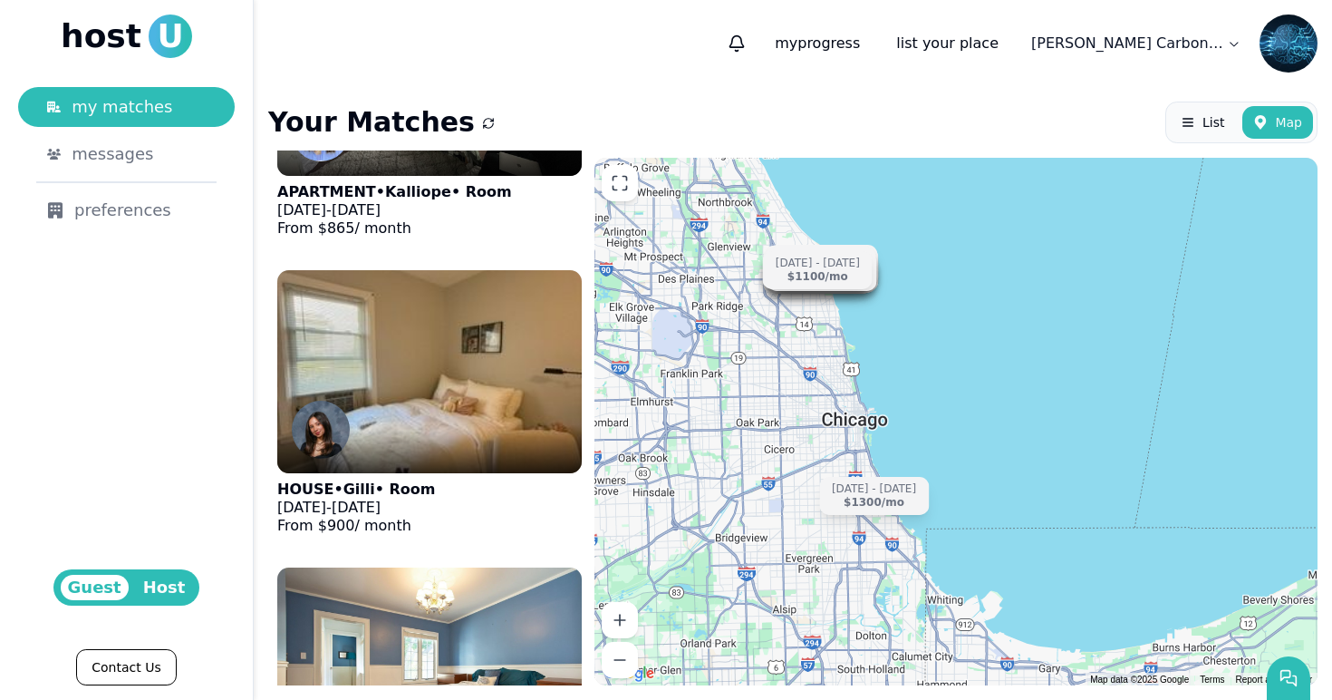
scroll to position [10452, 0]
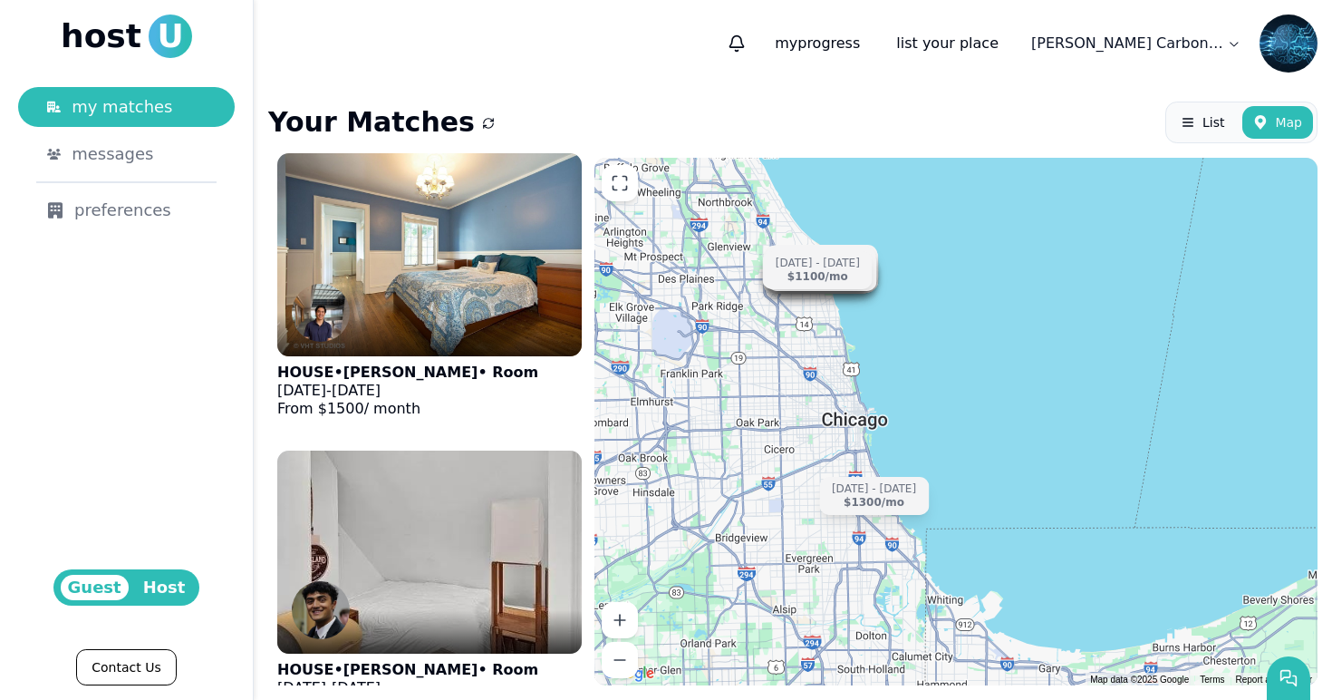
click at [484, 129] on use "submit" at bounding box center [489, 124] width 10 height 10
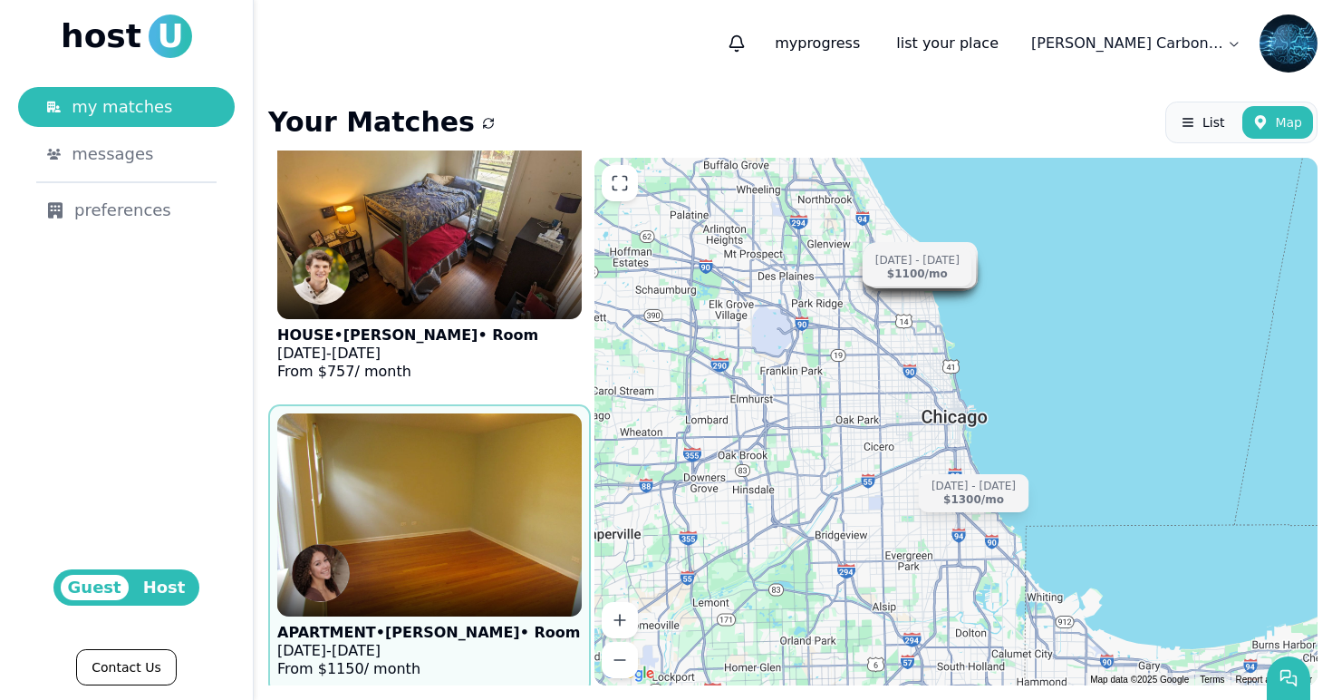
scroll to position [0, 0]
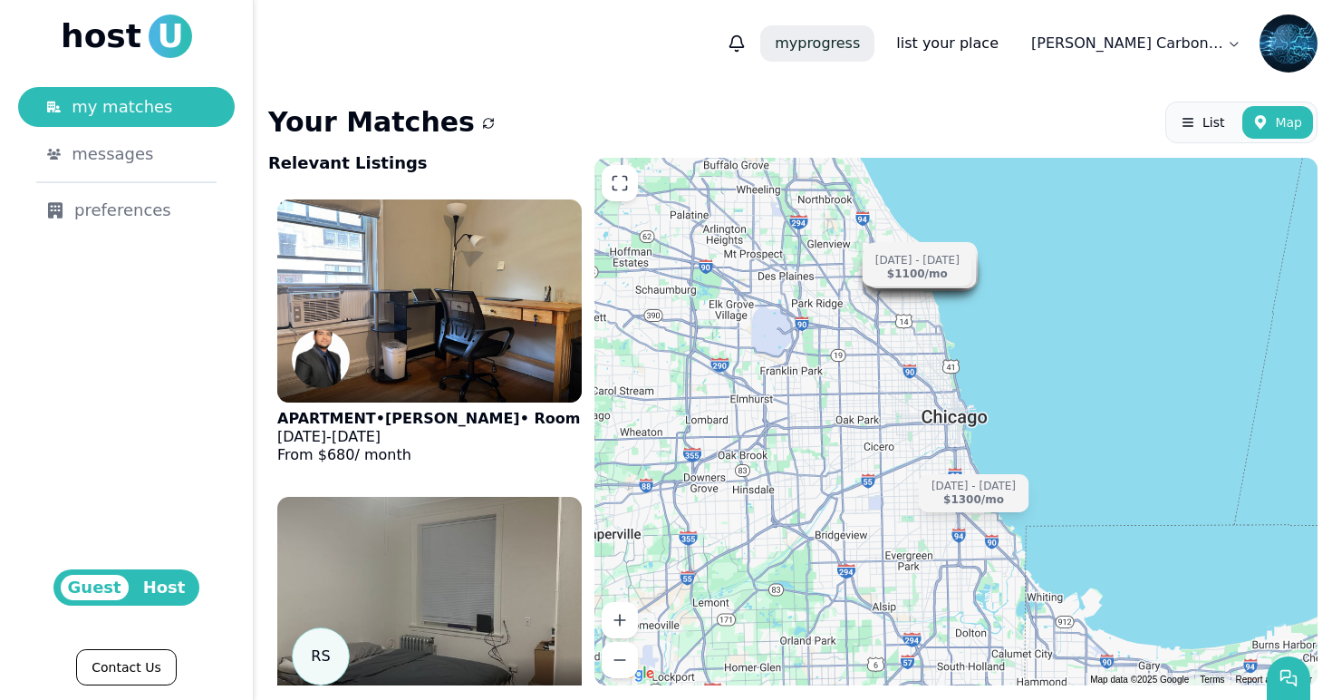
click at [875, 44] on p "my progress" at bounding box center [817, 43] width 114 height 36
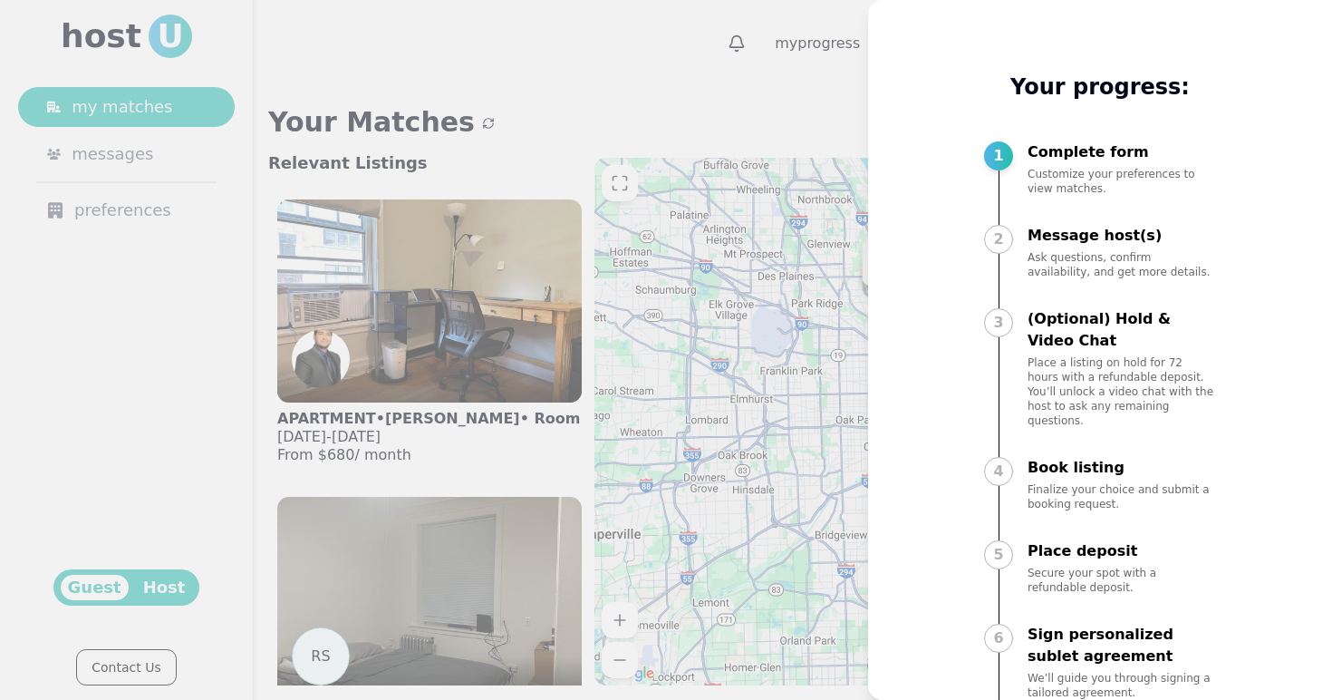
scroll to position [98, 0]
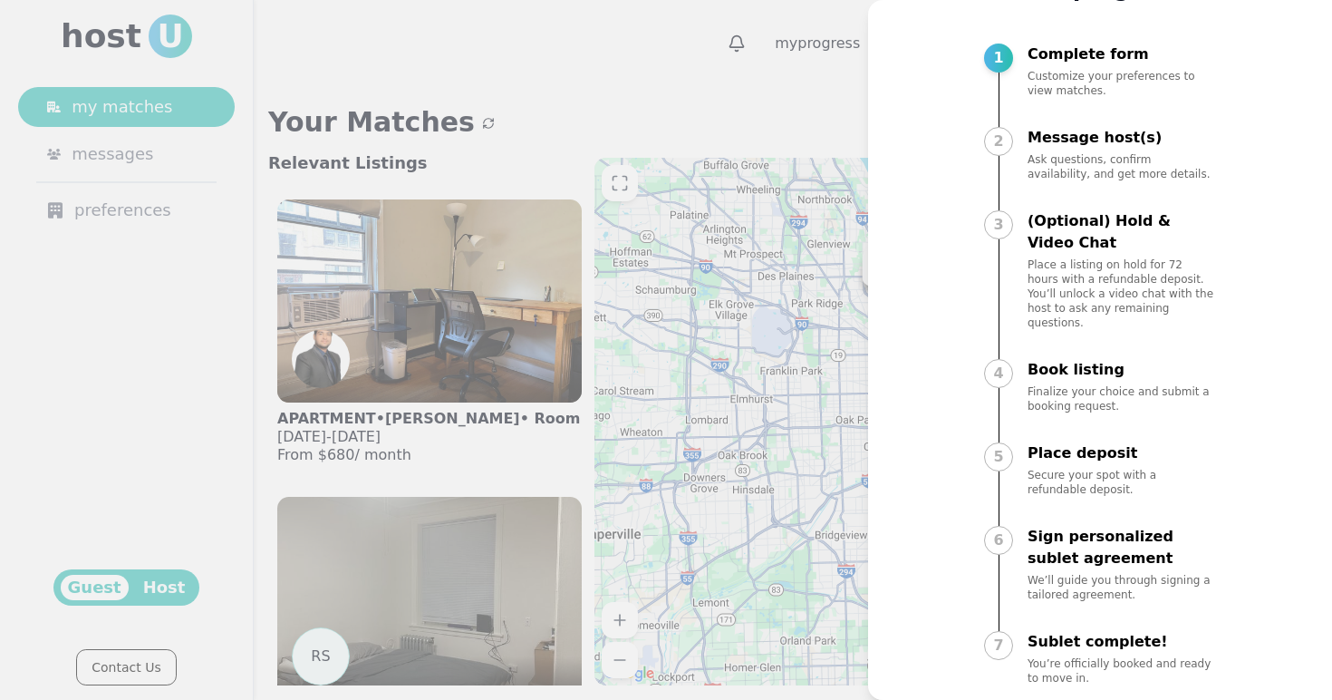
click at [790, 89] on div at bounding box center [666, 350] width 1332 height 700
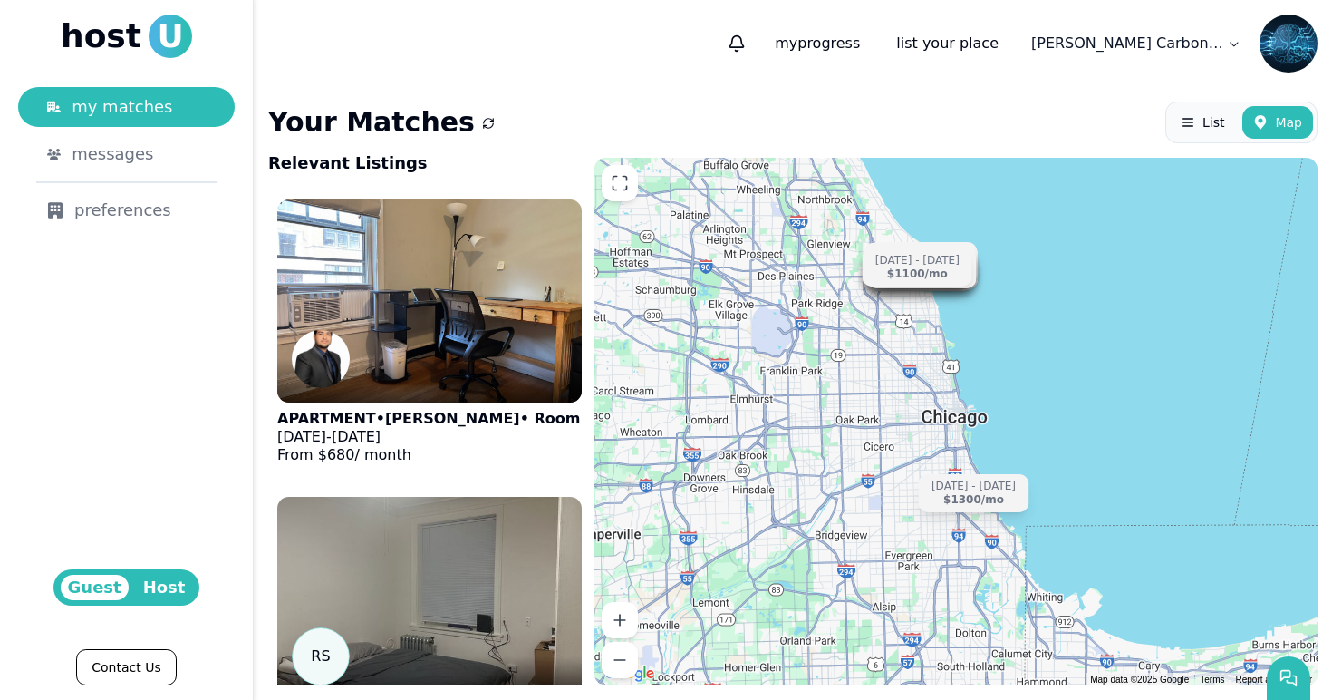
click at [1130, 44] on html "host U my matches messages preferences Guest Host Contact Us my progress list y…" at bounding box center [666, 350] width 1332 height 700
click at [998, 73] on html "host U my matches messages preferences Guest Host Contact Us my progress list y…" at bounding box center [666, 350] width 1332 height 700
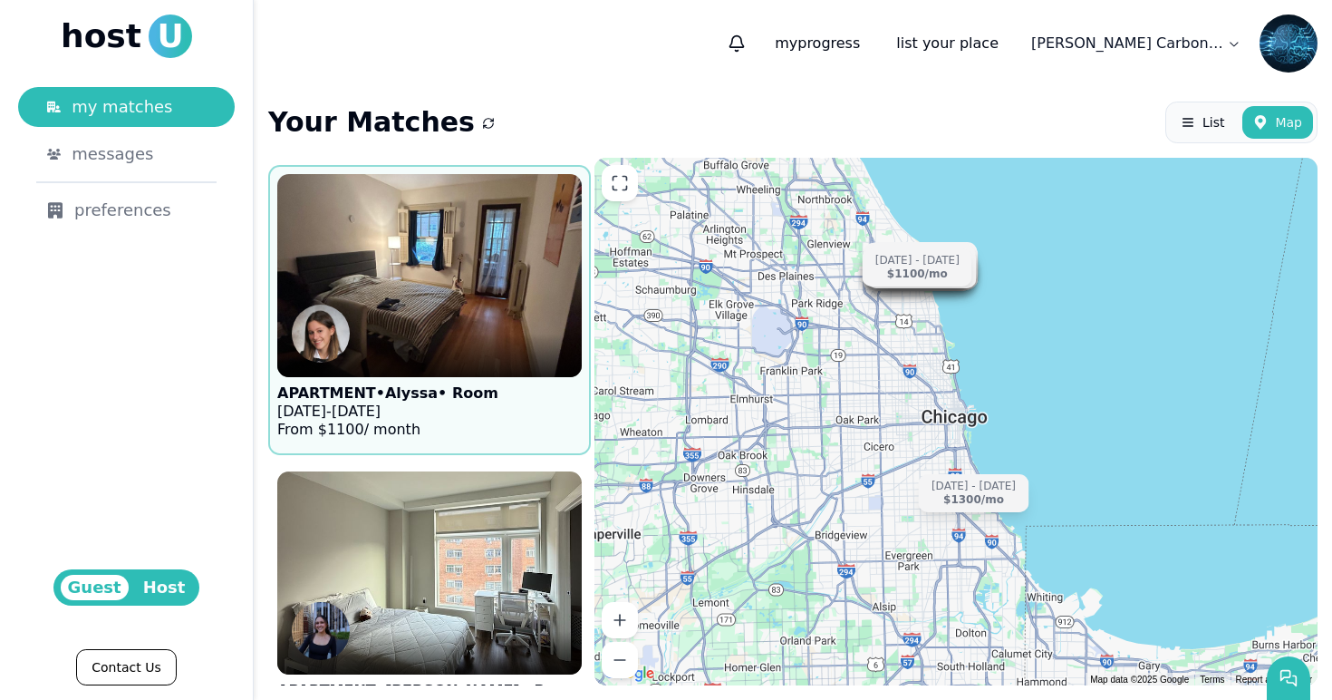
scroll to position [11441, 0]
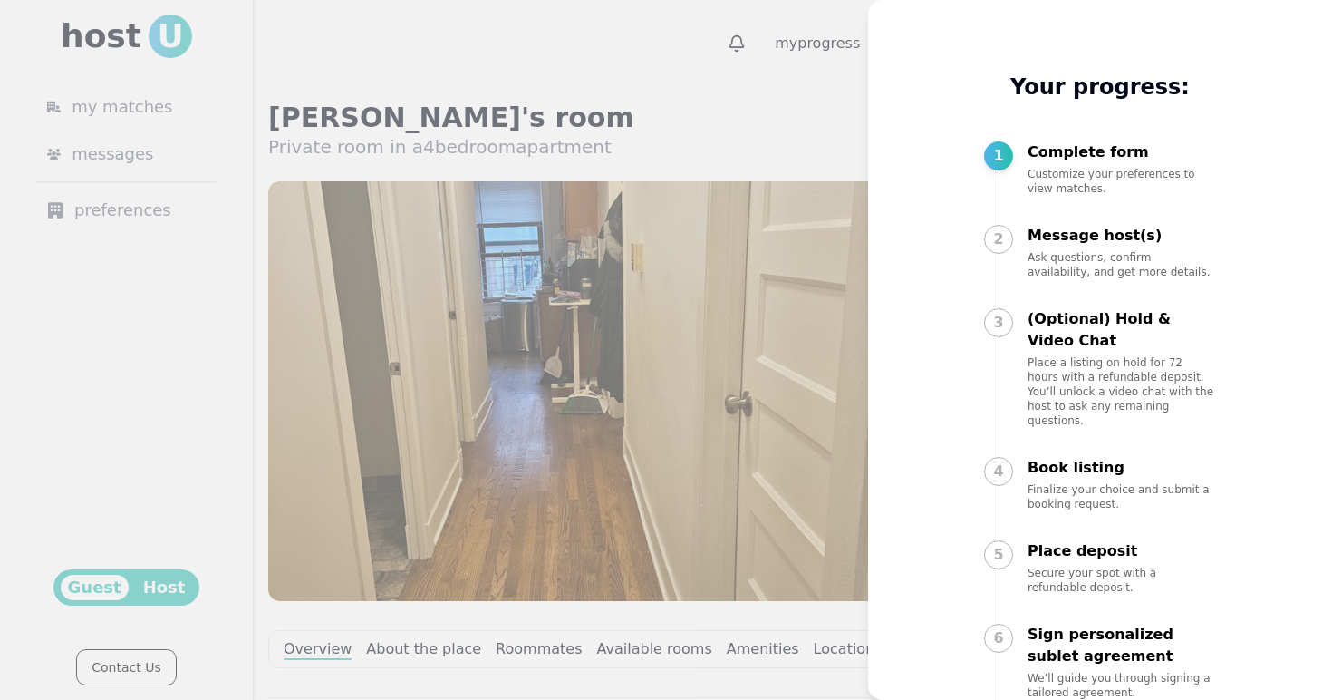
scroll to position [98, 0]
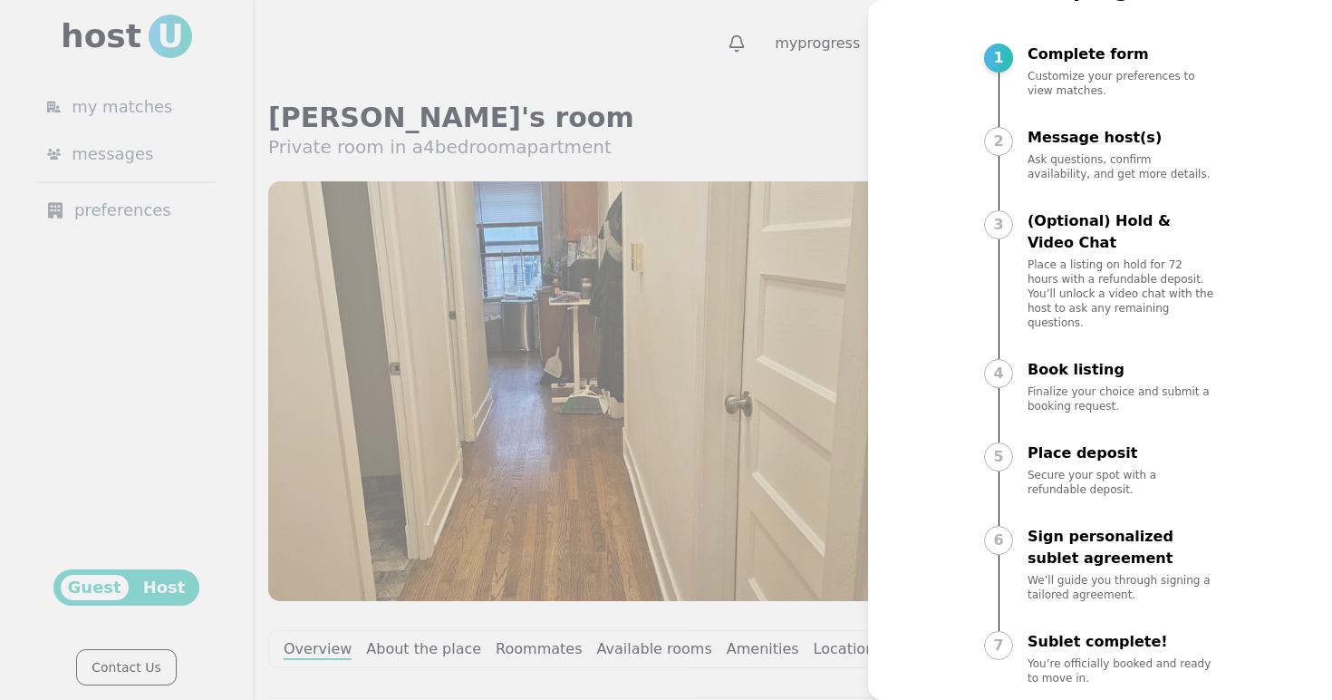
click at [865, 278] on div at bounding box center [666, 350] width 1332 height 700
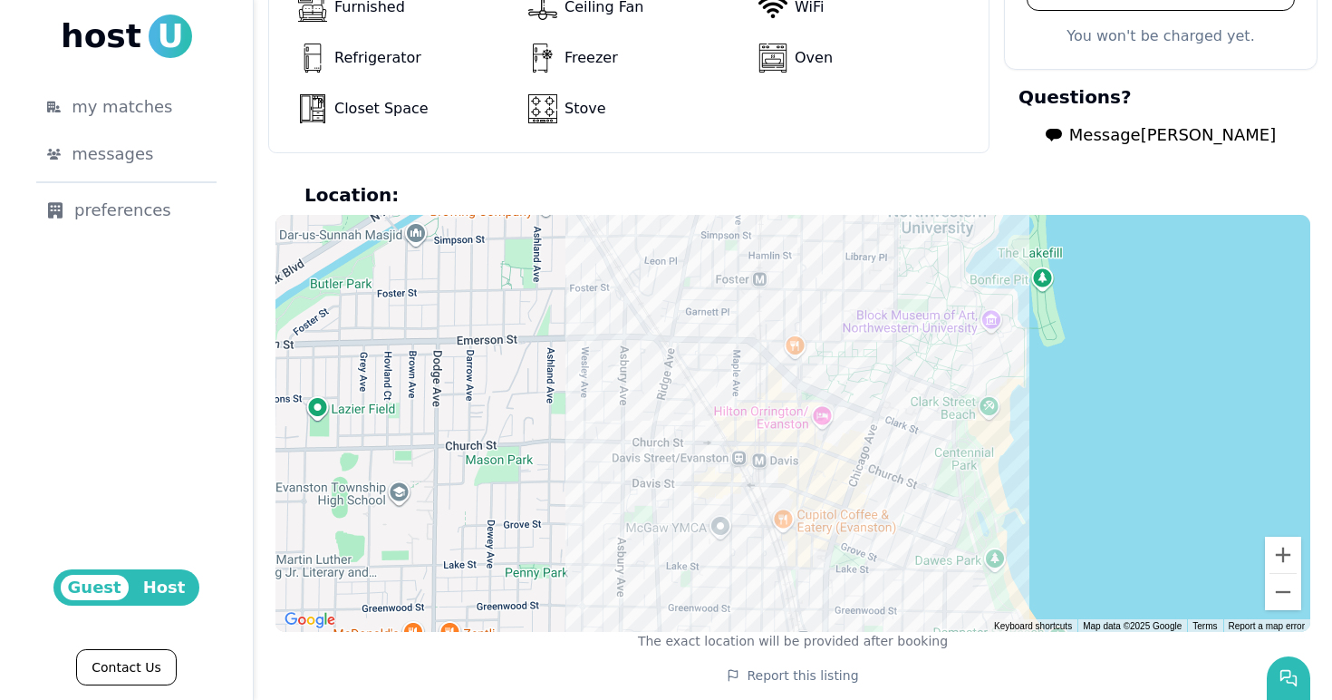
scroll to position [1485, 0]
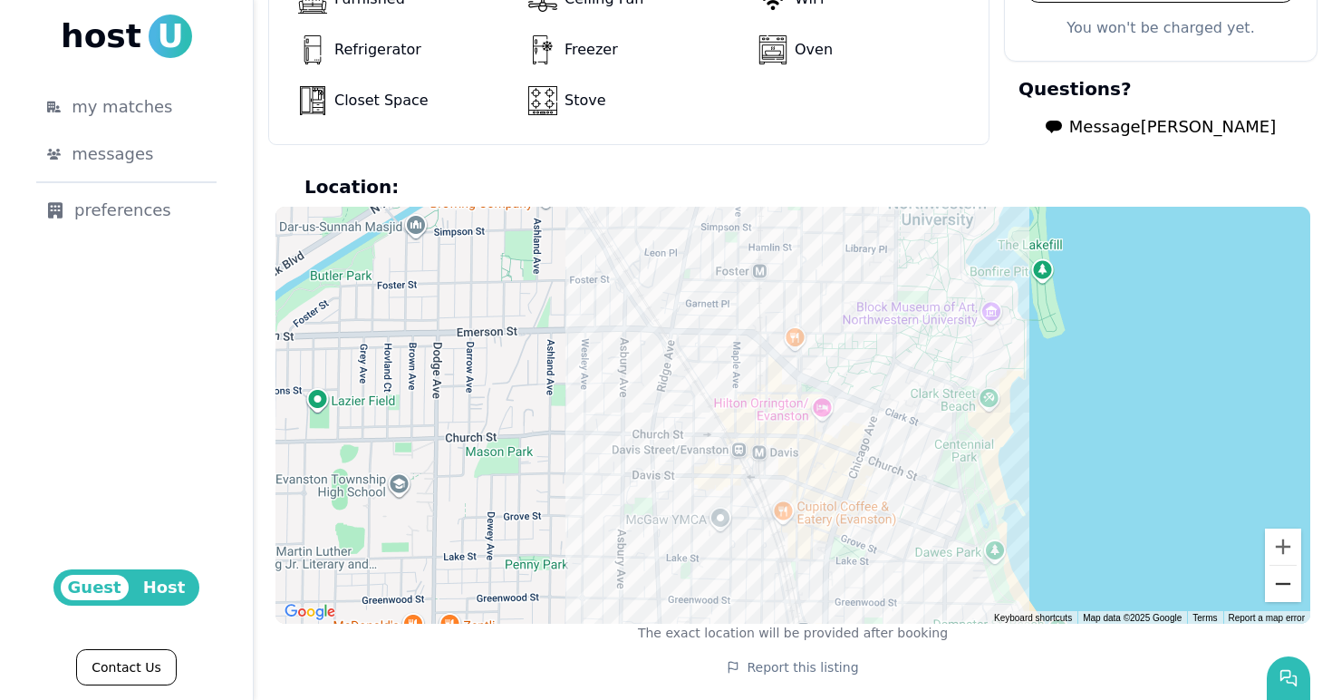
click at [1288, 589] on button "Zoom out" at bounding box center [1283, 584] width 36 height 36
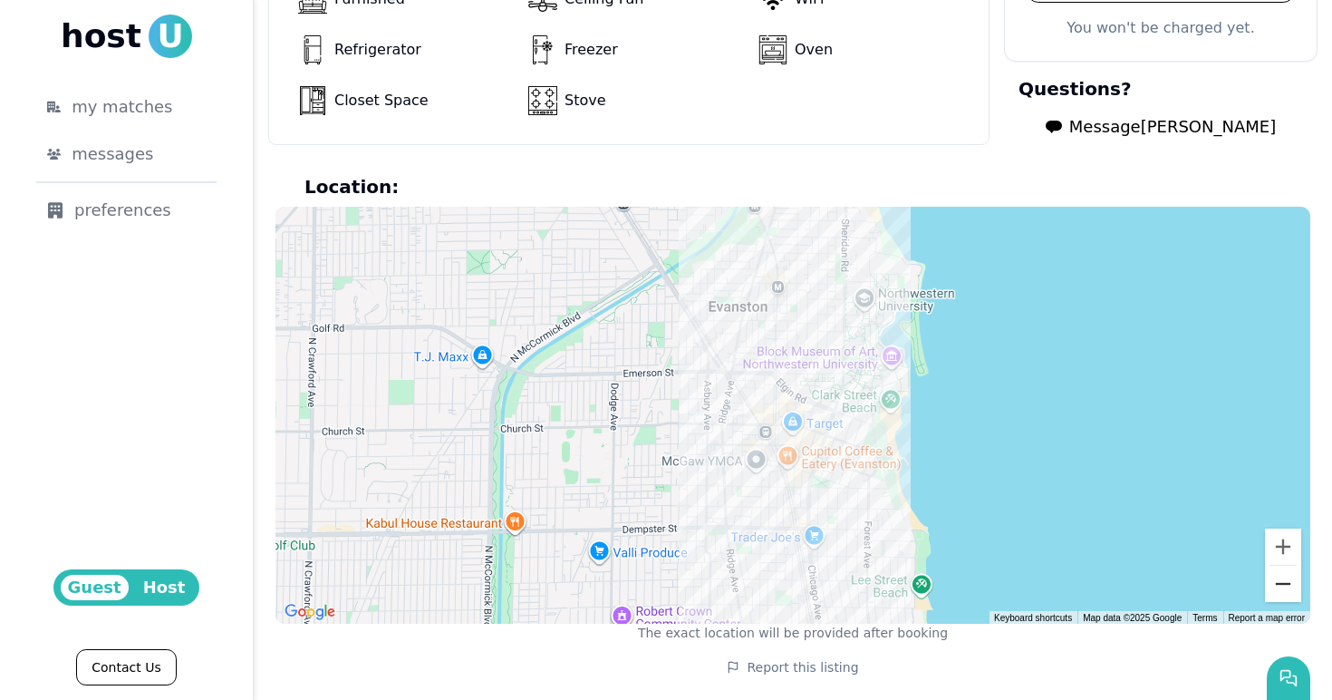
click at [1288, 589] on button "Zoom out" at bounding box center [1283, 584] width 36 height 36
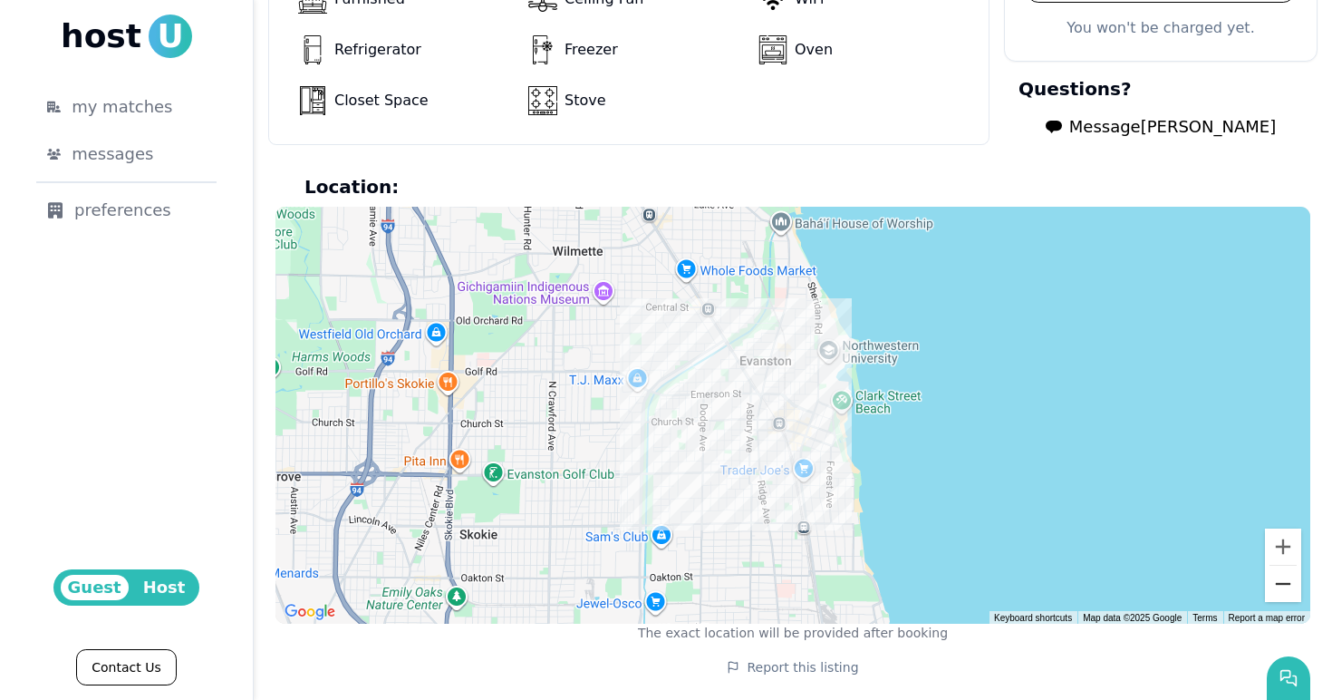
click at [1288, 589] on button "Zoom out" at bounding box center [1283, 584] width 36 height 36
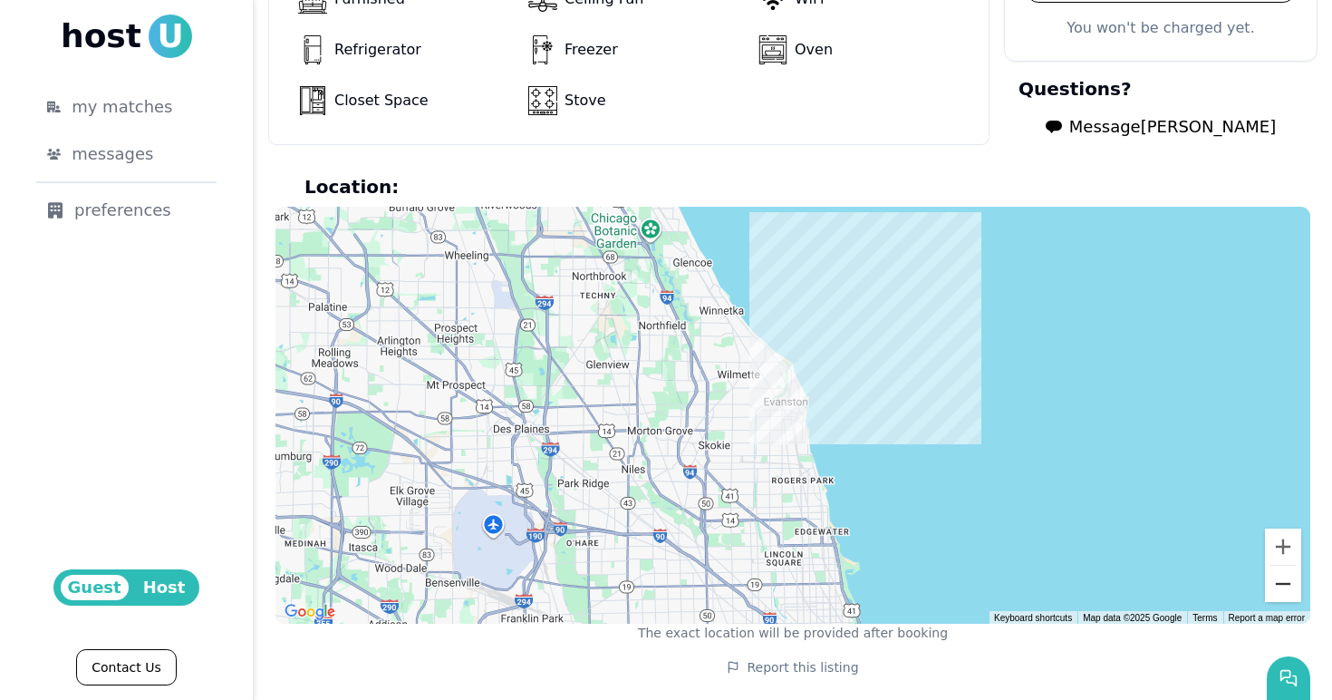
click at [1288, 589] on button "Zoom out" at bounding box center [1283, 584] width 36 height 36
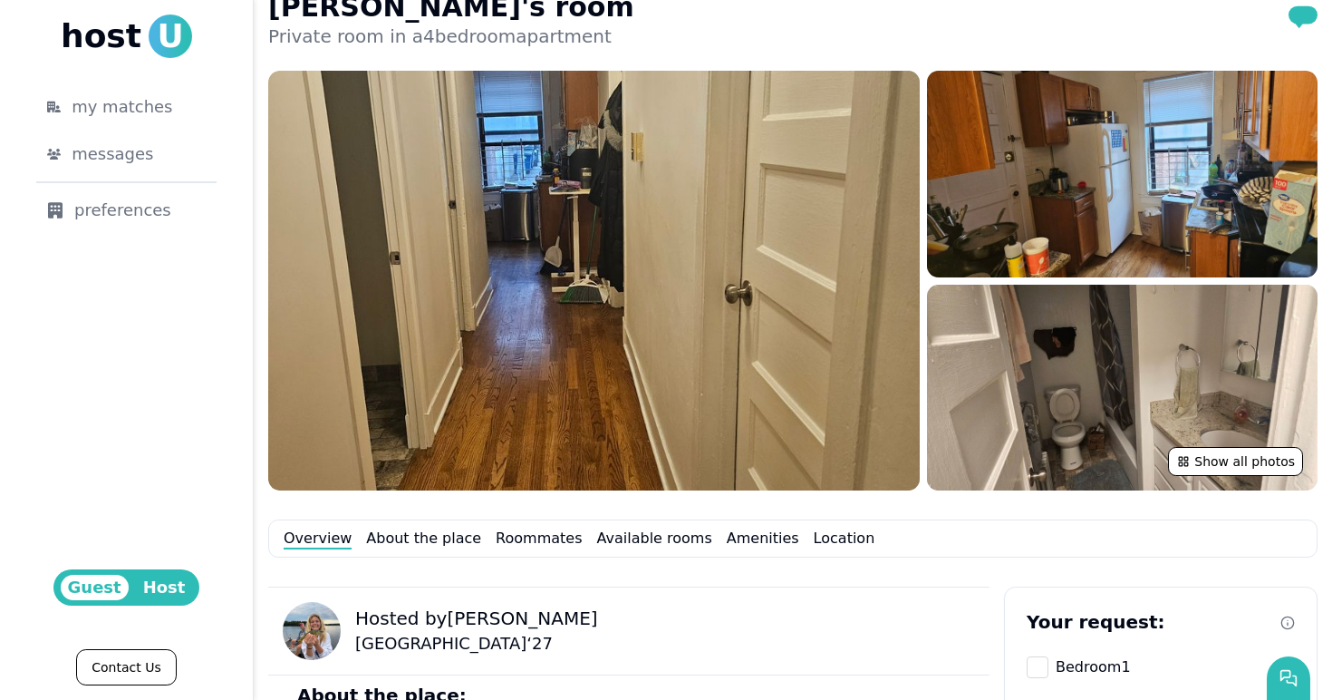
scroll to position [0, 0]
